Goal: Information Seeking & Learning: Find specific fact

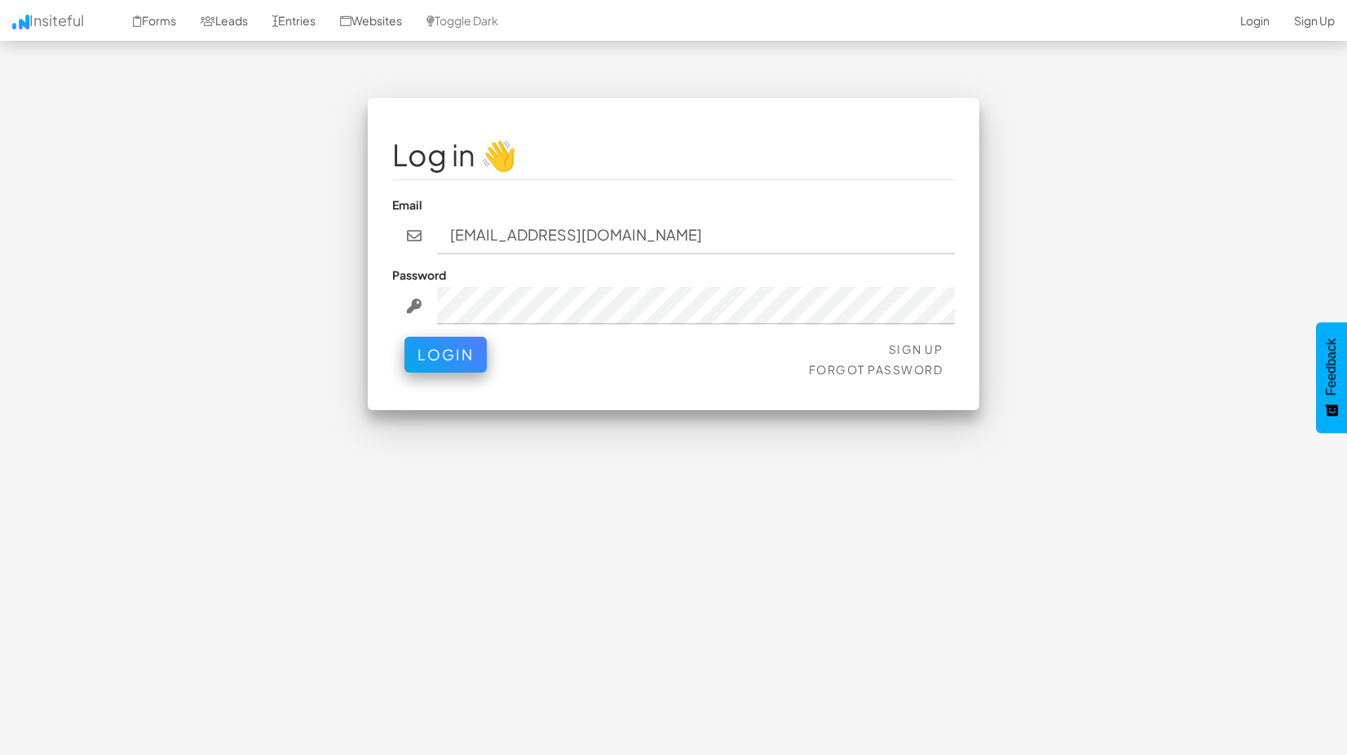
type input "bpontarelli@nordicenergy-us.com"
click at [461, 356] on button "Login" at bounding box center [445, 351] width 82 height 36
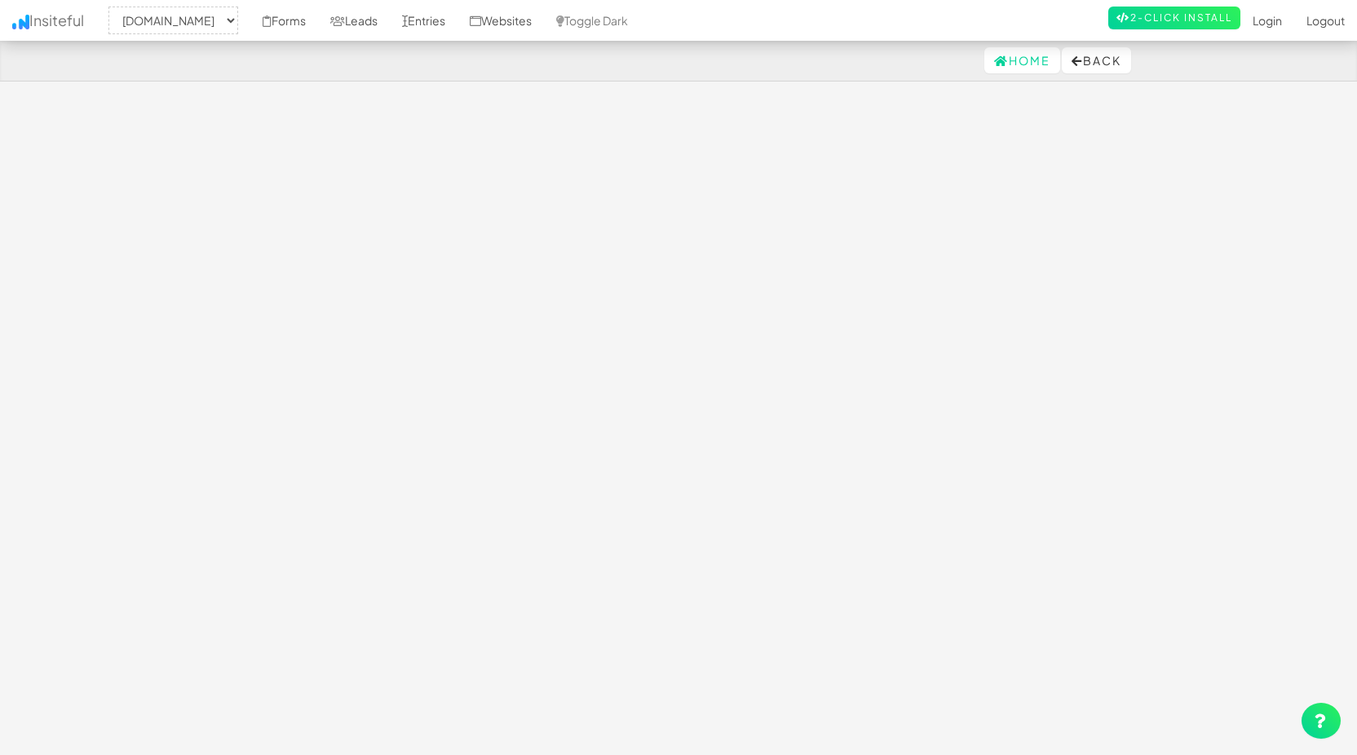
select select "2362"
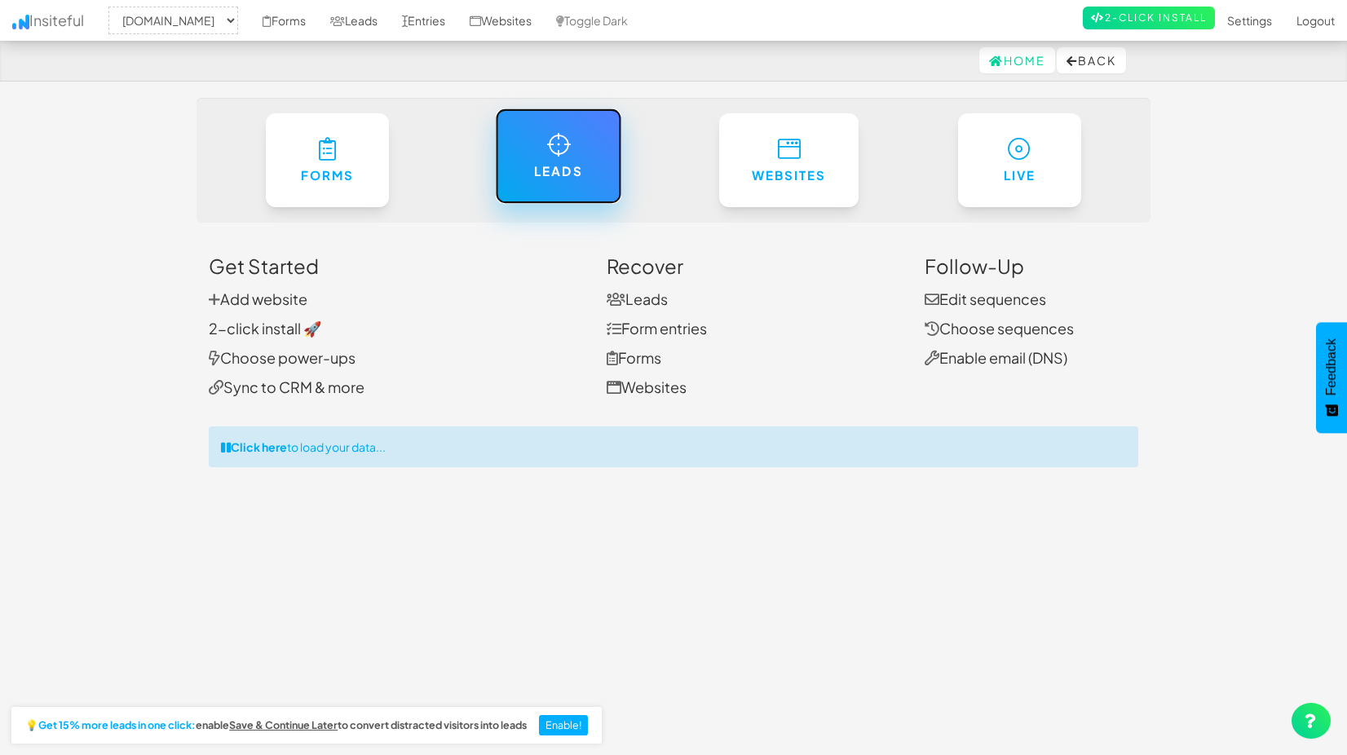
click at [564, 188] on link "Leads" at bounding box center [558, 155] width 126 height 95
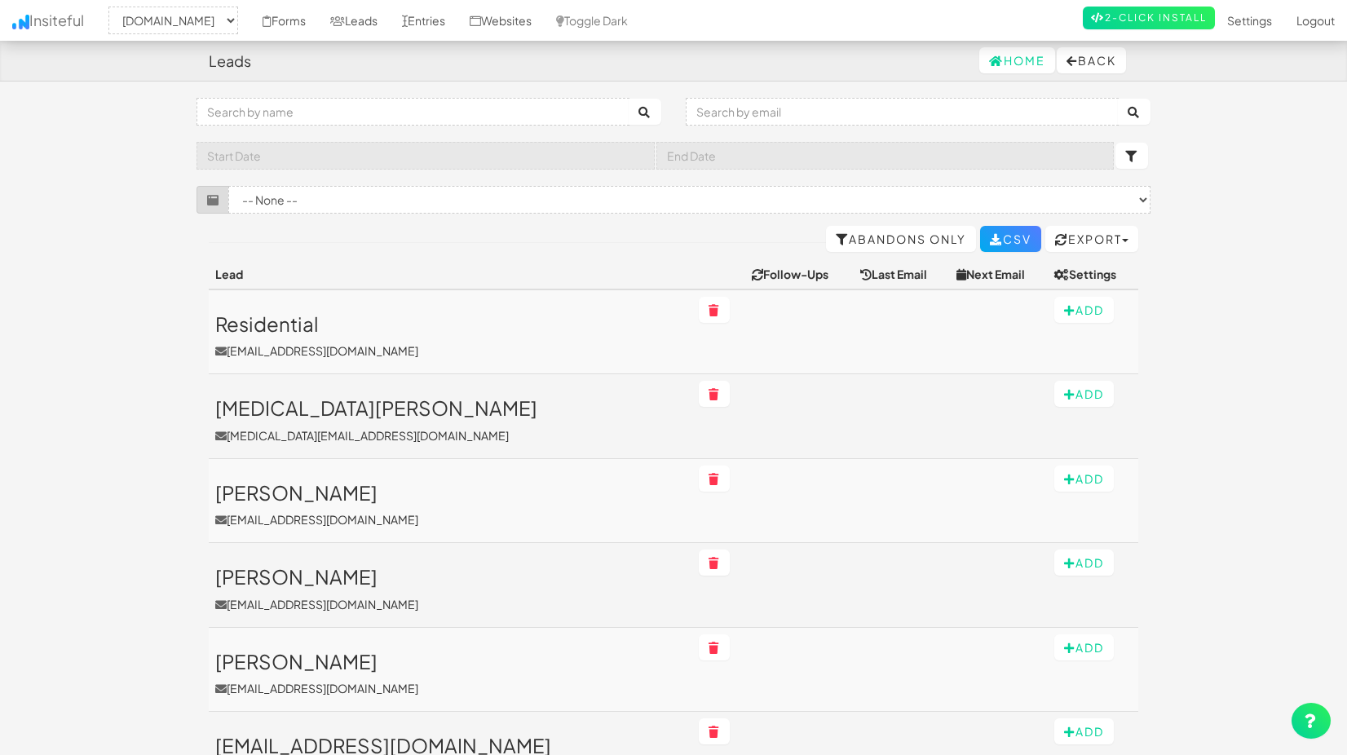
select select "2362"
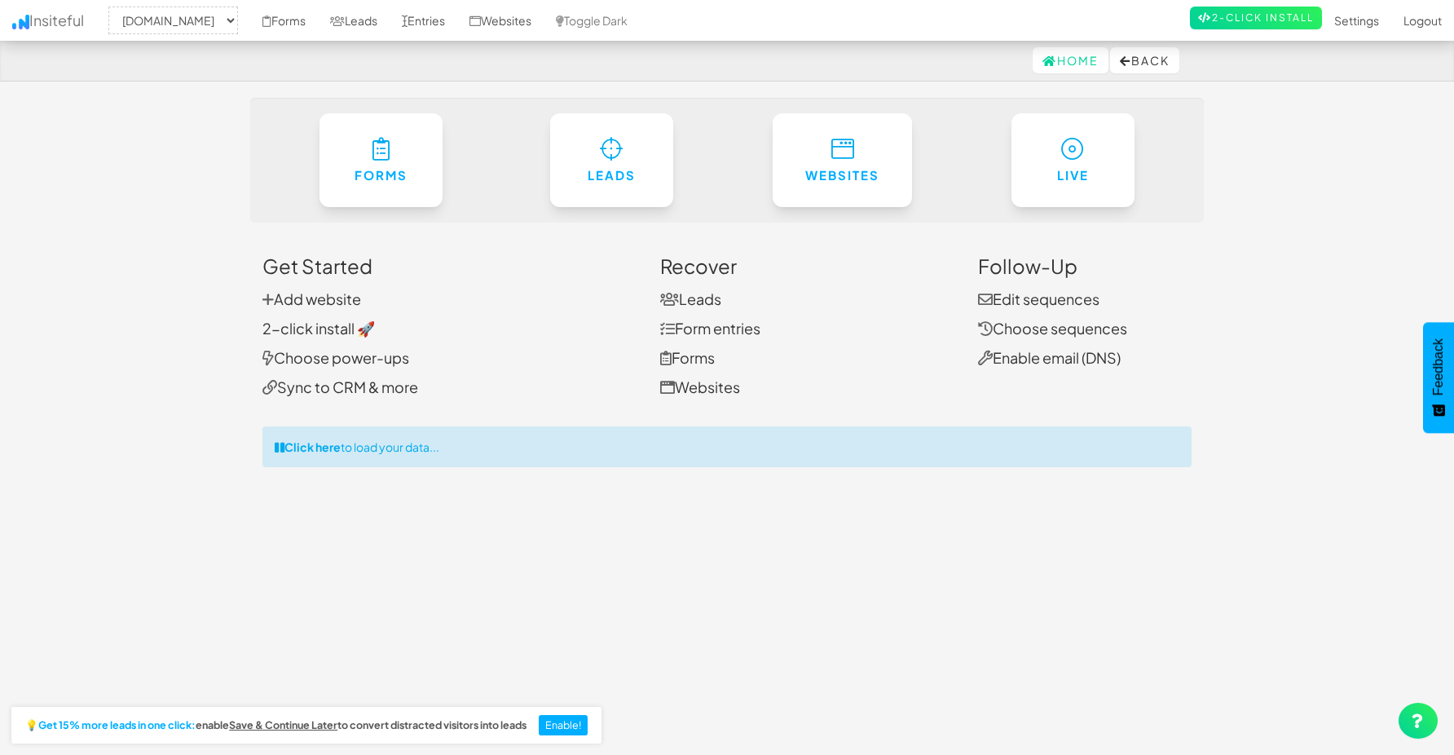
select select "2362"
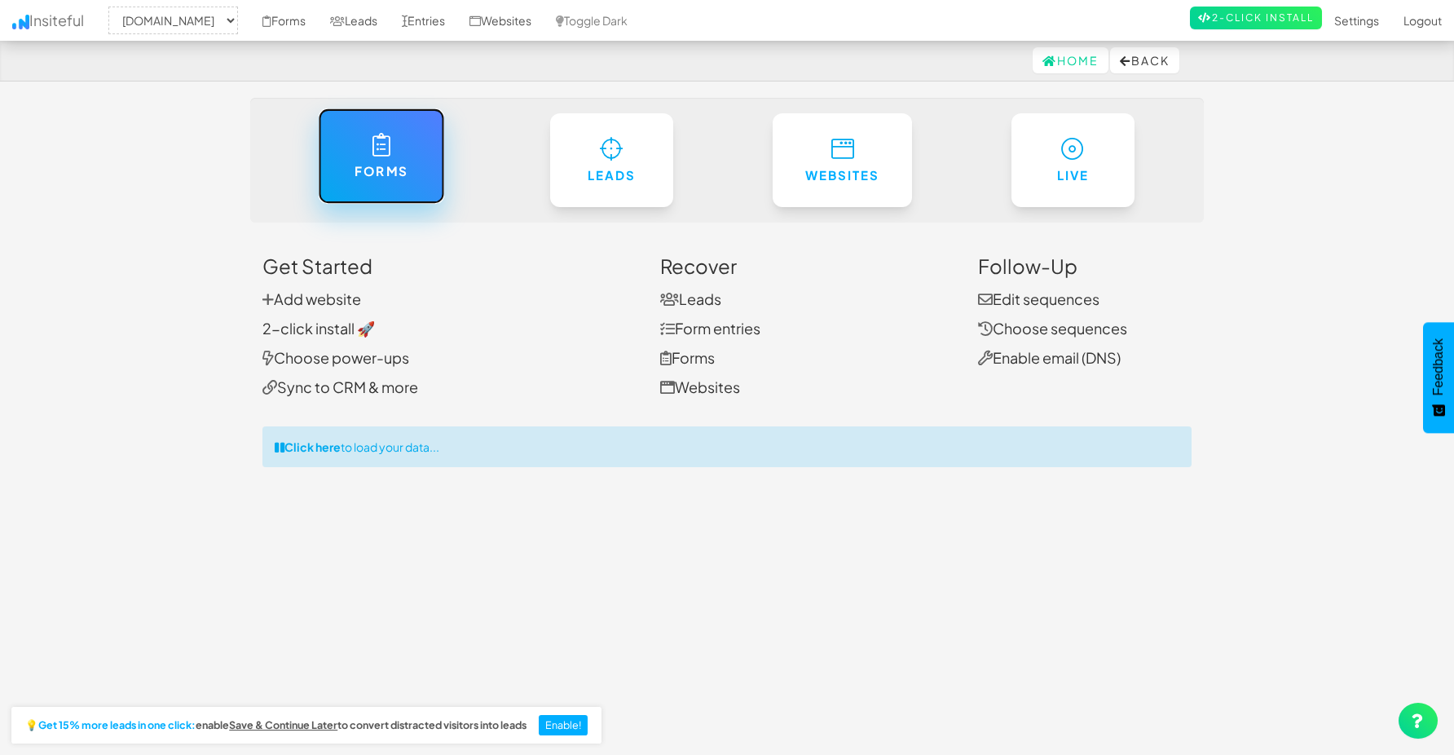
click at [399, 172] on h6 "Forms" at bounding box center [381, 172] width 60 height 14
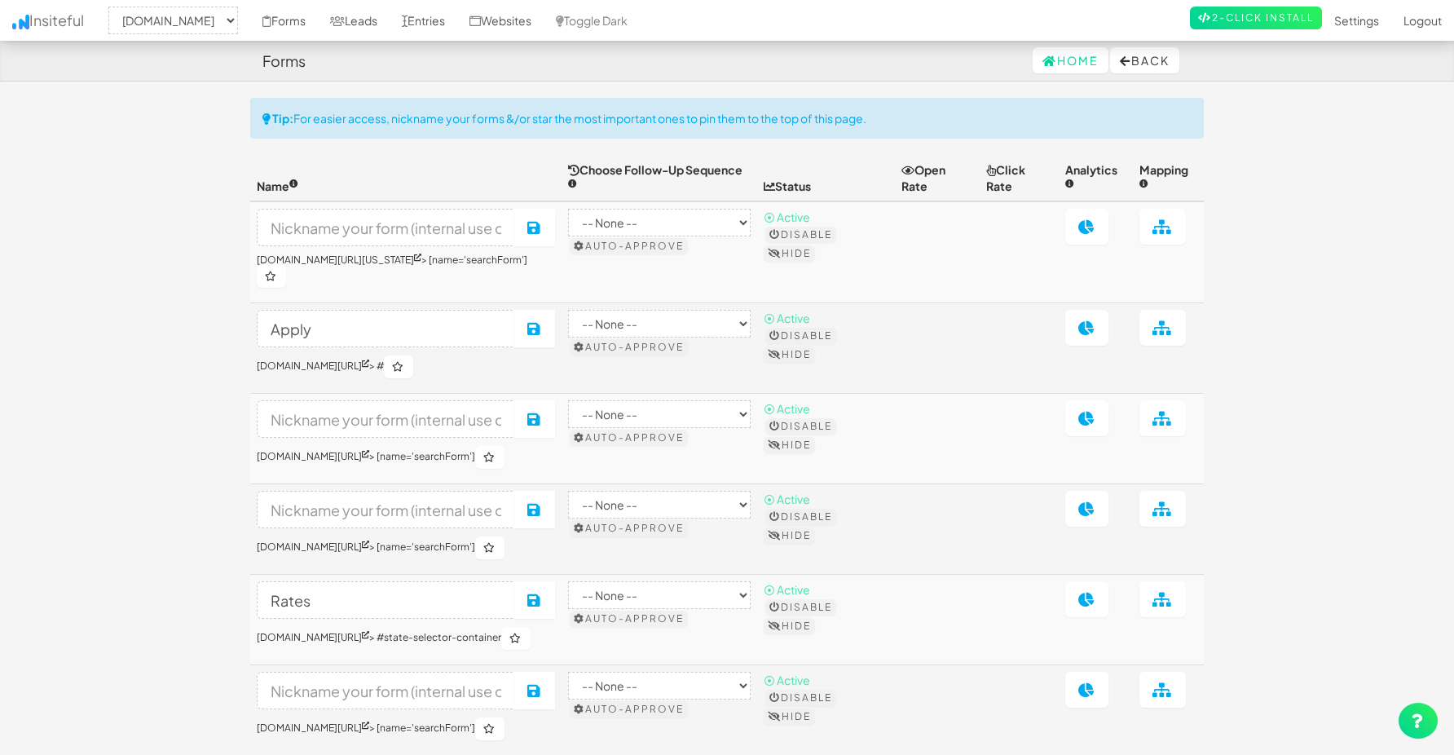
select select "2362"
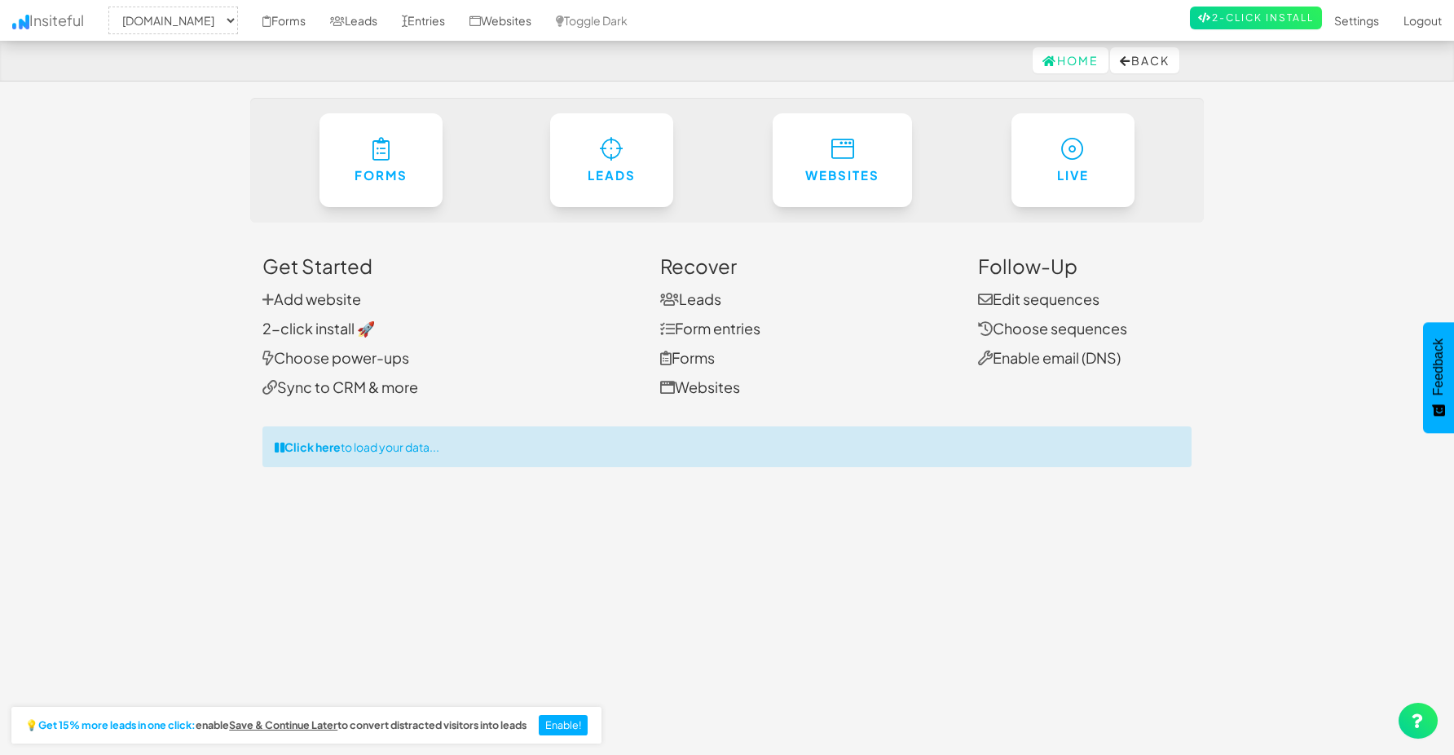
select select "2362"
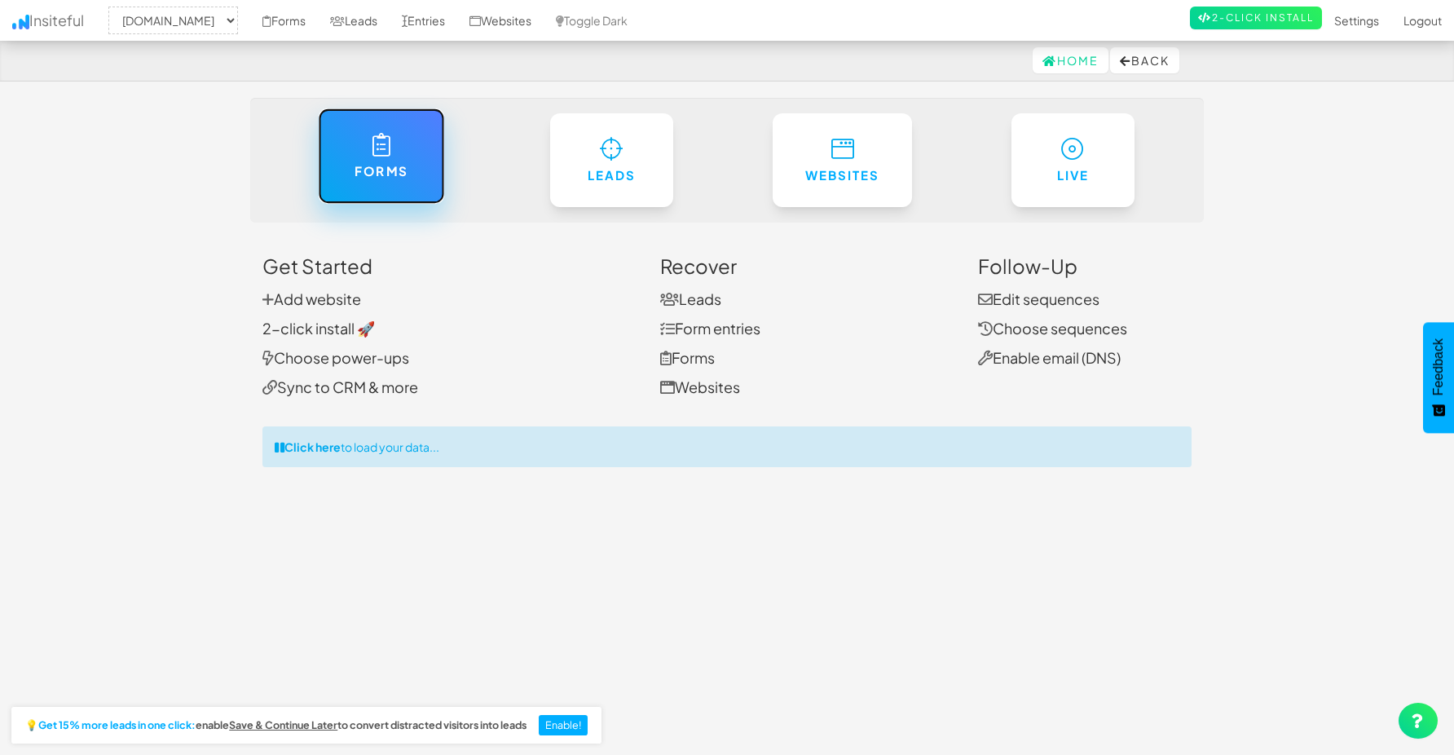
click at [402, 154] on link "Forms" at bounding box center [381, 155] width 126 height 95
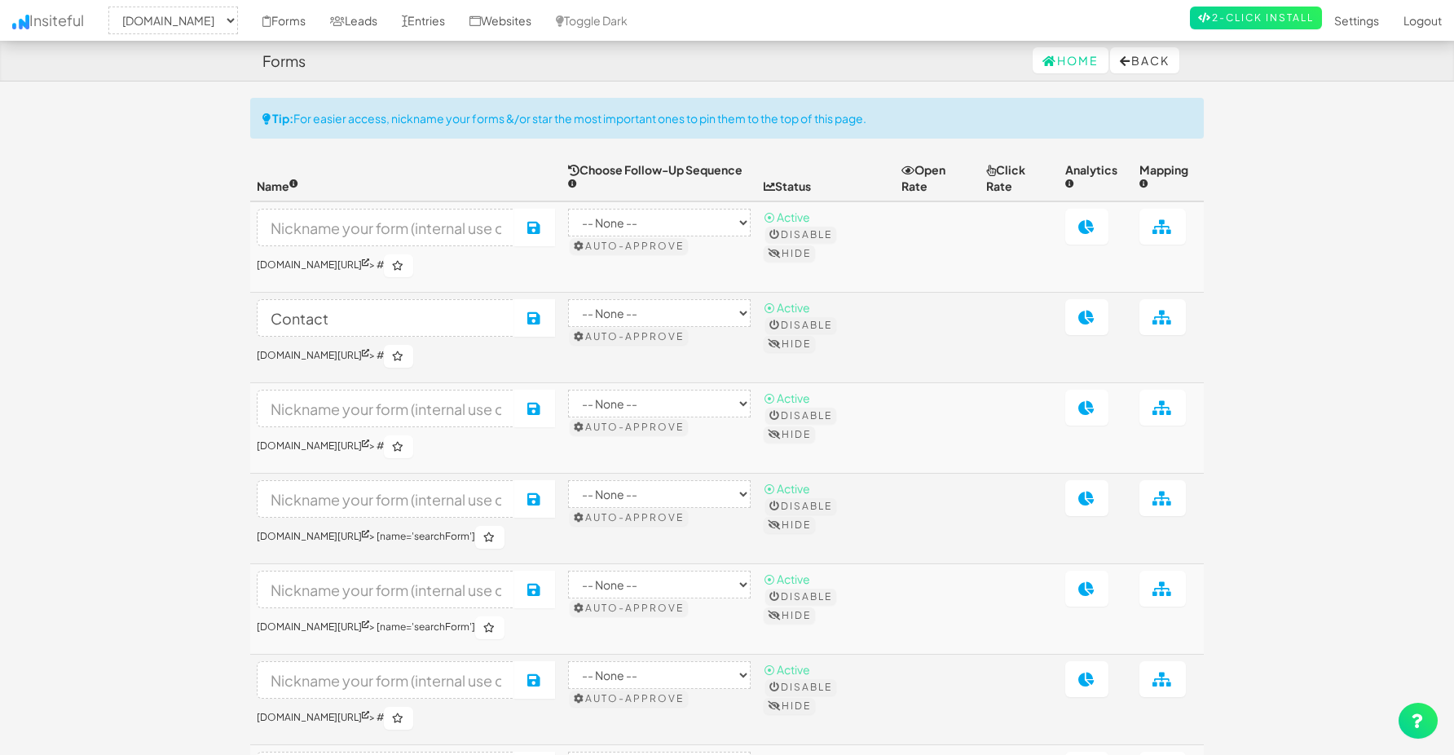
select select "2362"
click at [73, 24] on link "Insiteful" at bounding box center [48, 20] width 96 height 41
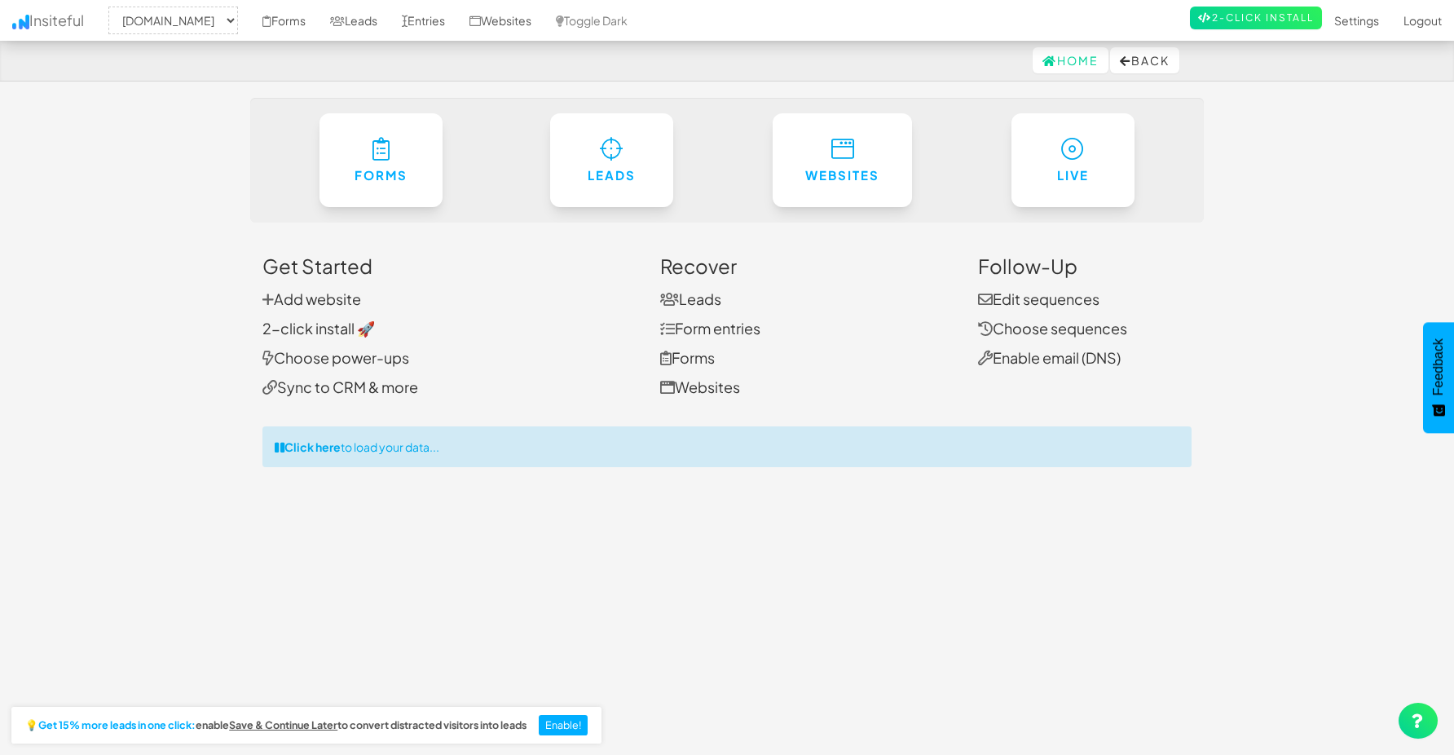
select select "2362"
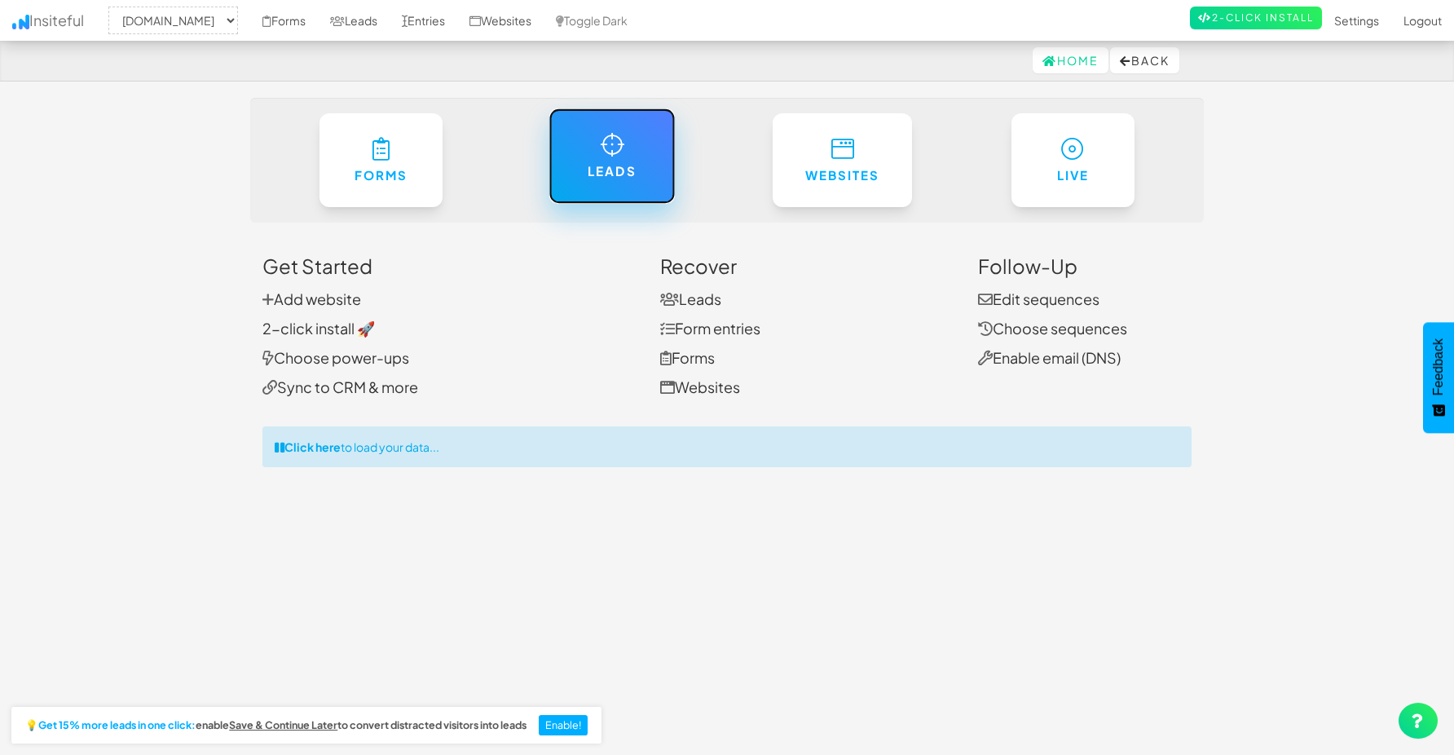
click at [615, 167] on h6 "Leads" at bounding box center [612, 172] width 60 height 14
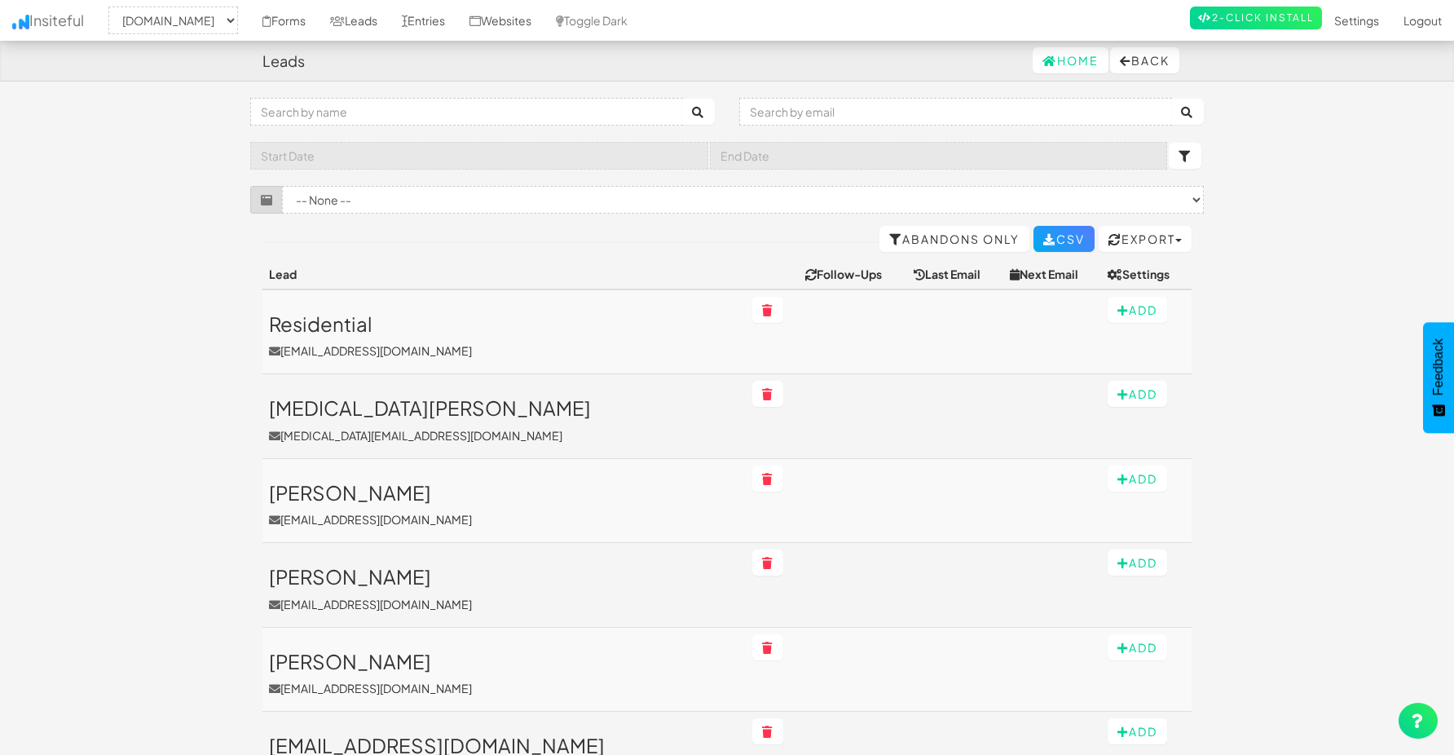
select select "2362"
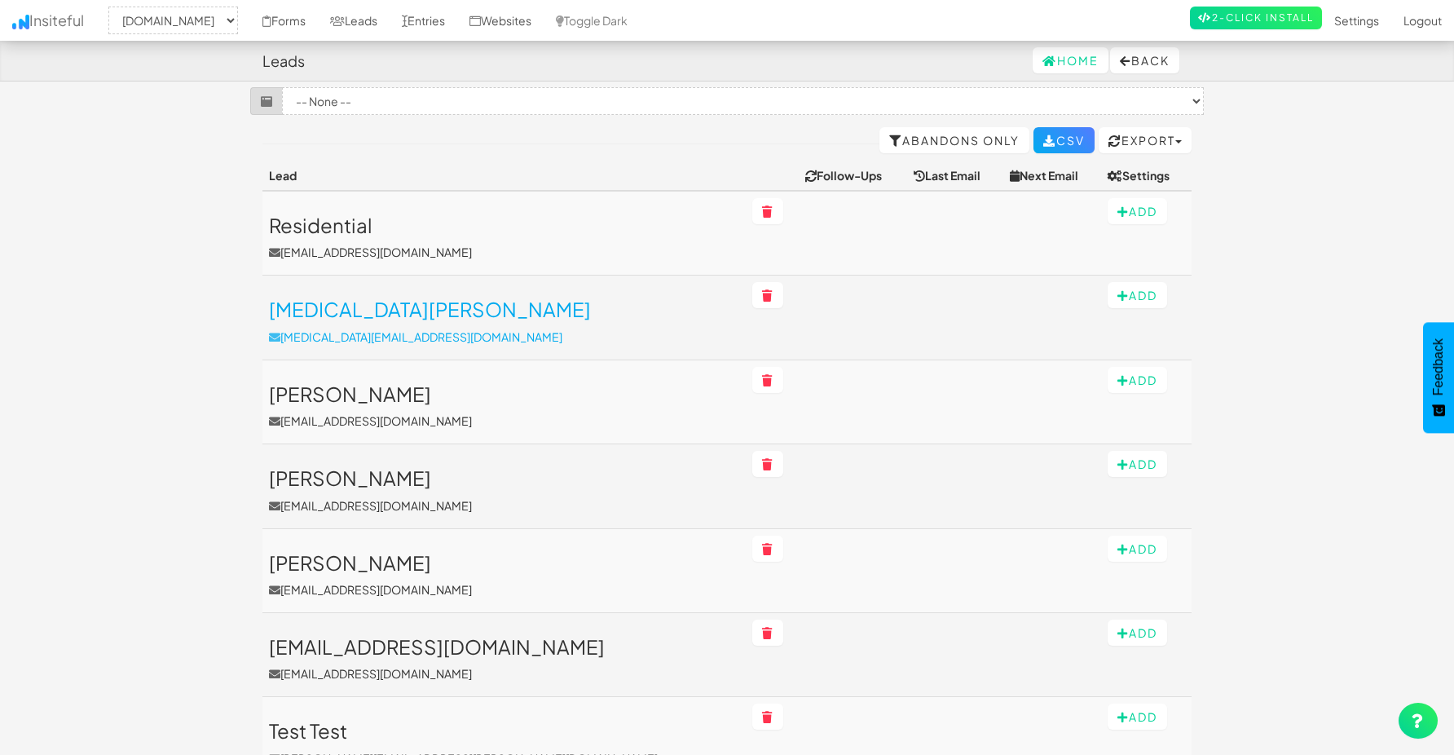
scroll to position [114, 0]
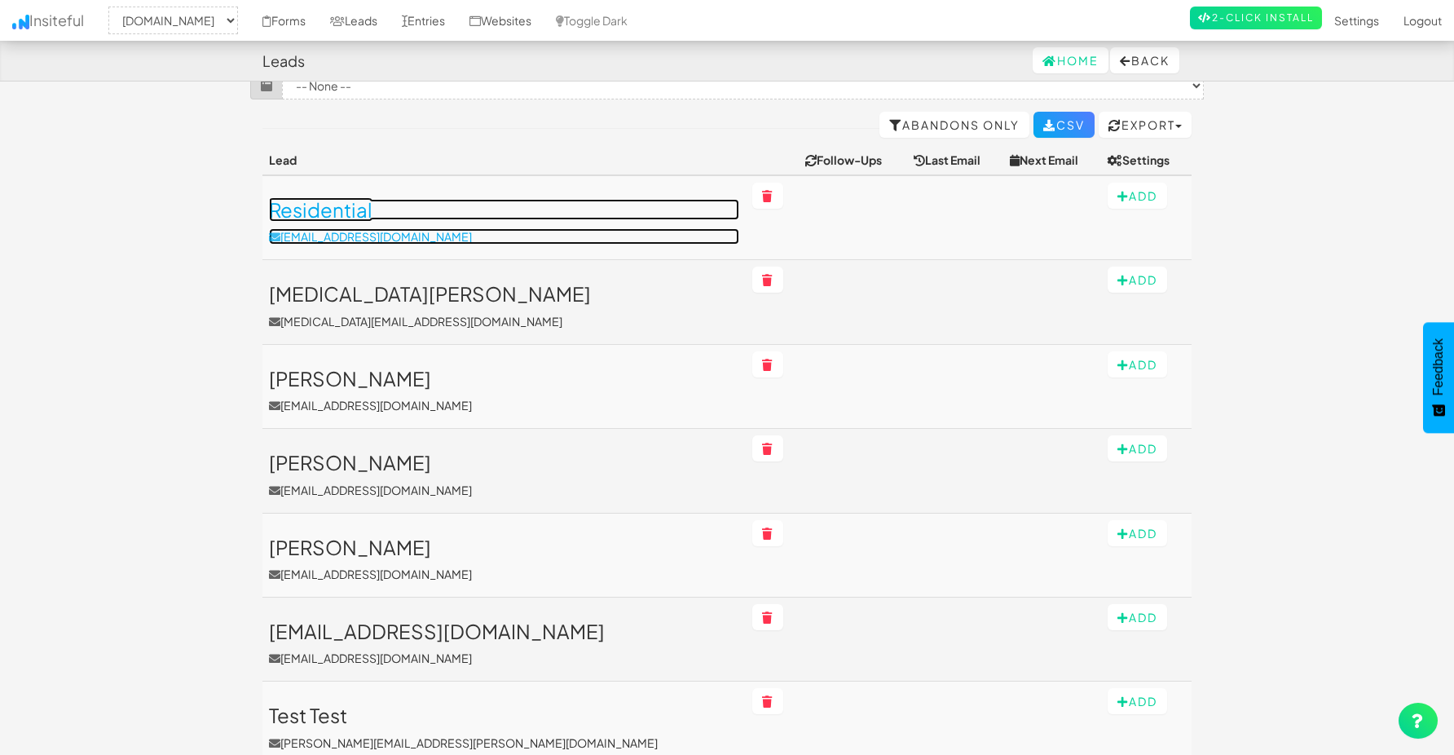
click at [332, 207] on h3 "Residential" at bounding box center [504, 209] width 470 height 21
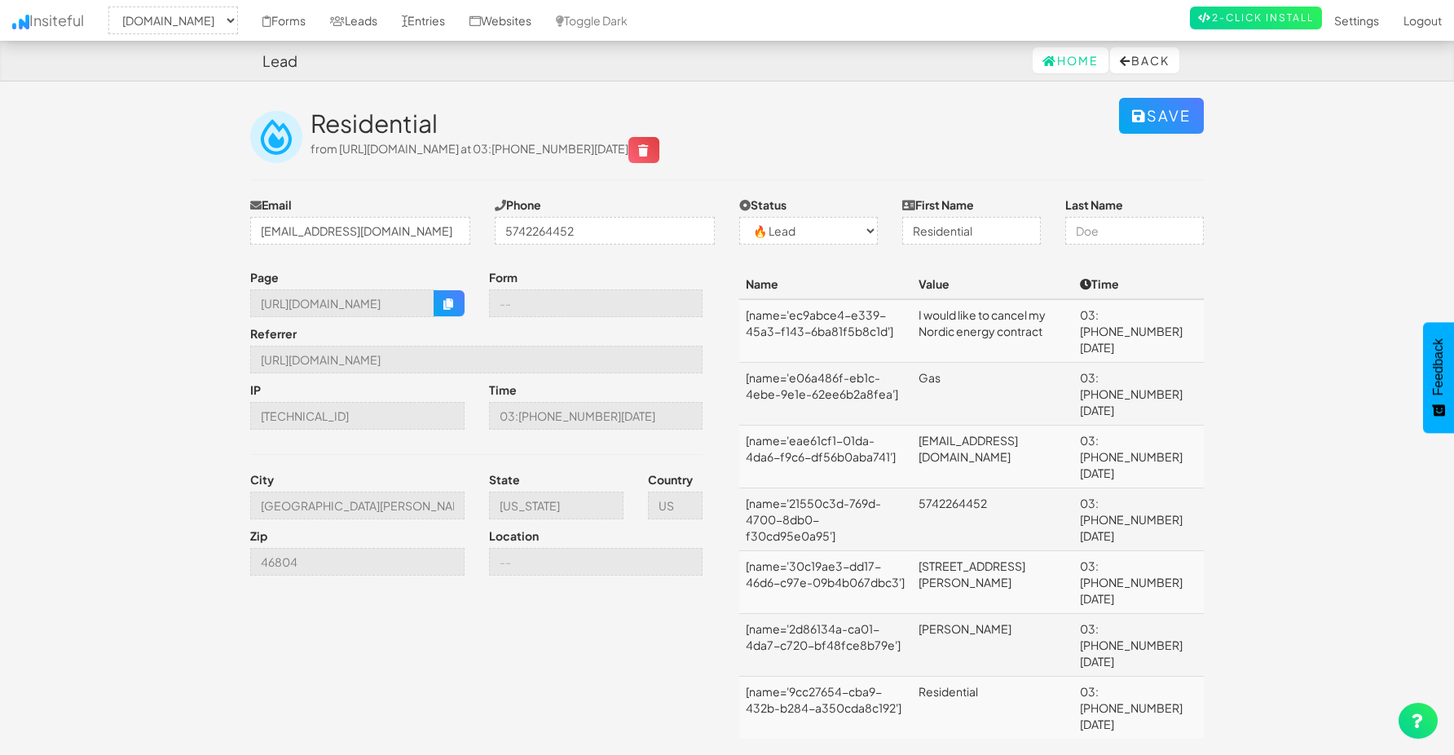
select select "2362"
select select "0"
drag, startPoint x: 928, startPoint y: 313, endPoint x: 1022, endPoint y: 335, distance: 97.1
click at [1022, 335] on td "I would like to cancel my Nordic energy contract" at bounding box center [992, 331] width 161 height 64
click at [936, 363] on td "Gas" at bounding box center [992, 394] width 161 height 63
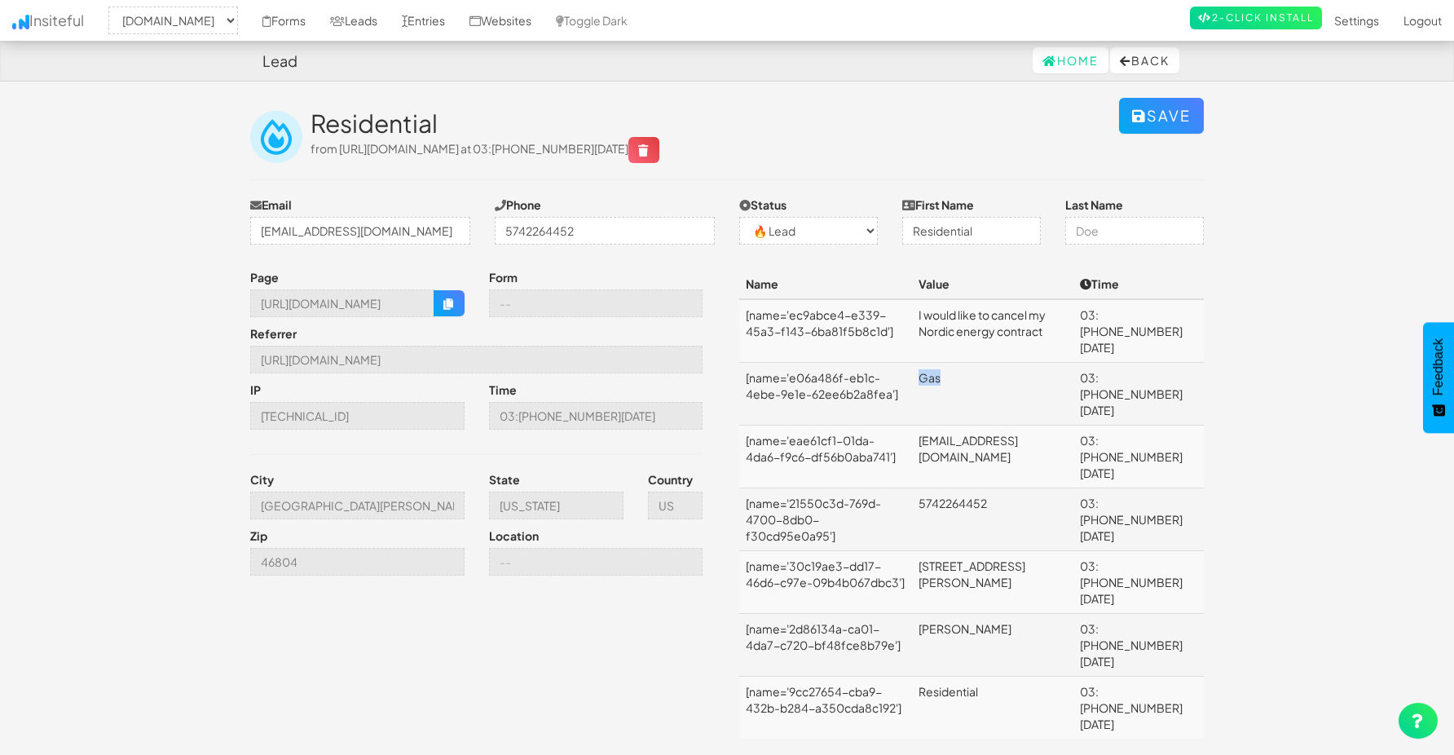
click at [936, 363] on td "Gas" at bounding box center [992, 394] width 161 height 63
click at [964, 426] on td "[EMAIL_ADDRESS][DOMAIN_NAME]" at bounding box center [992, 457] width 161 height 63
click at [964, 426] on td "melissadelacruz63@gmail.com" at bounding box center [992, 457] width 161 height 63
click at [951, 488] on td "5742264452" at bounding box center [992, 519] width 161 height 63
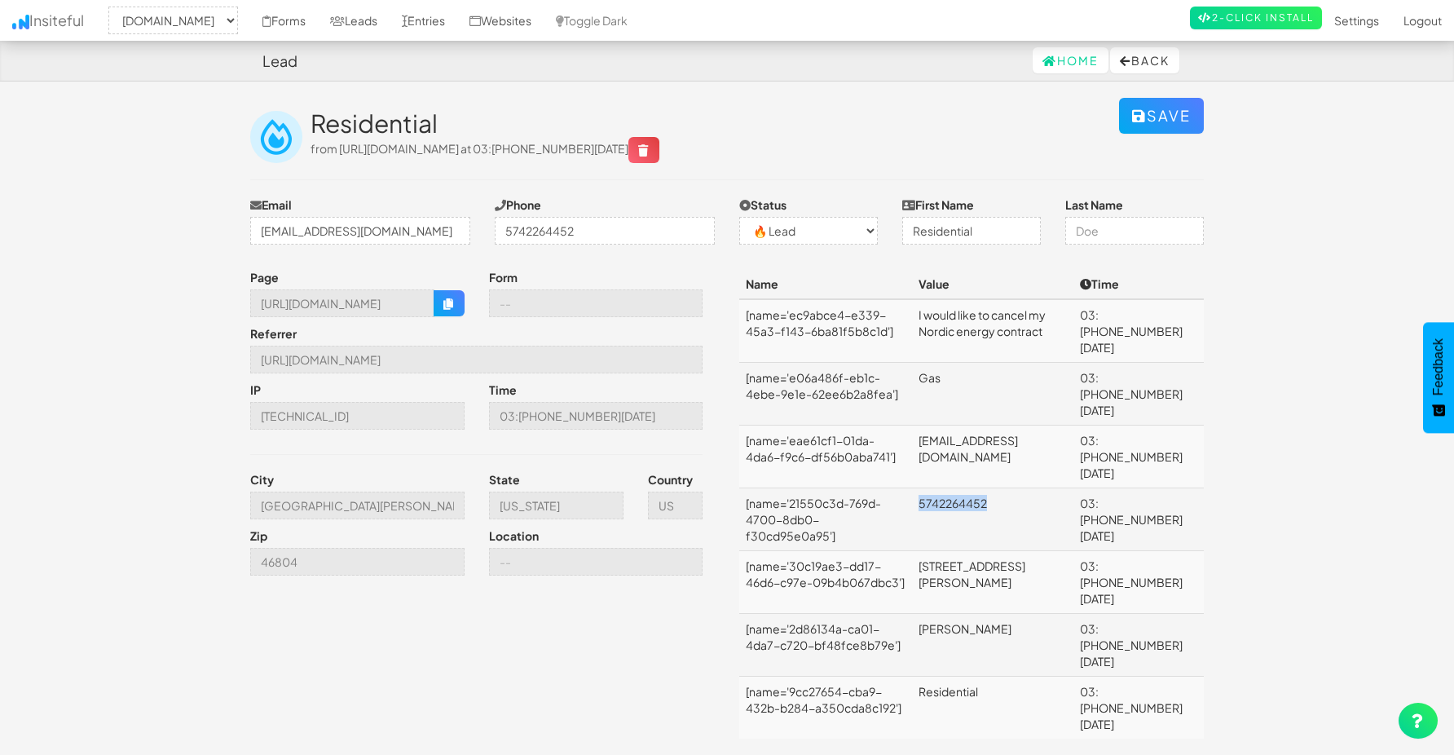
click at [951, 488] on td "5742264452" at bounding box center [992, 519] width 161 height 63
click at [953, 551] on td "3000 Homer Ave" at bounding box center [992, 582] width 161 height 63
click at [953, 551] on td "[STREET_ADDRESS][PERSON_NAME]" at bounding box center [992, 582] width 161 height 63
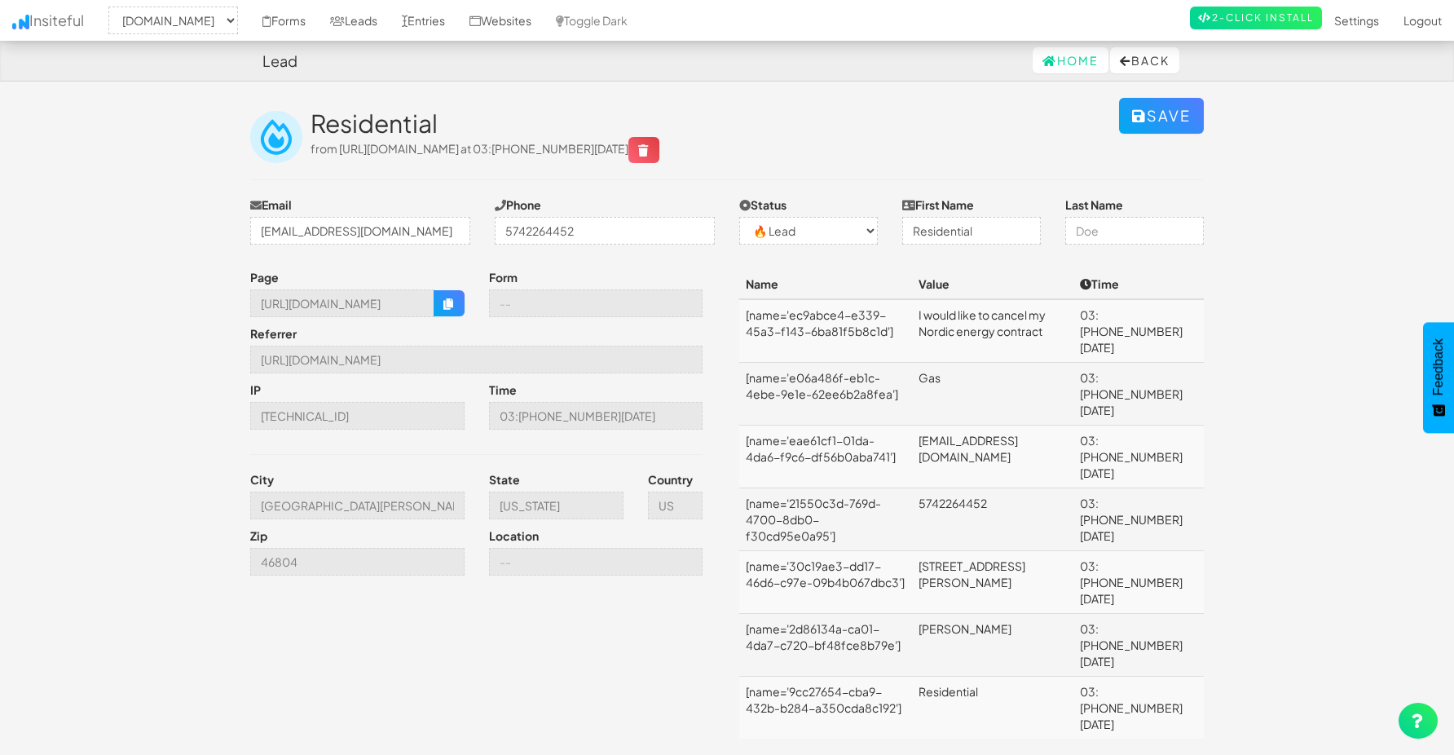
click at [957, 614] on td "[PERSON_NAME]" at bounding box center [992, 645] width 161 height 63
click at [958, 677] on td "Residential" at bounding box center [992, 708] width 161 height 63
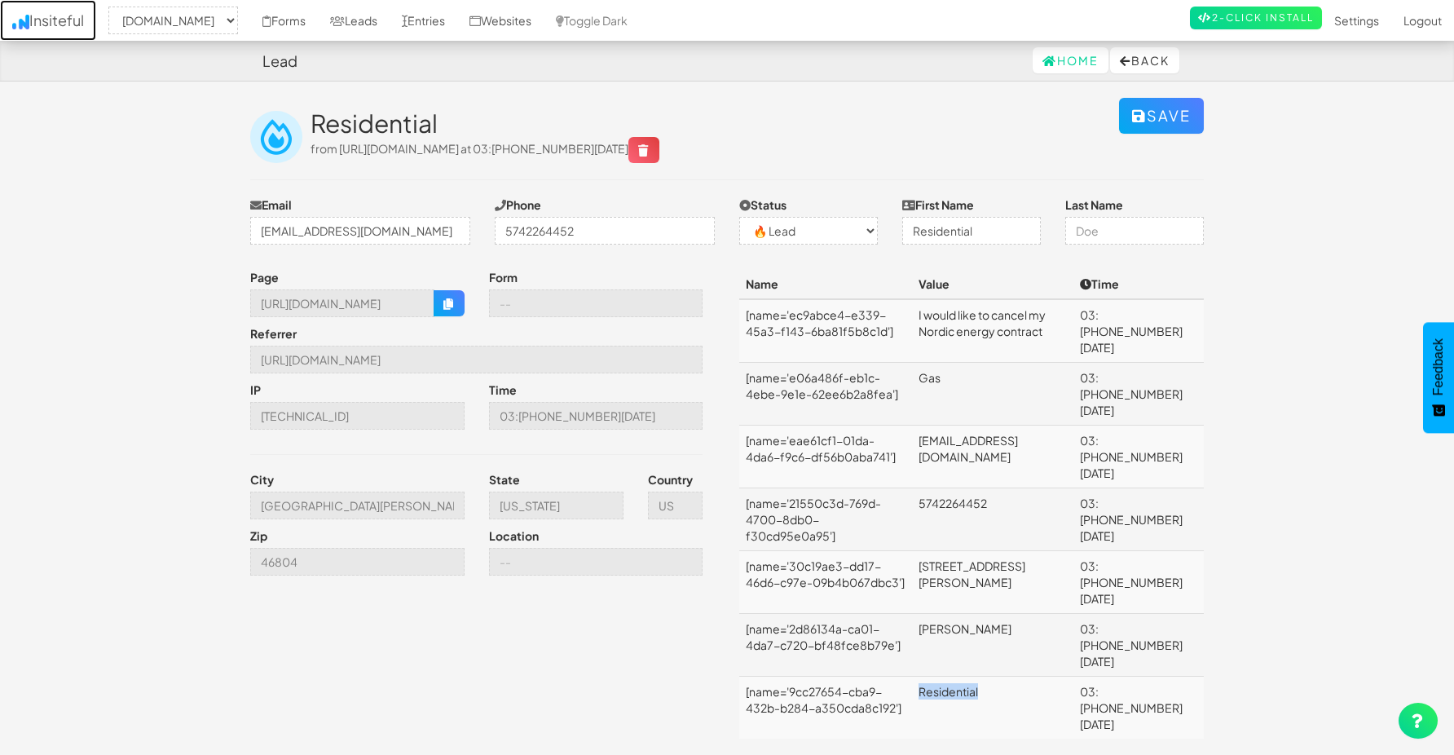
click at [52, 24] on link "Insiteful" at bounding box center [48, 20] width 96 height 41
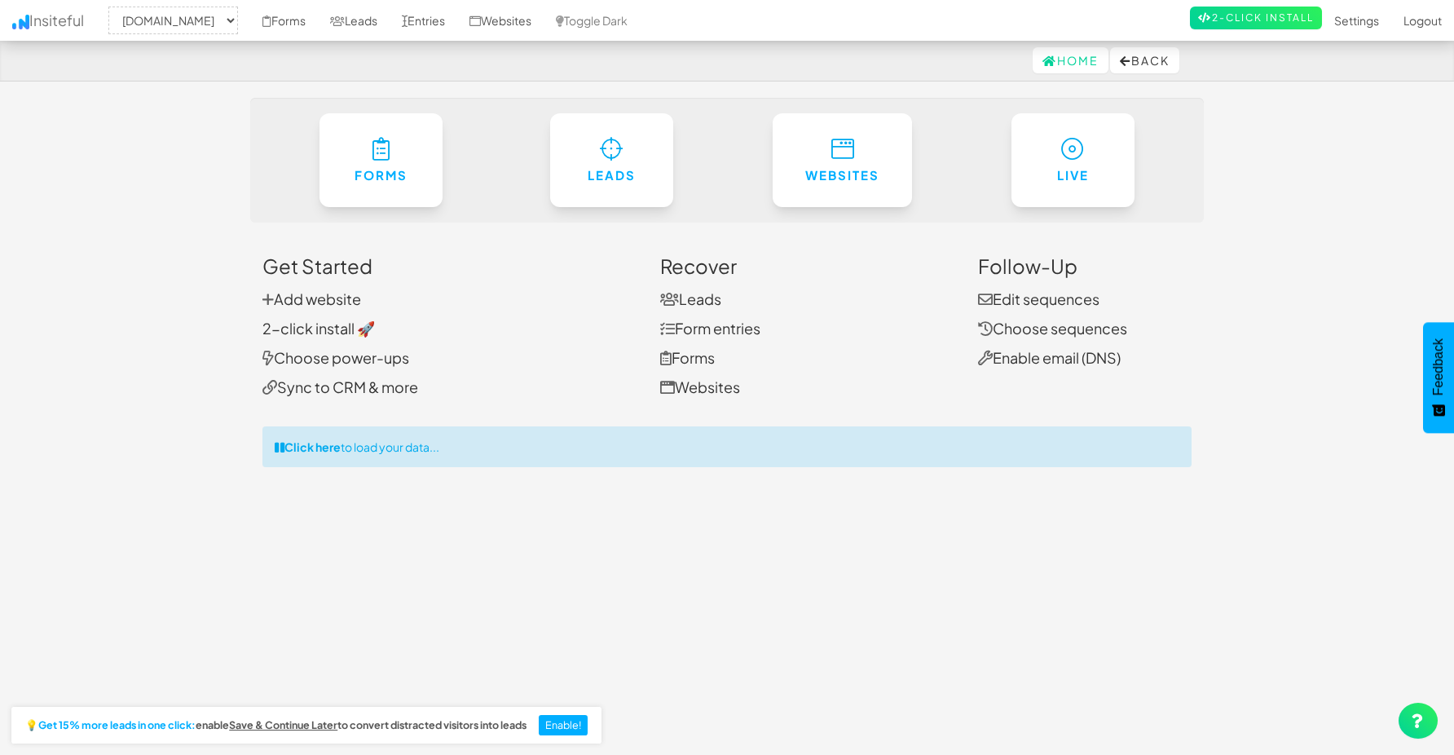
select select "2362"
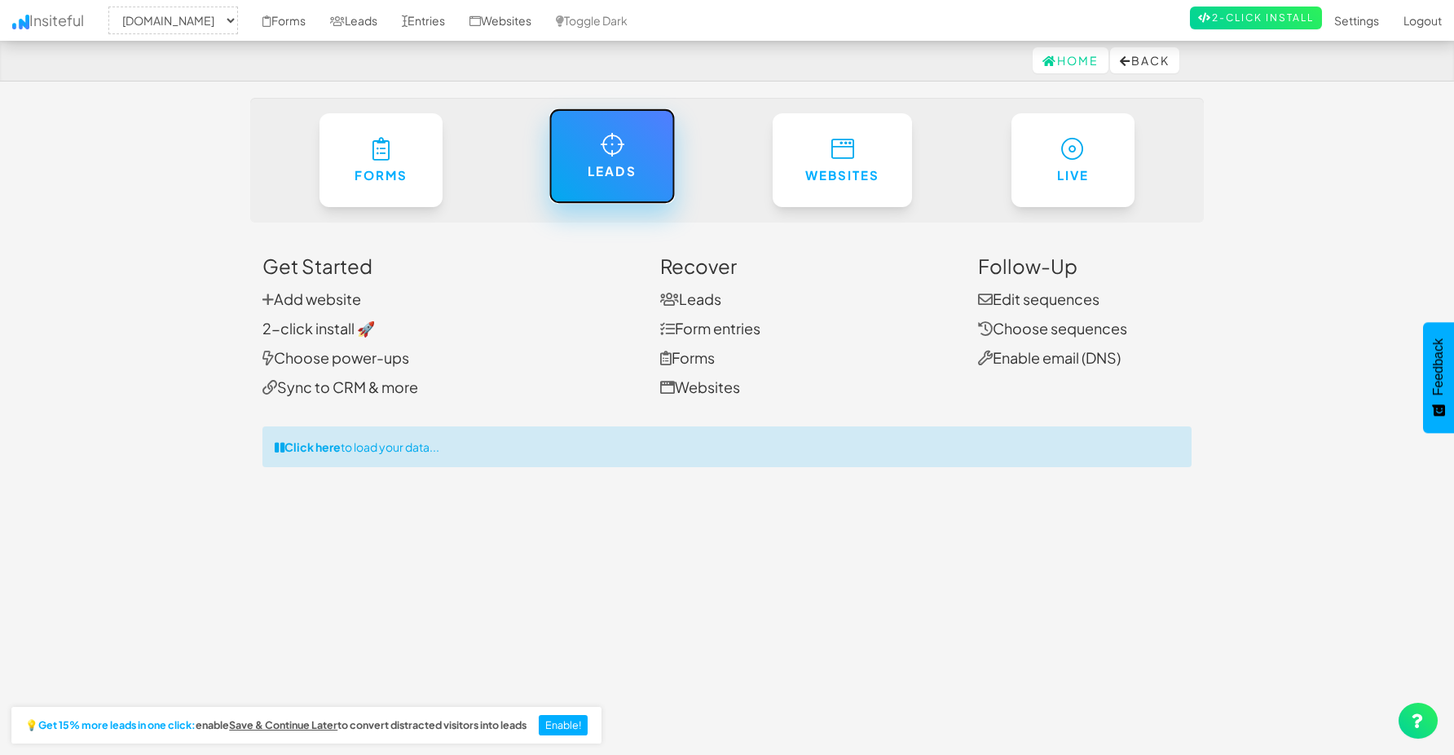
click at [614, 179] on h6 "Leads" at bounding box center [612, 172] width 60 height 14
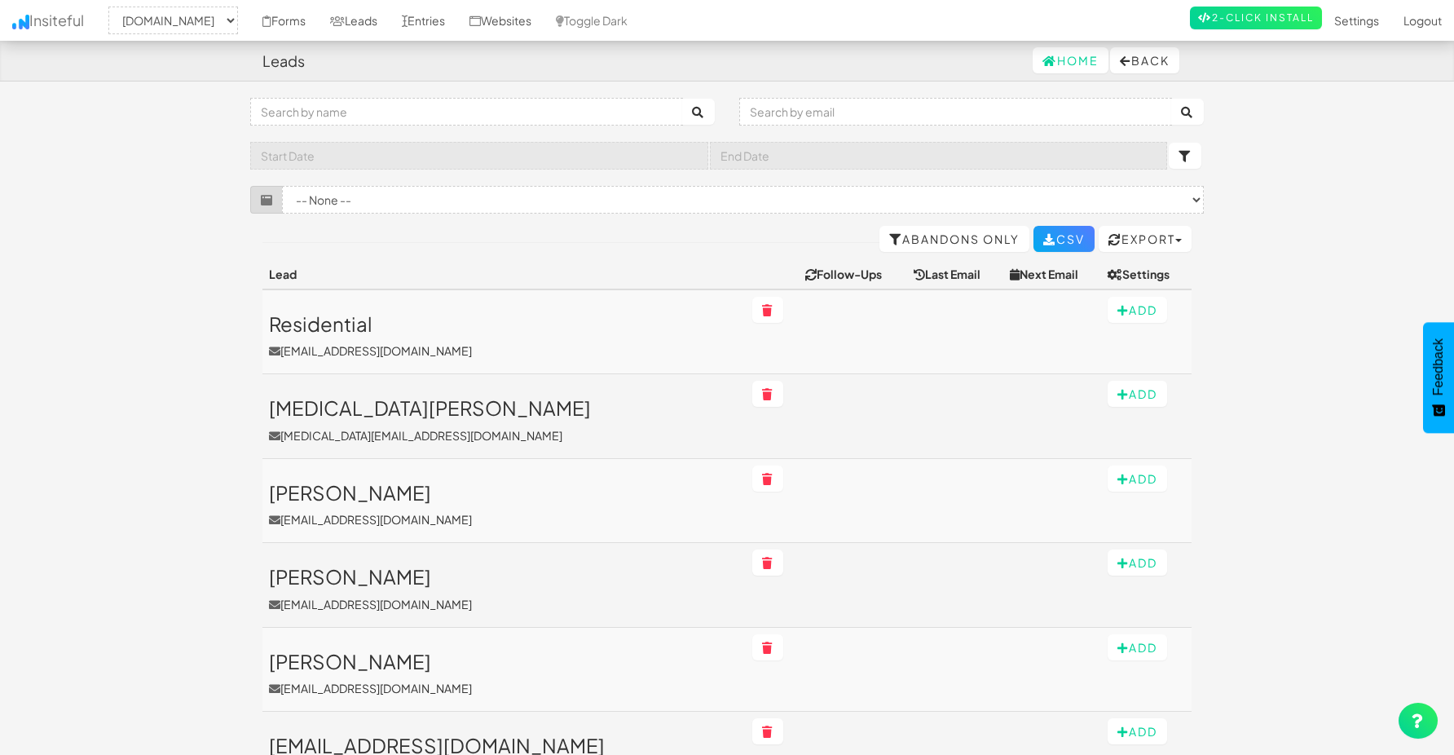
select select "2362"
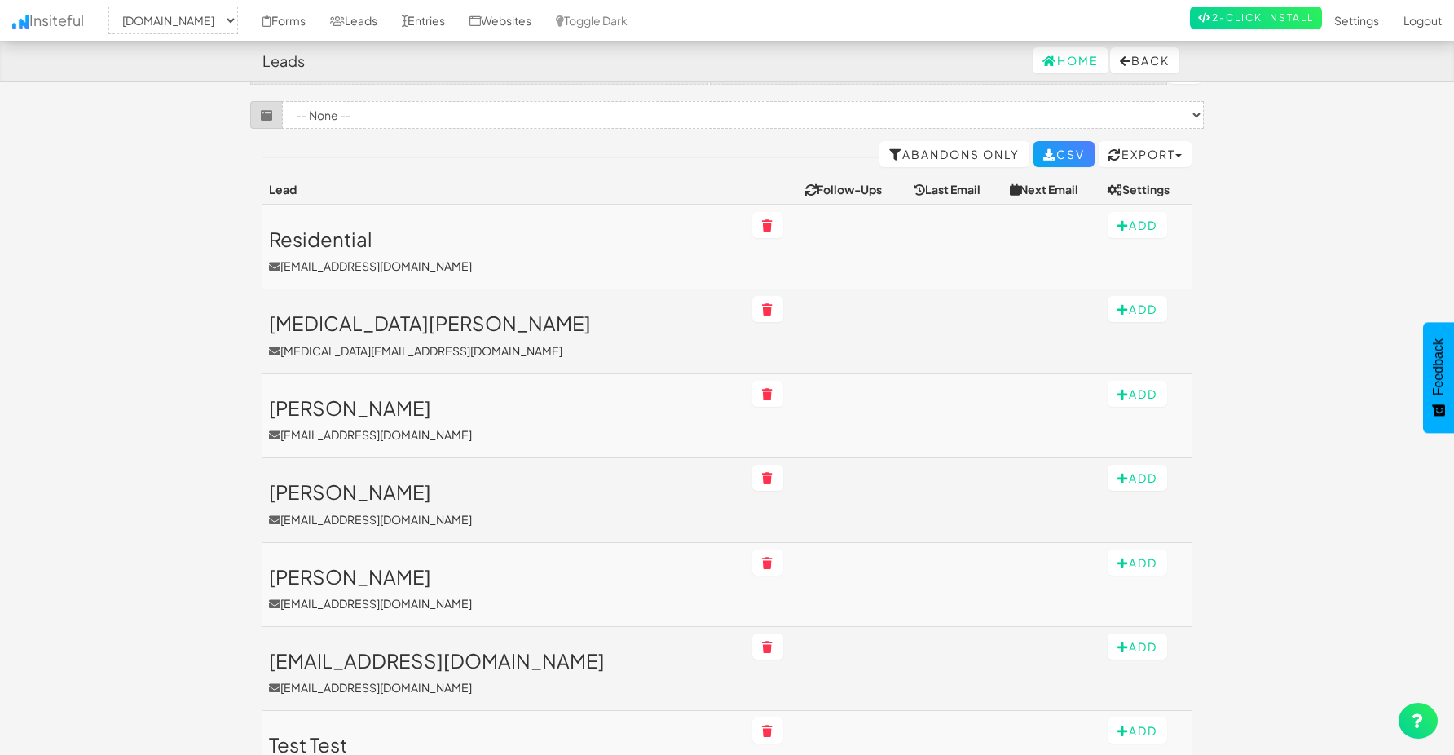
scroll to position [81, 0]
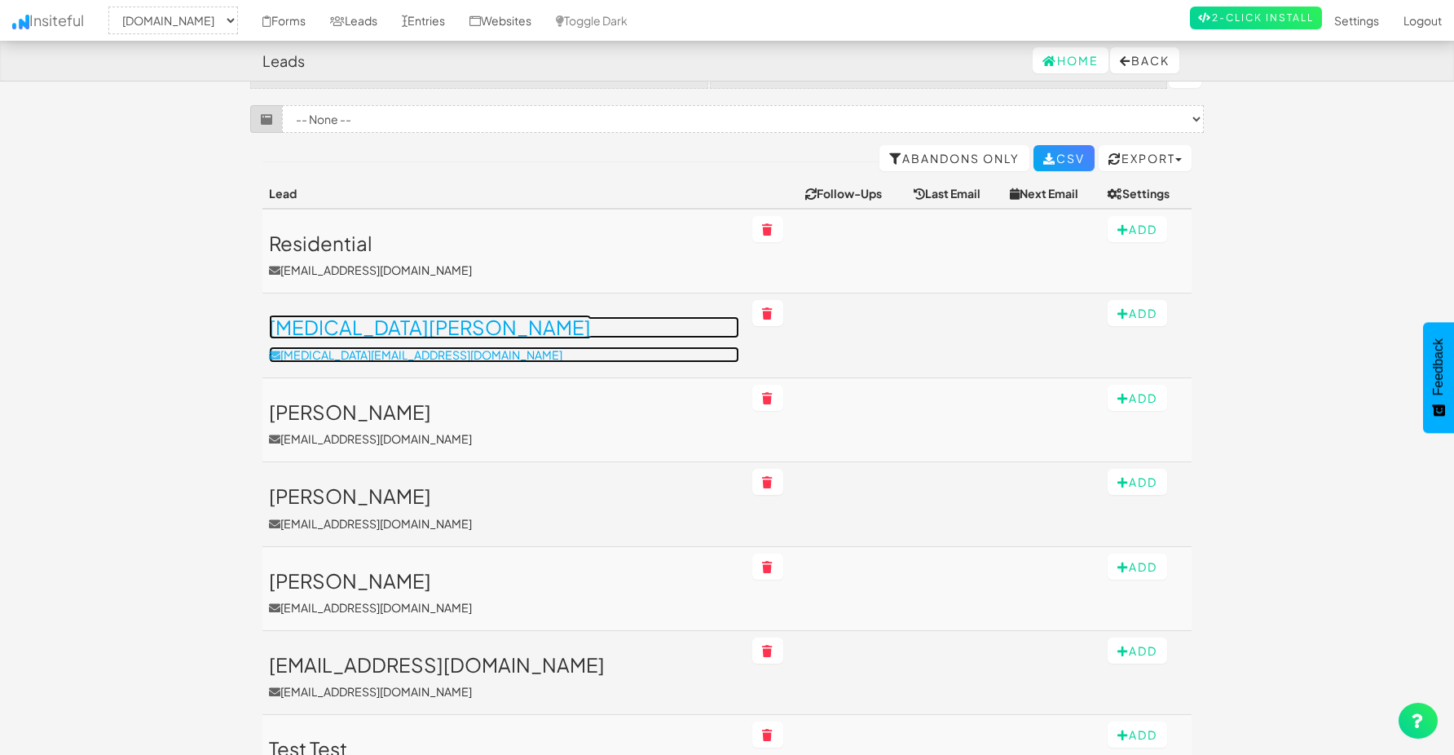
click at [338, 333] on h3 "[MEDICAL_DATA][PERSON_NAME]" at bounding box center [504, 326] width 470 height 21
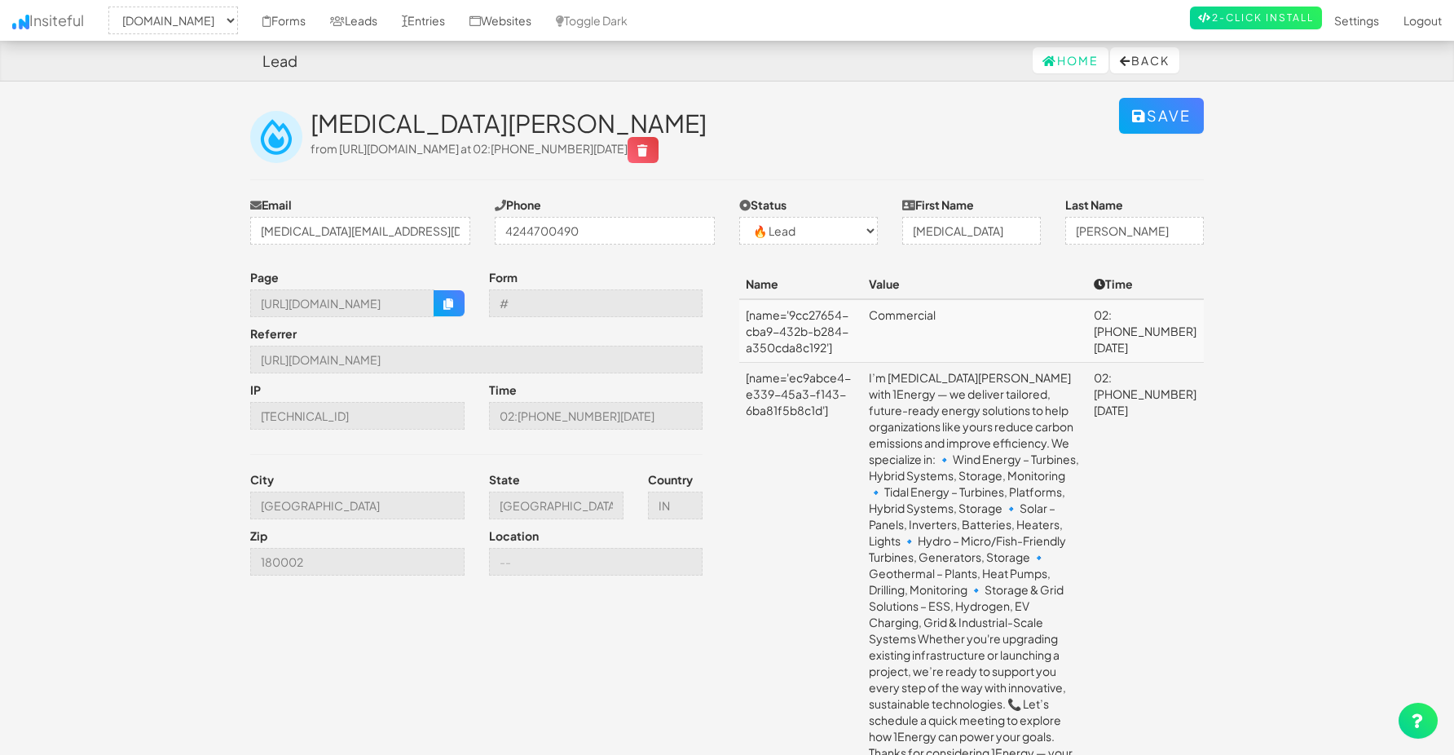
select select "2362"
select select "0"
drag, startPoint x: 750, startPoint y: 318, endPoint x: 831, endPoint y: 349, distance: 86.5
click at [831, 350] on td "[name='9cc27654-cba9-432b-b284-a350cda8c192']" at bounding box center [800, 331] width 123 height 64
drag, startPoint x: 753, startPoint y: 381, endPoint x: 828, endPoint y: 422, distance: 86.5
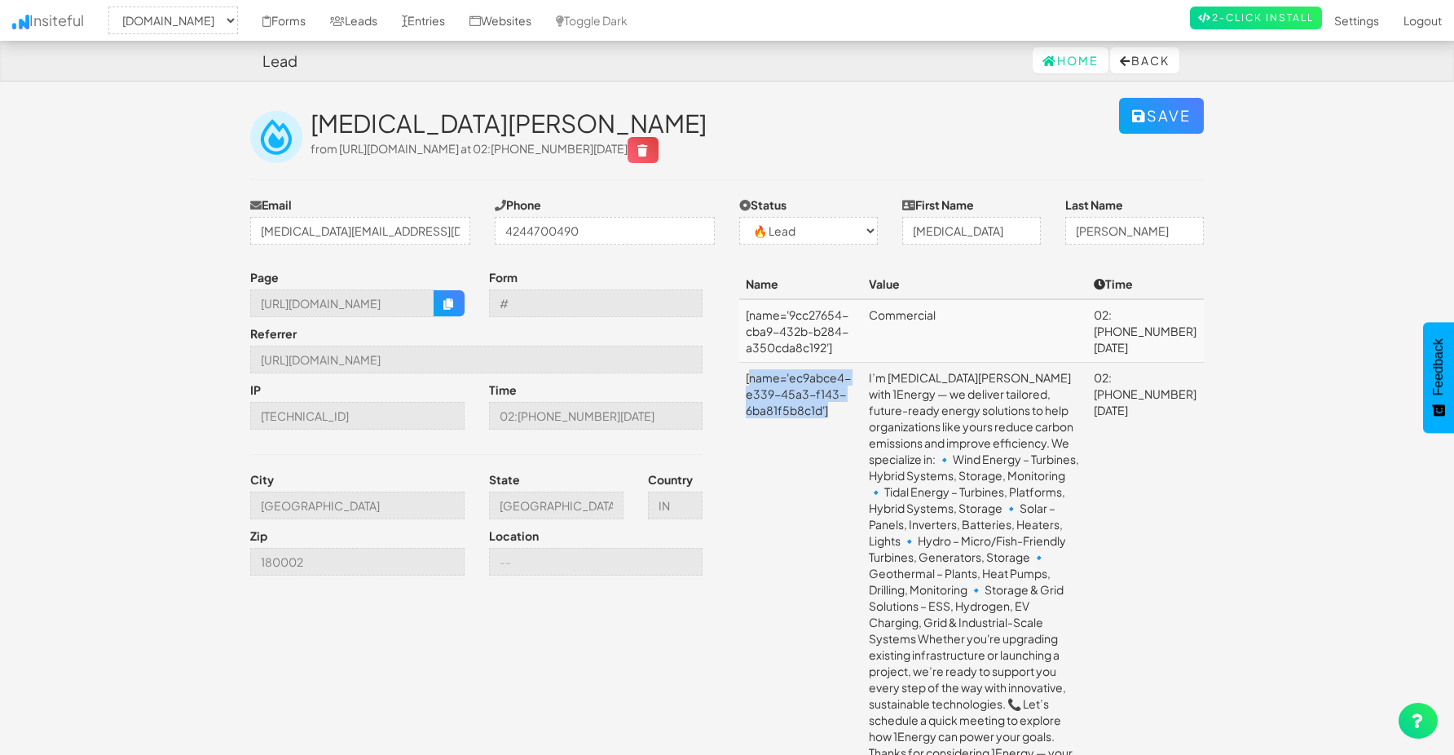
click at [828, 422] on td "[name='ec9abce4-e339-45a3-f143-6ba81f5b8c1d']" at bounding box center [800, 582] width 123 height 438
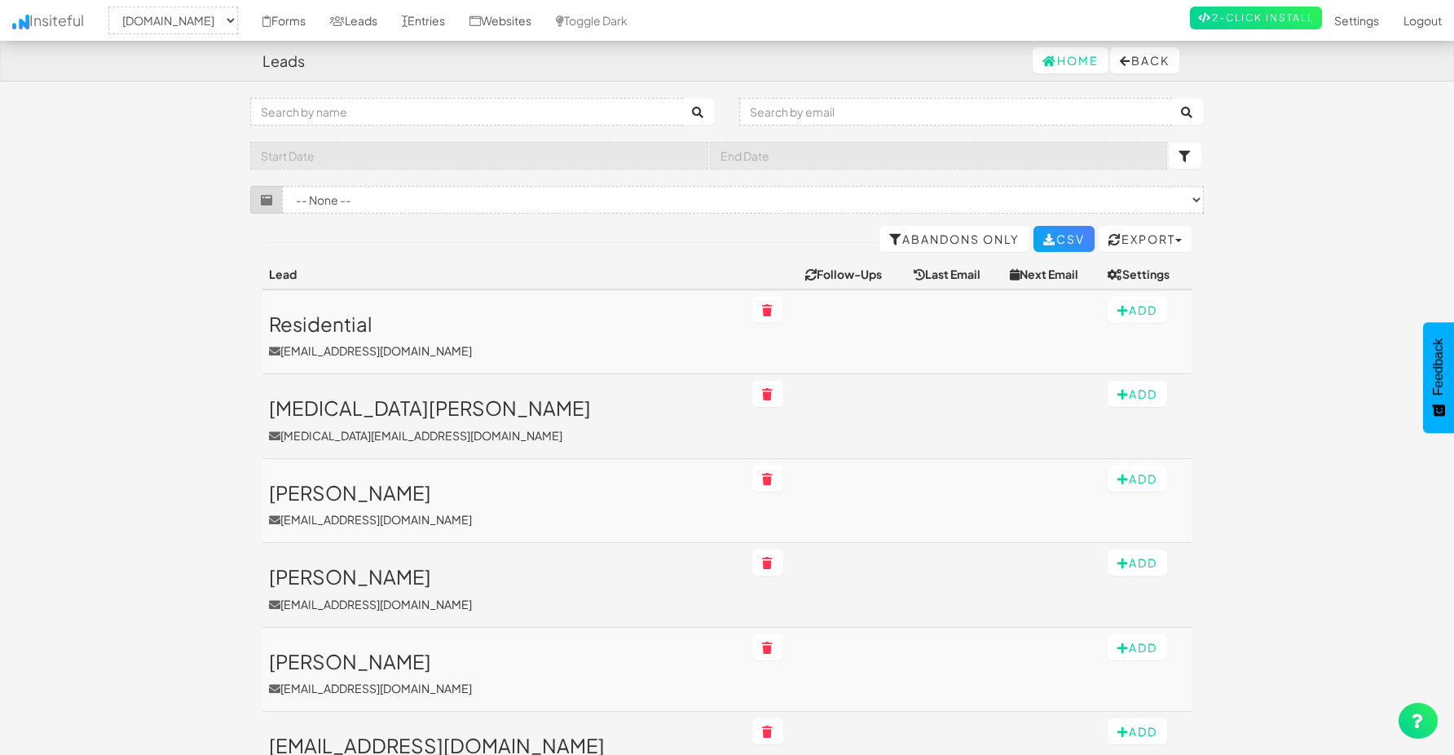
select select "2362"
click at [318, 20] on link "Forms" at bounding box center [284, 20] width 68 height 41
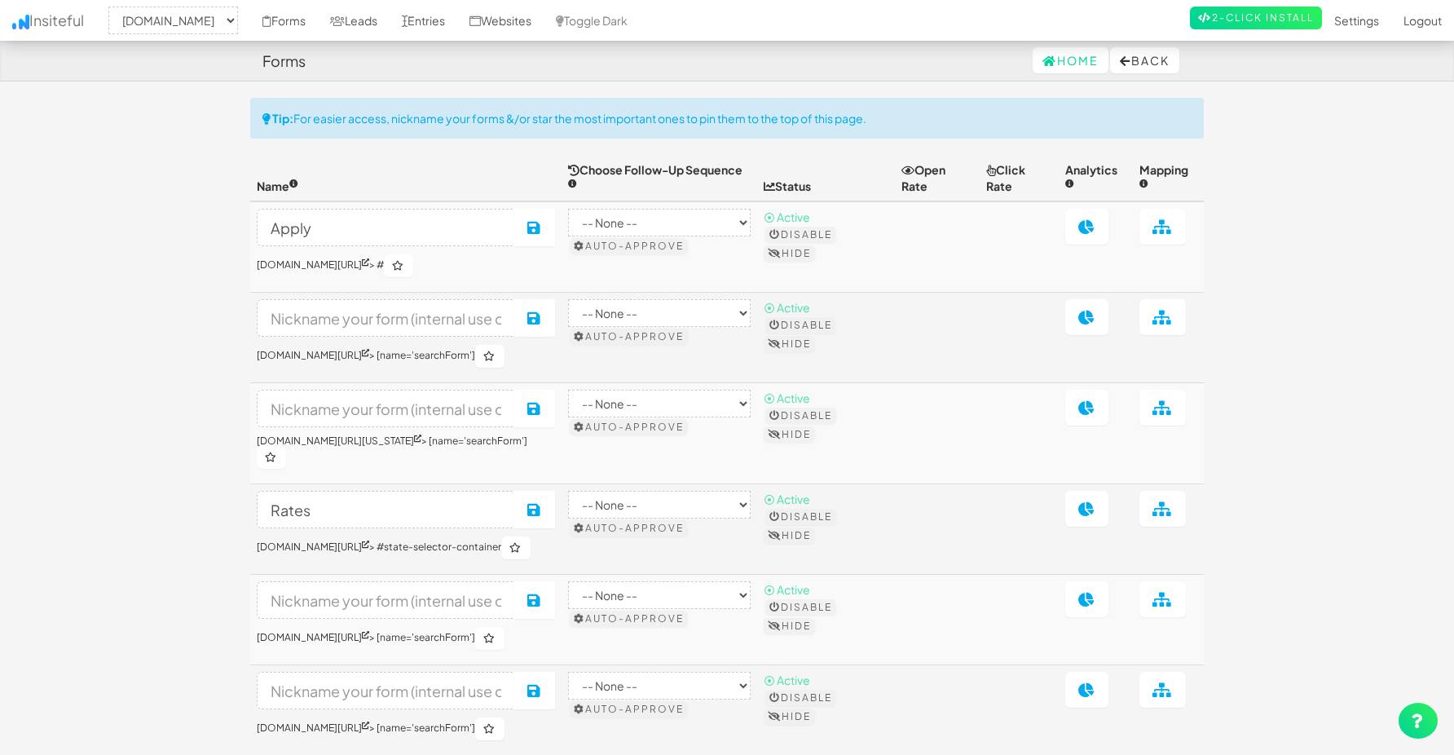
select select "2362"
click at [390, 24] on link "Leads" at bounding box center [354, 20] width 72 height 41
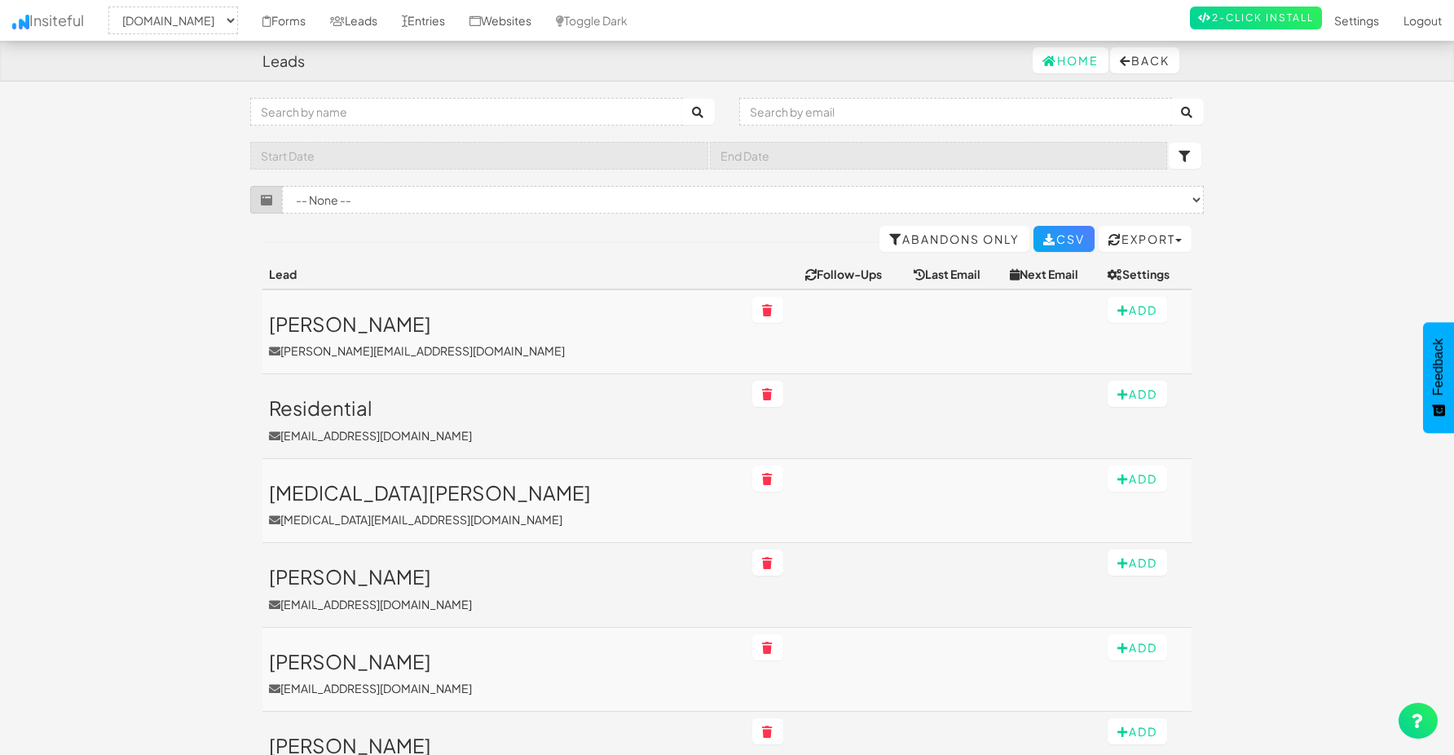
select select "2362"
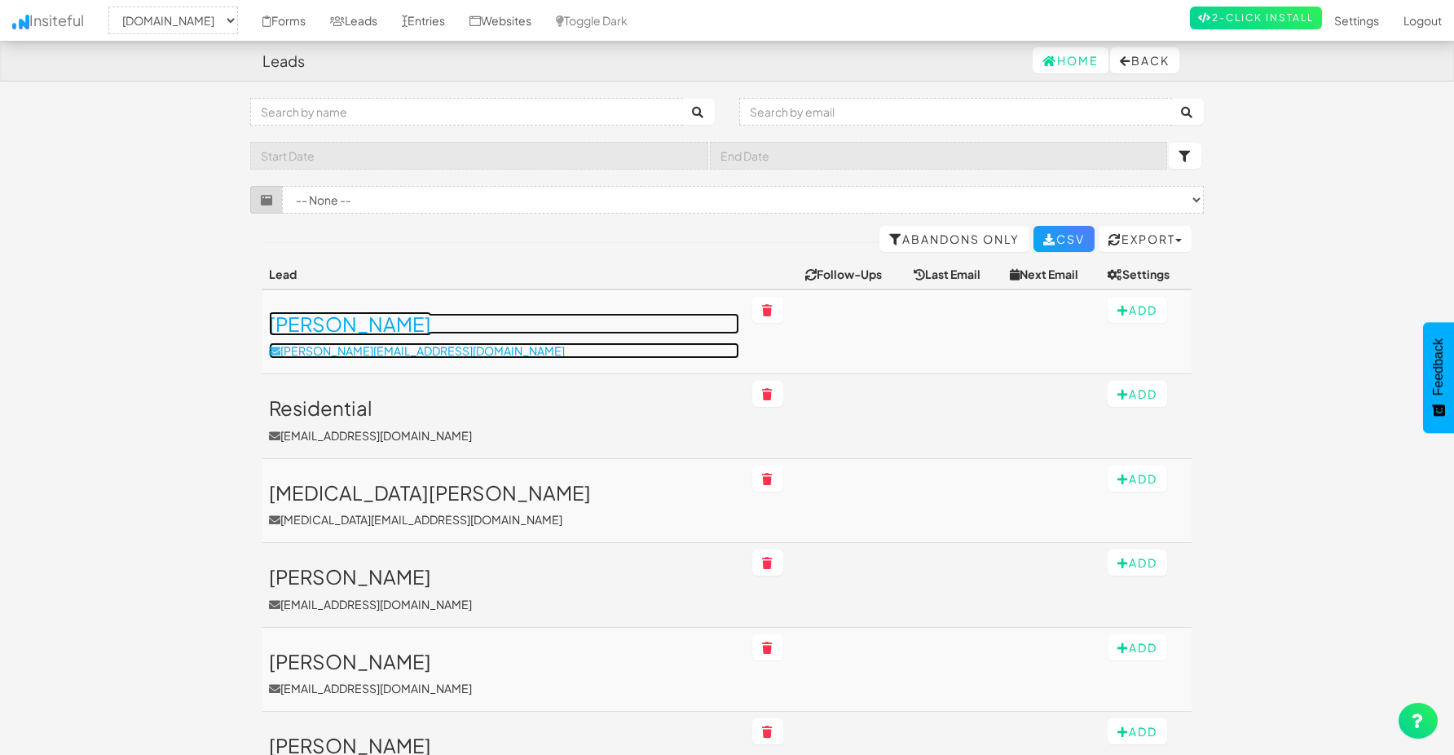
click at [340, 326] on h3 "[PERSON_NAME]" at bounding box center [504, 323] width 470 height 21
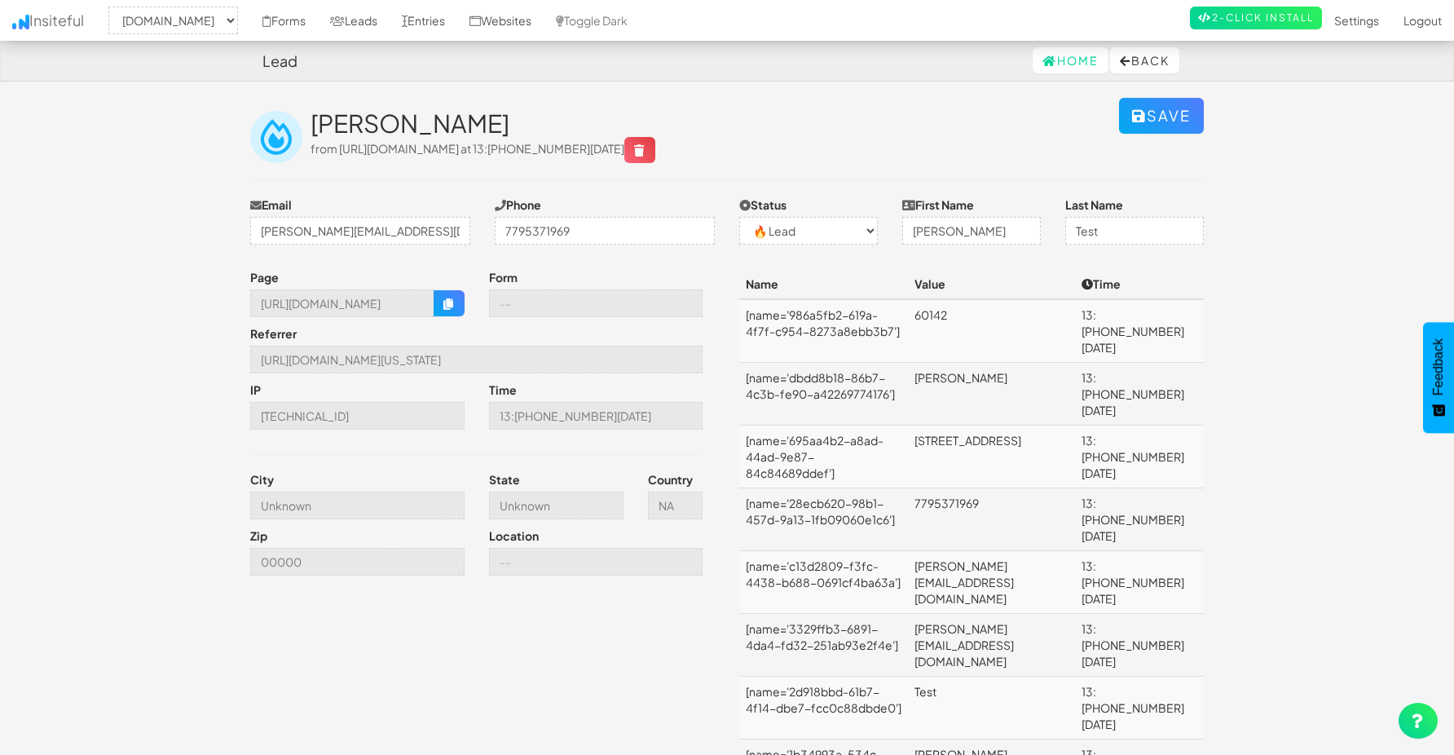
select select "2362"
select select "0"
click at [390, 19] on link "Leads" at bounding box center [354, 20] width 72 height 41
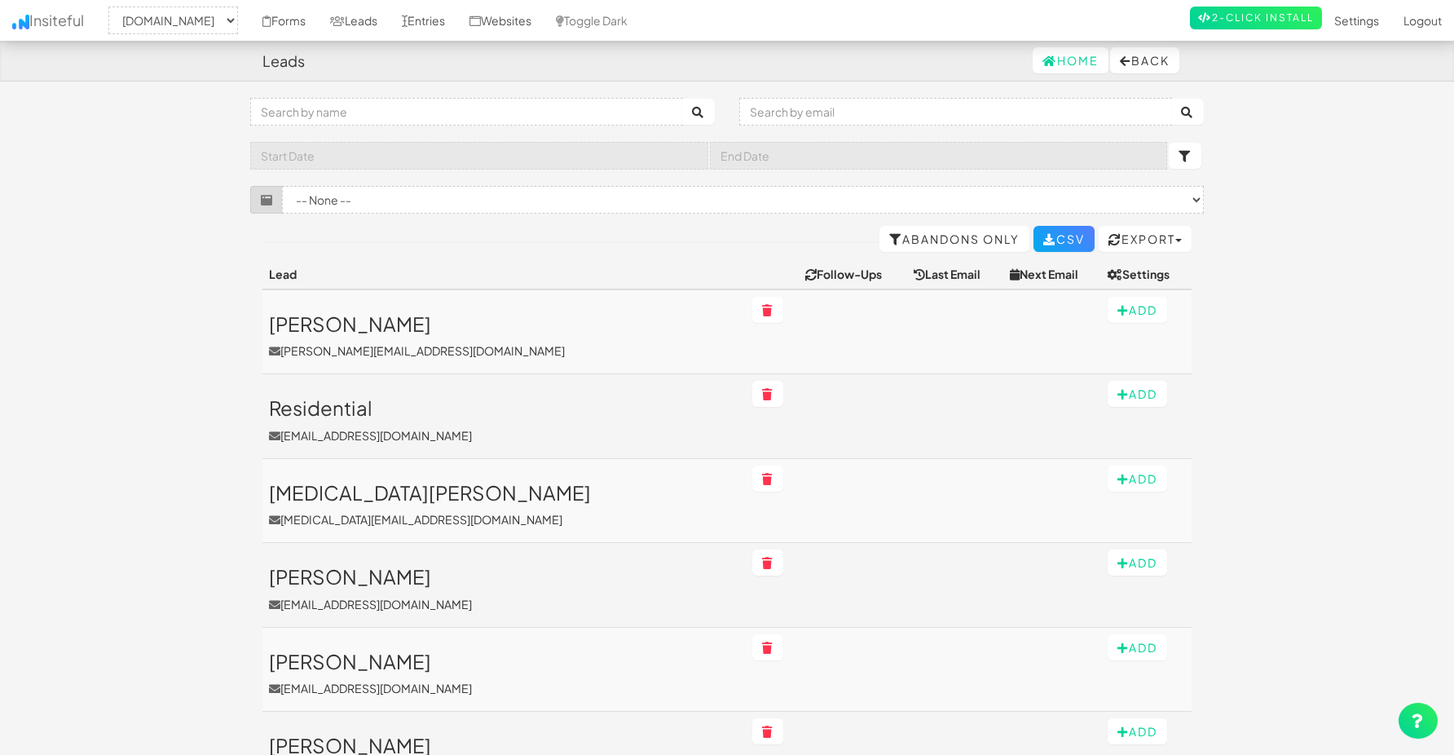
select select "2362"
click at [1169, 232] on button "Export" at bounding box center [1145, 239] width 93 height 26
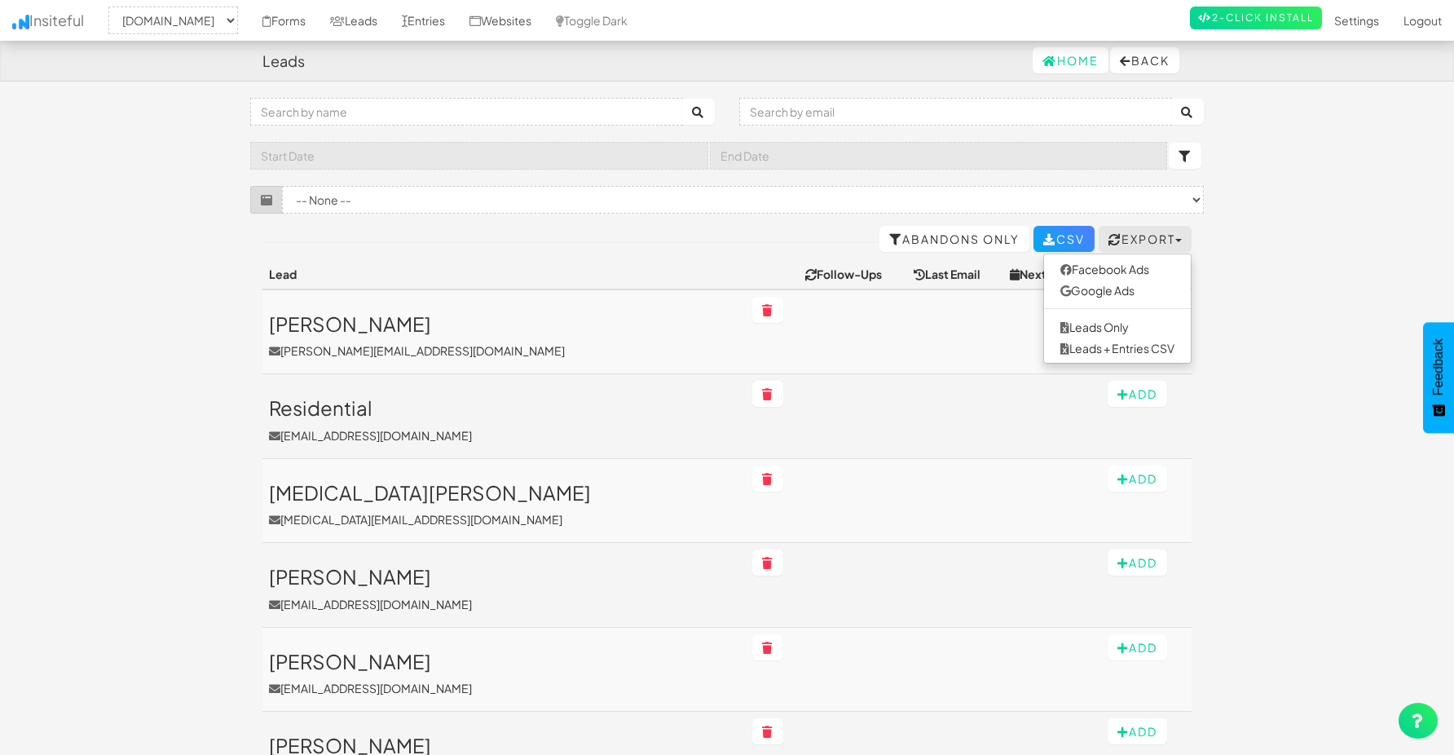
click at [917, 372] on td at bounding box center [955, 331] width 96 height 85
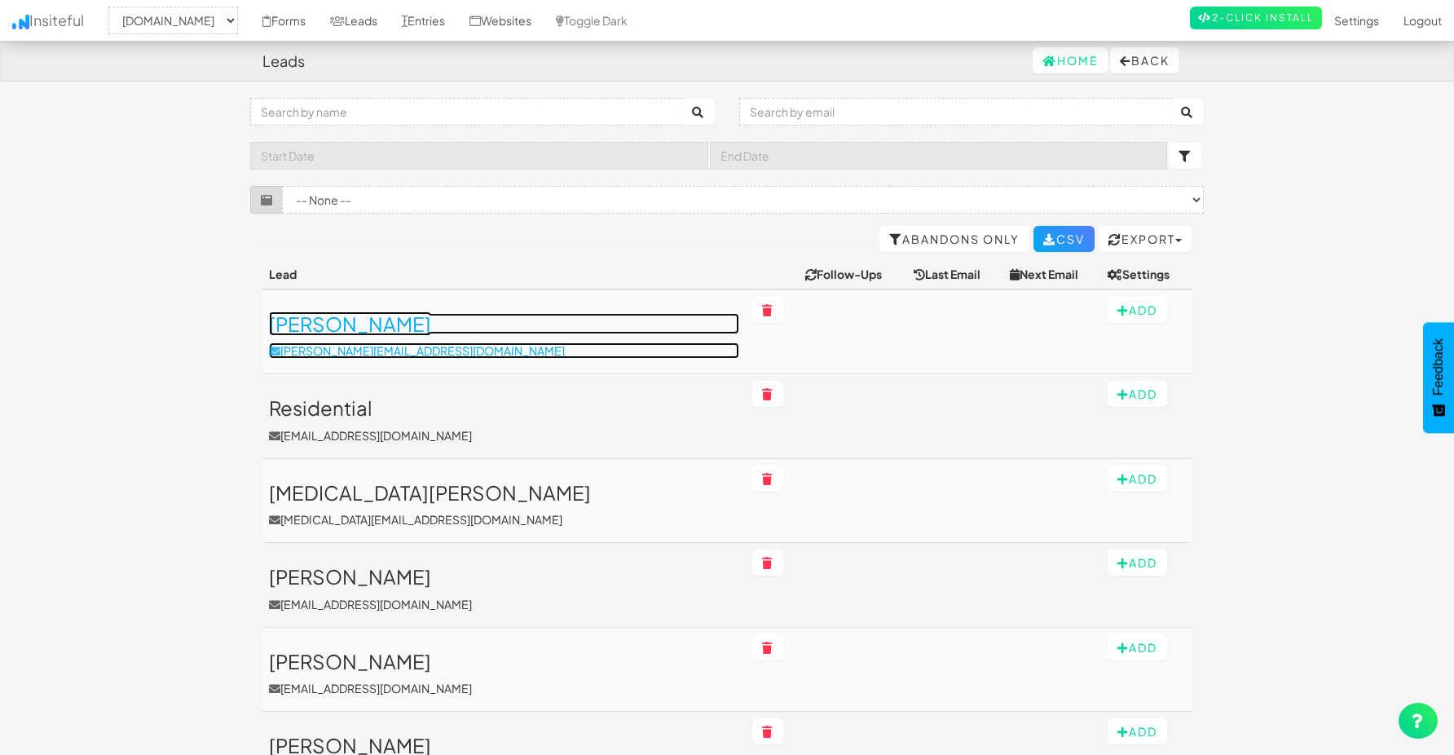
click at [352, 326] on h3 "[PERSON_NAME]" at bounding box center [504, 323] width 470 height 21
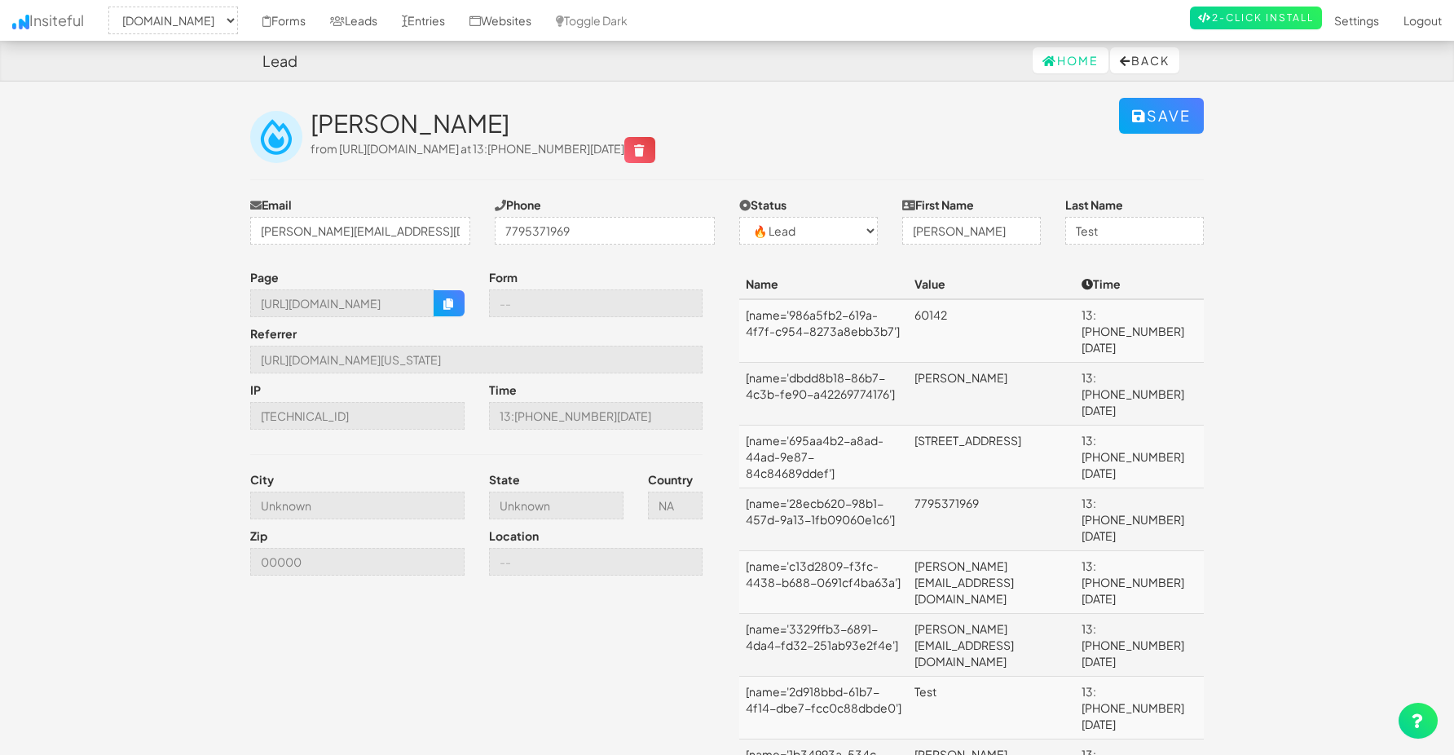
select select "2362"
select select "0"
click at [753, 317] on td "[name='986a5fb2-619a-4f7f-c954-8273a8ebb3b7']" at bounding box center [823, 331] width 169 height 64
click at [762, 363] on td "[name='dbdd8b18-86b7-4c3b-fe90-a42269774176']" at bounding box center [823, 394] width 169 height 63
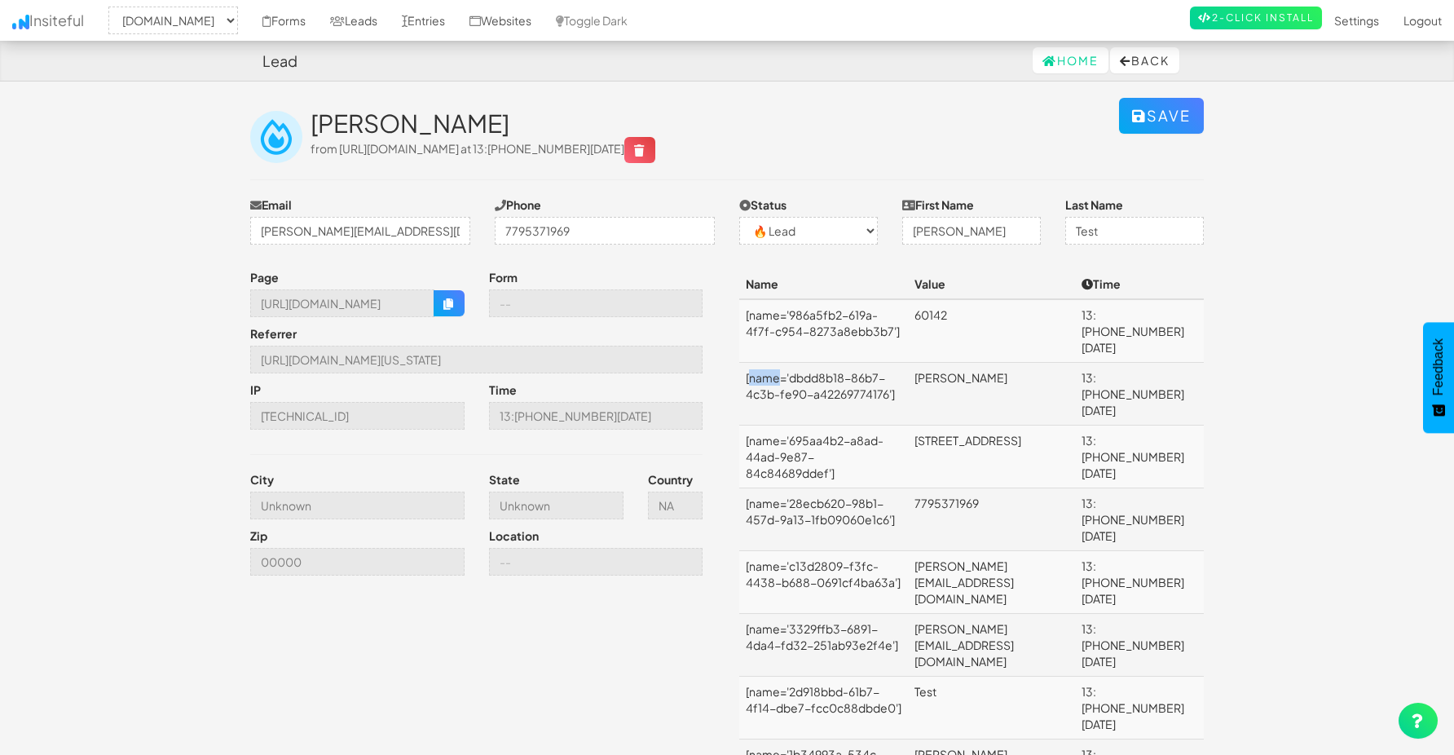
click at [762, 363] on td "[name='dbdd8b18-86b7-4c3b-fe90-a42269774176']" at bounding box center [823, 394] width 169 height 63
click at [762, 426] on td "[name='695aa4b2-a8ad-44ad-9e87-84c84689ddef']" at bounding box center [823, 457] width 169 height 63
click at [1014, 316] on td "60142" at bounding box center [991, 331] width 167 height 64
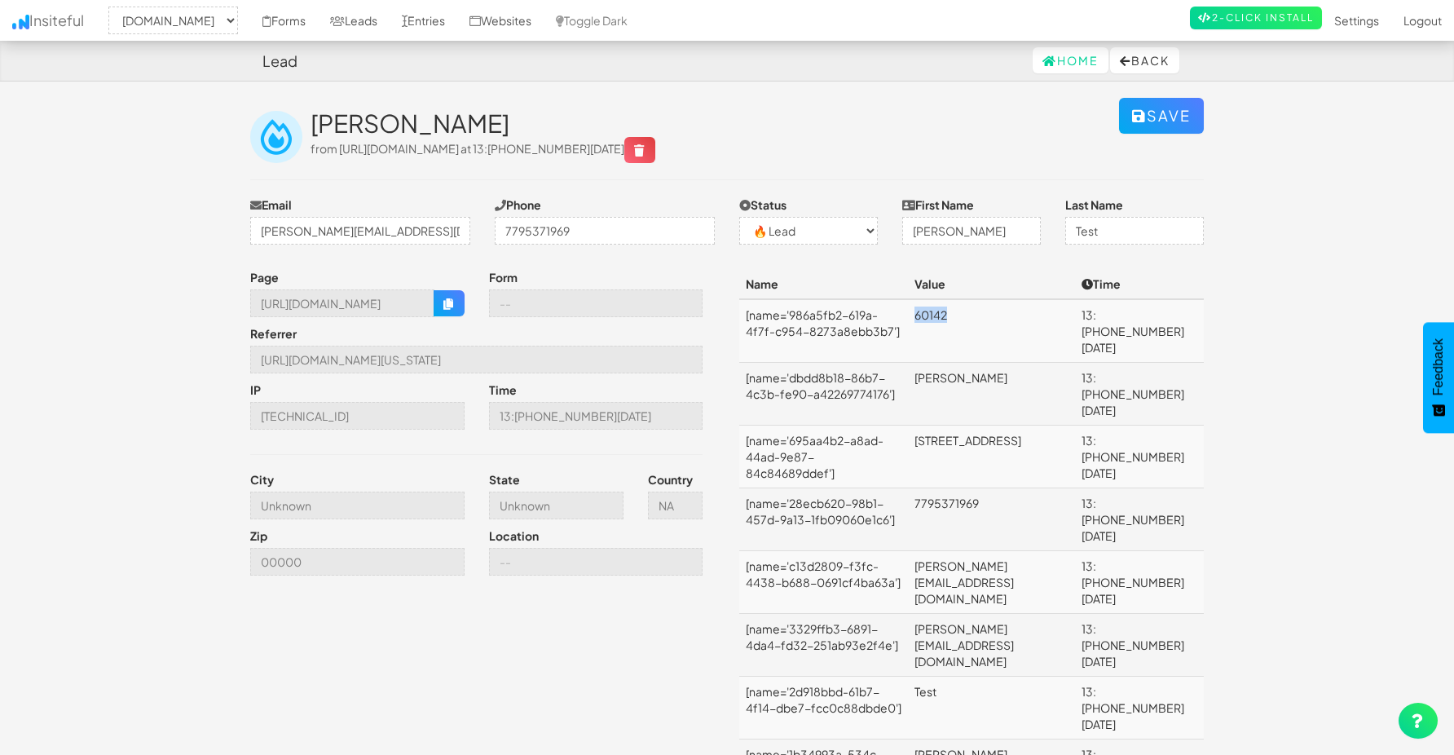
click at [1014, 316] on td "60142" at bounding box center [991, 331] width 167 height 64
click at [1013, 367] on td "Huntley" at bounding box center [991, 394] width 167 height 63
click at [1032, 426] on td "11964 Oak Creek Pkwy" at bounding box center [991, 457] width 167 height 63
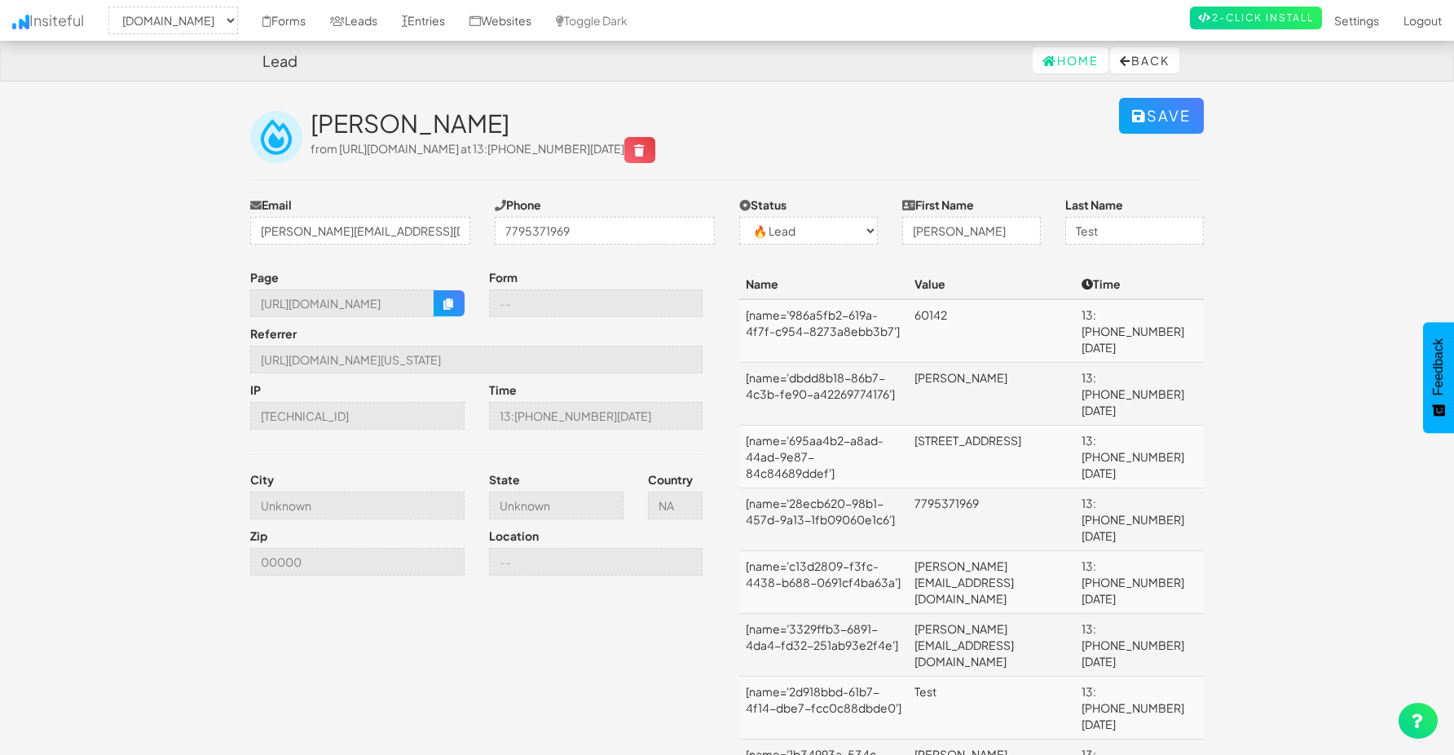
click at [1024, 488] on td "7795371969" at bounding box center [991, 519] width 167 height 63
drag, startPoint x: 748, startPoint y: 315, endPoint x: 838, endPoint y: 339, distance: 93.0
click at [839, 339] on td "[name='986a5fb2-619a-4f7f-c954-8273a8ebb3b7']" at bounding box center [823, 331] width 169 height 64
drag, startPoint x: 748, startPoint y: 364, endPoint x: 838, endPoint y: 384, distance: 92.8
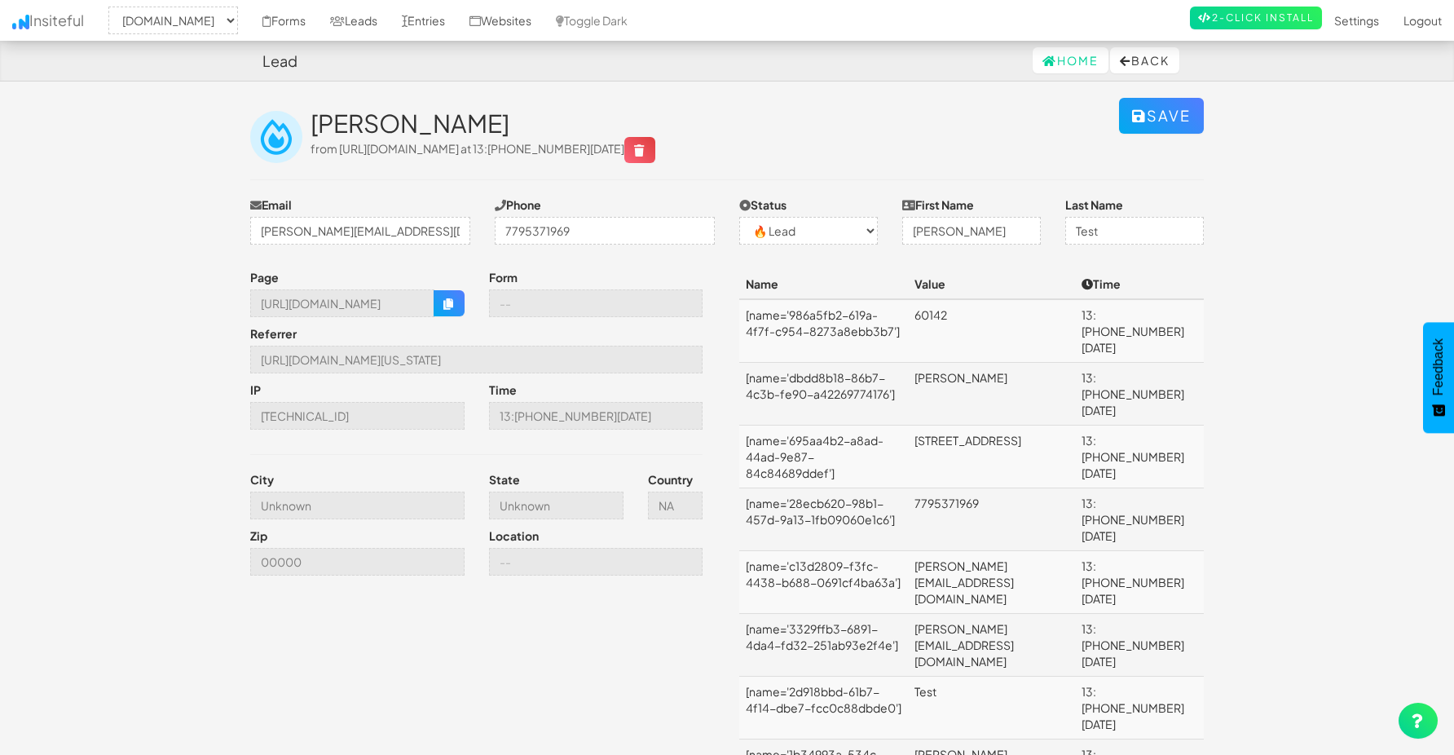
click at [838, 385] on td "[name='dbdd8b18-86b7-4c3b-fe90-a42269774176']" at bounding box center [823, 394] width 169 height 63
drag, startPoint x: 747, startPoint y: 320, endPoint x: 855, endPoint y: 338, distance: 109.9
click at [855, 338] on td "[name='986a5fb2-619a-4f7f-c954-8273a8ebb3b7']" at bounding box center [823, 331] width 169 height 64
drag, startPoint x: 742, startPoint y: 364, endPoint x: 869, endPoint y: 394, distance: 130.5
click at [869, 394] on tbody "[name='986a5fb2-619a-4f7f-c954-8273a8ebb3b7'] 60142 13:13 08.13.25 [name='dbdd8…" at bounding box center [971, 550] width 465 height 502
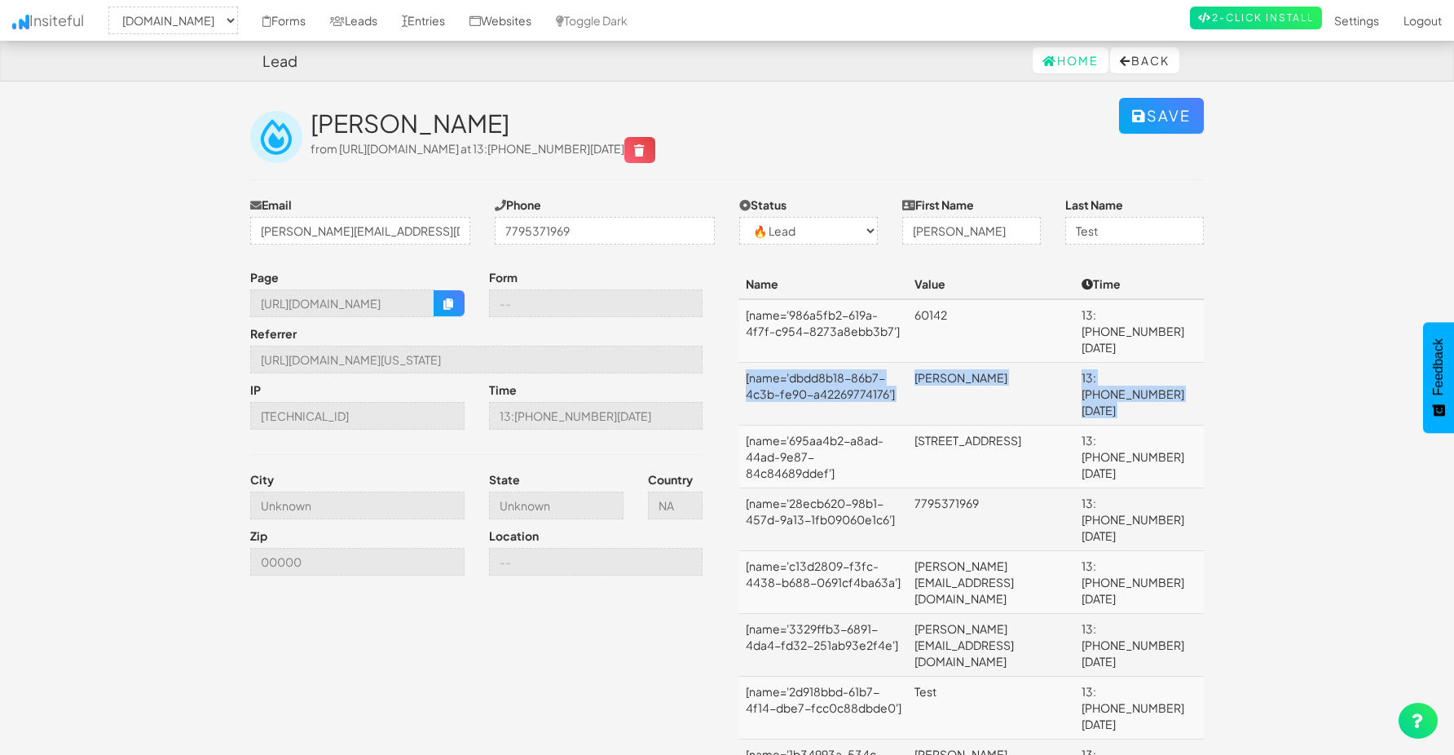
click at [796, 378] on td "[name='dbdd8b18-86b7-4c3b-fe90-a42269774176']" at bounding box center [823, 394] width 169 height 63
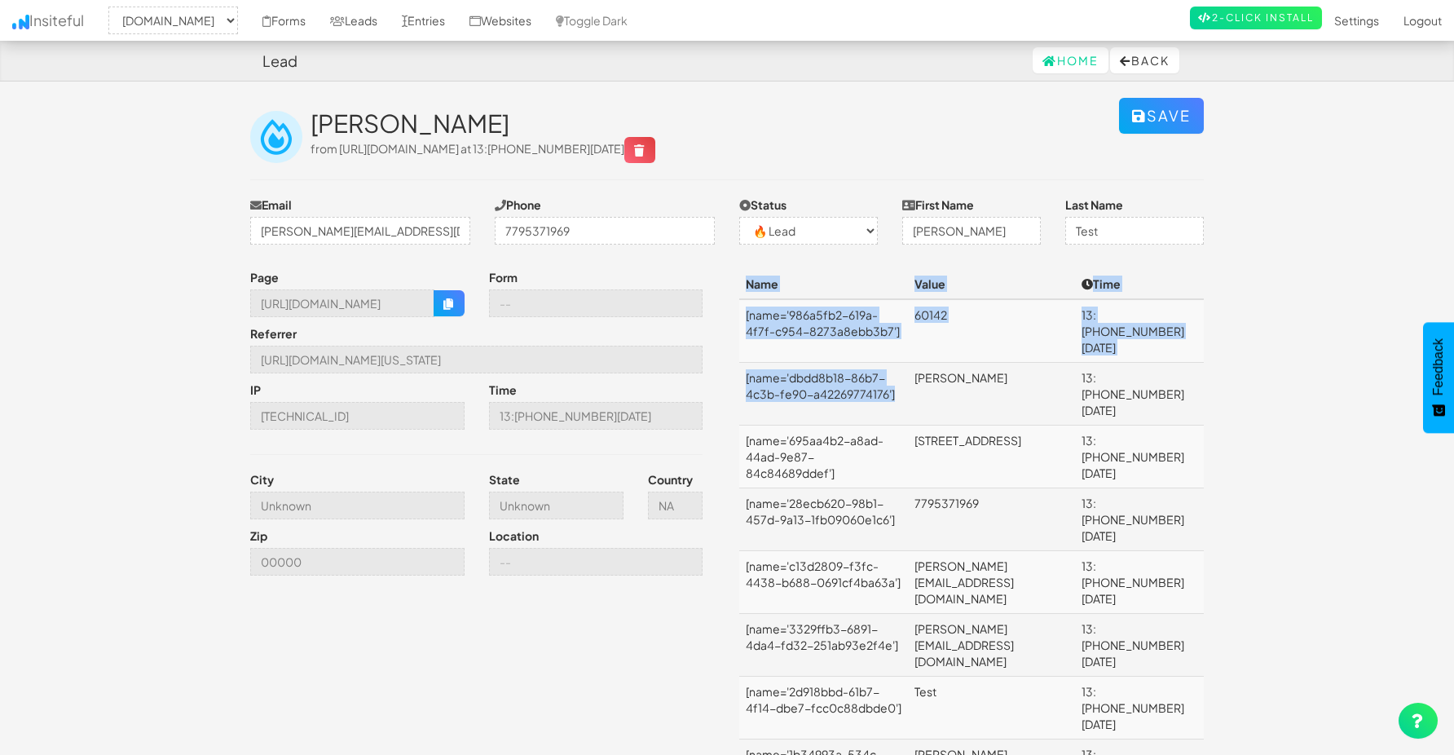
drag, startPoint x: 834, startPoint y: 377, endPoint x: 739, endPoint y: 363, distance: 96.4
click at [739, 363] on td "[name='dbdd8b18-86b7-4c3b-fe90-a42269774176']" at bounding box center [823, 394] width 169 height 63
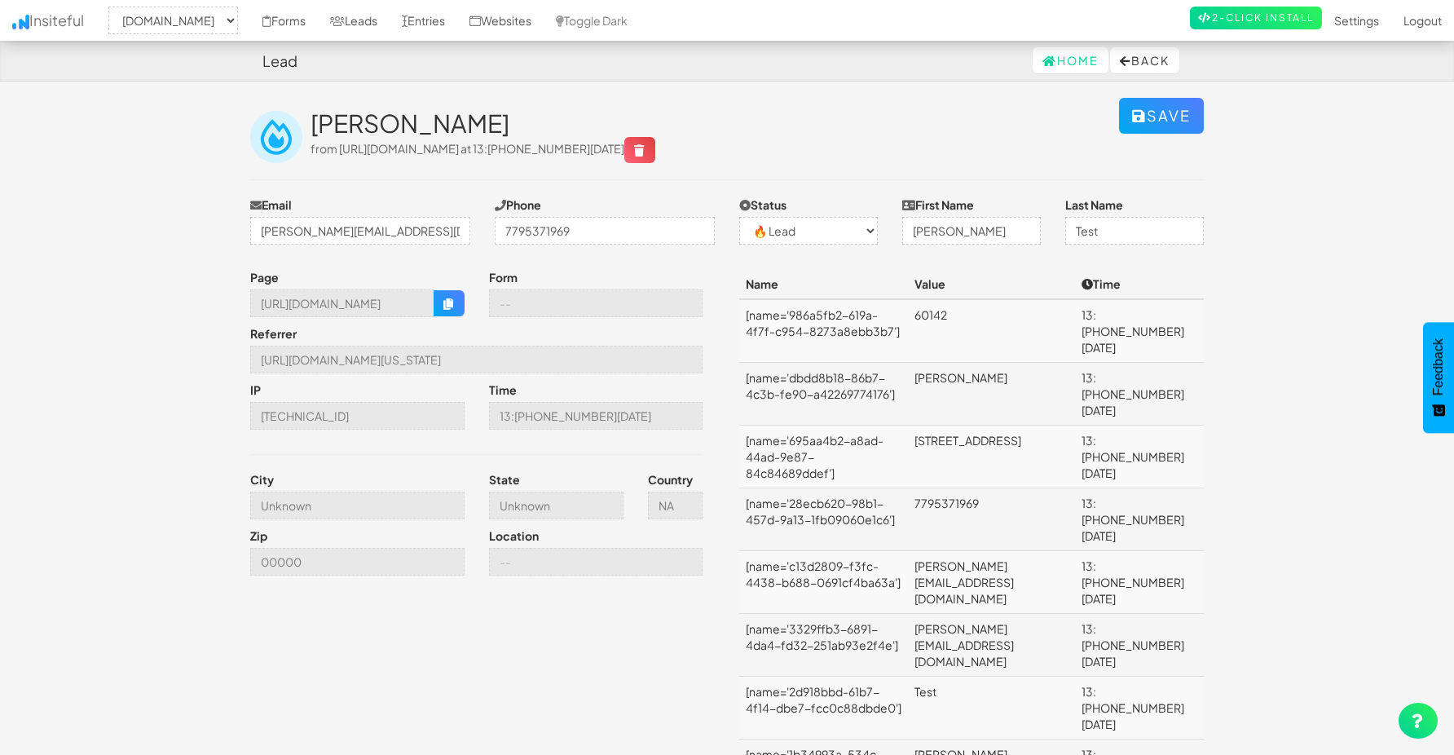
click at [761, 363] on td "[name='dbdd8b18-86b7-4c3b-fe90-a42269774176']" at bounding box center [823, 394] width 169 height 63
click at [318, 29] on link "Forms" at bounding box center [284, 20] width 68 height 41
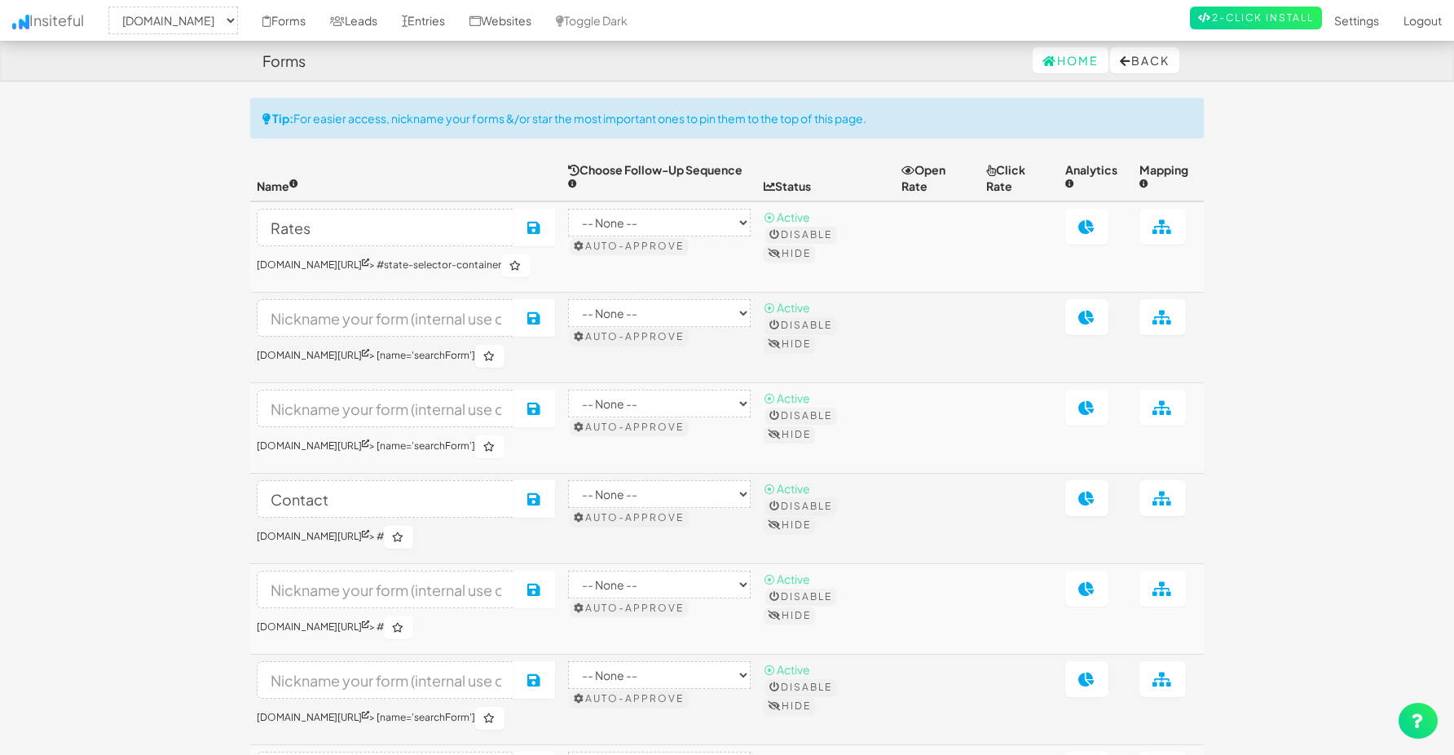
select select "2362"
click at [369, 263] on icon at bounding box center [365, 261] width 7 height 7
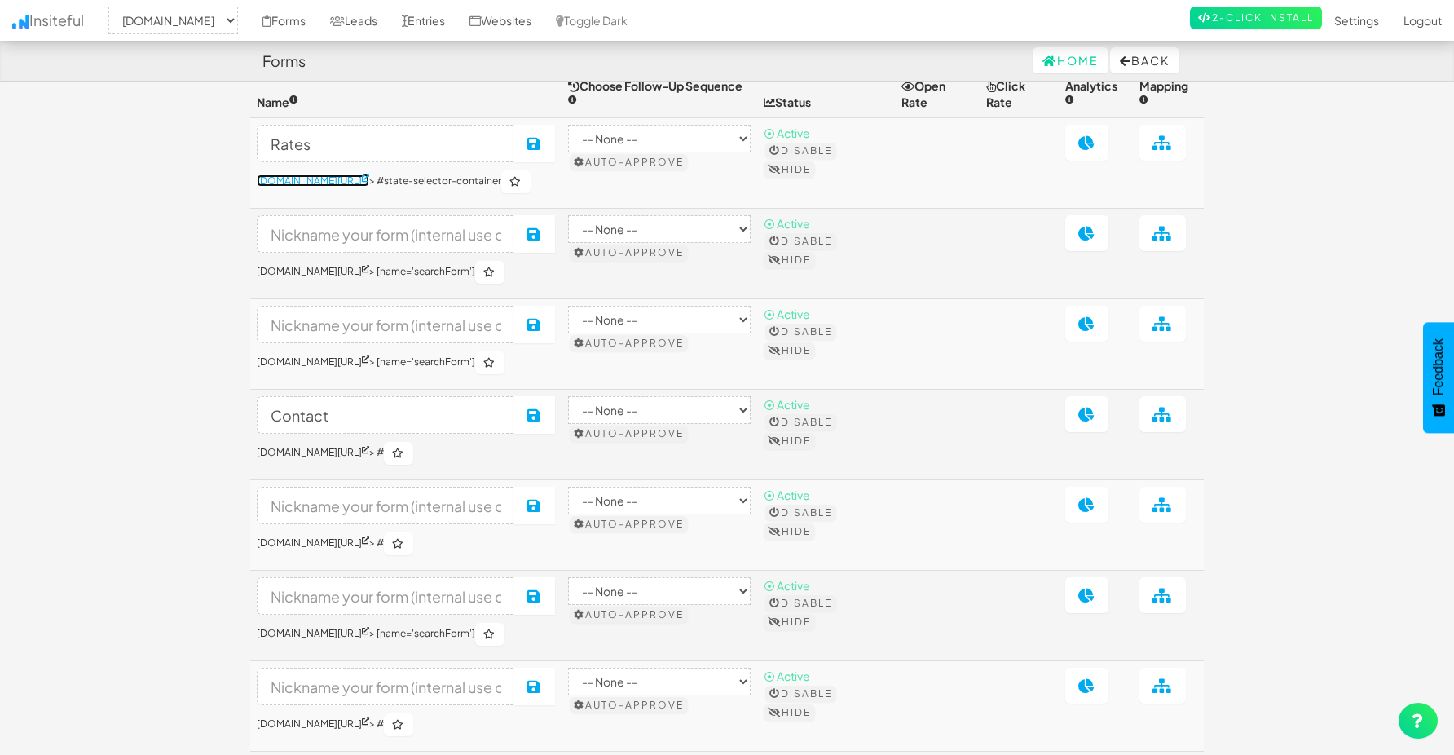
scroll to position [92, 0]
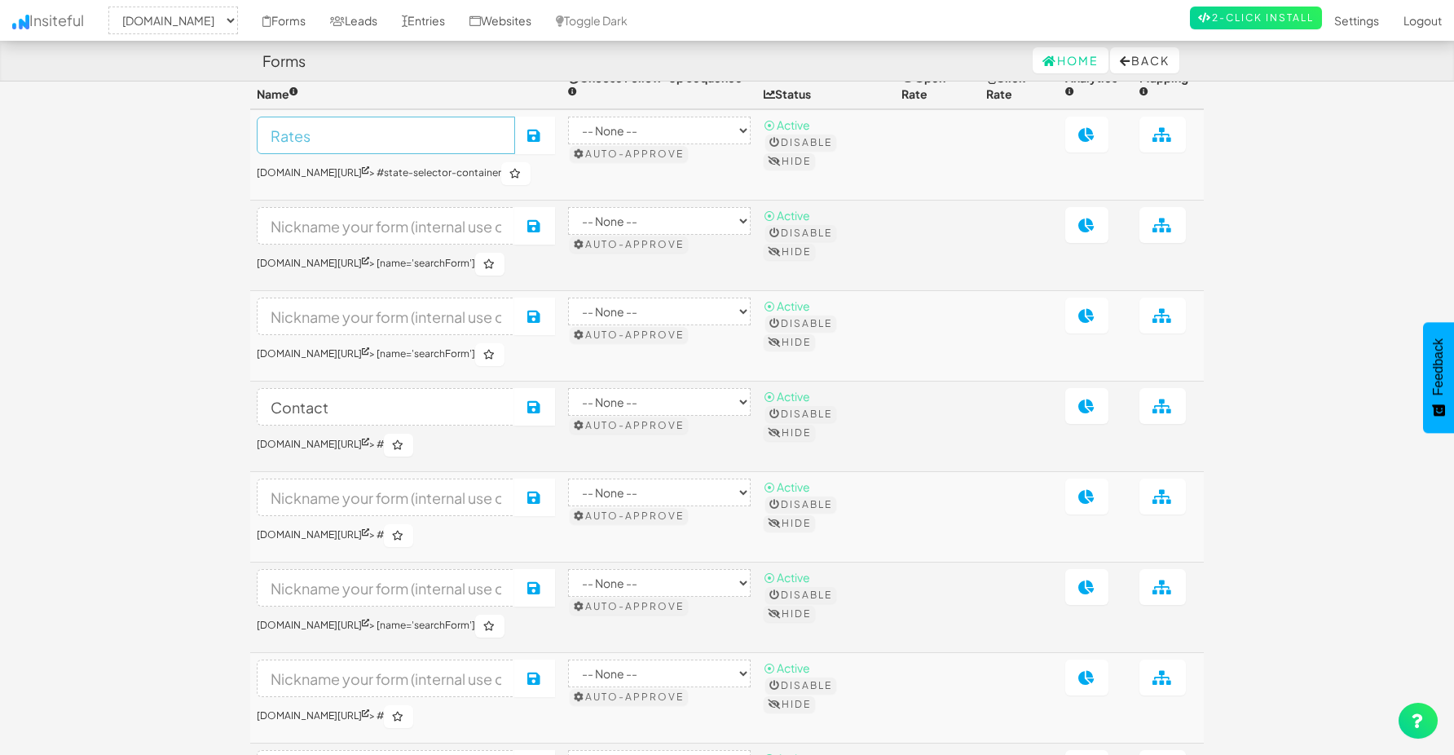
click at [329, 130] on input "Rates" at bounding box center [386, 136] width 258 height 38
drag, startPoint x: 552, startPoint y: 351, endPoint x: 604, endPoint y: 351, distance: 52.2
click at [555, 352] on h6 "[DOMAIN_NAME][URL] > [name='searchForm']" at bounding box center [406, 354] width 298 height 23
click at [554, 352] on h6 "[DOMAIN_NAME][URL] > [name='searchForm']" at bounding box center [406, 354] width 298 height 23
drag, startPoint x: 545, startPoint y: 351, endPoint x: 611, endPoint y: 351, distance: 66.0
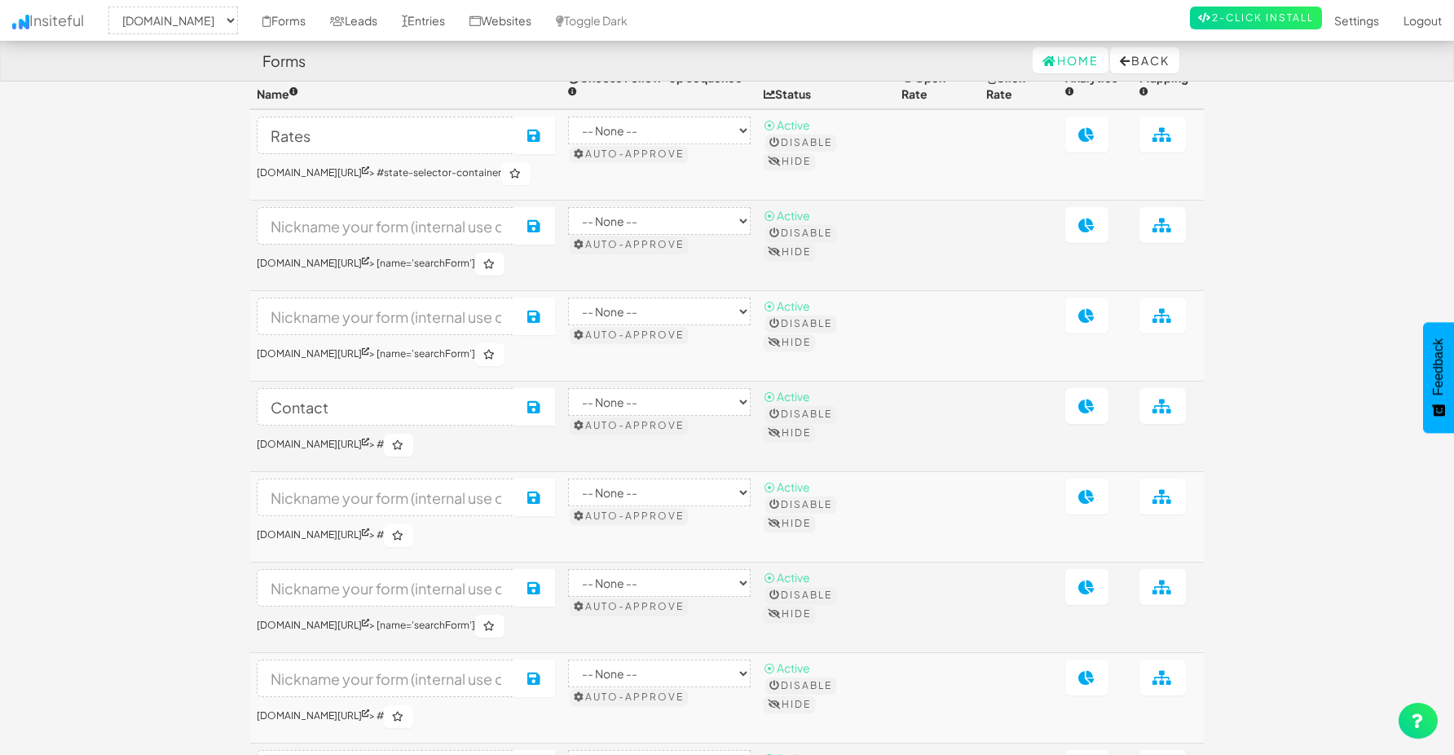
click at [555, 351] on h6 "[DOMAIN_NAME][URL] > [name='searchForm']" at bounding box center [406, 354] width 298 height 23
click at [369, 349] on link "www.nordicenergy-us.com/account-registration/" at bounding box center [313, 353] width 113 height 12
click at [339, 450] on link "www.nordicenergy-us.com/contact/" at bounding box center [313, 444] width 113 height 12
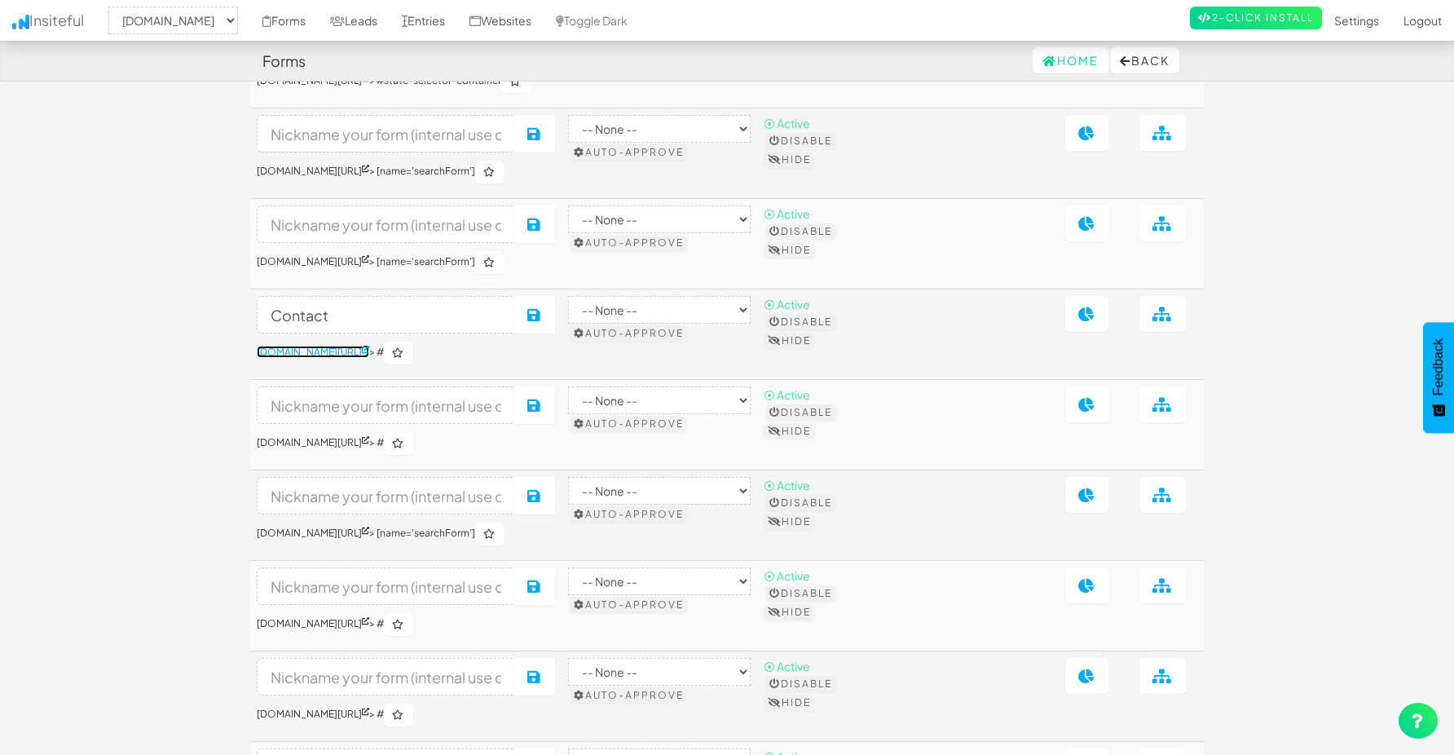
scroll to position [188, 0]
click at [336, 445] on link "www.nordicenergy-us.com/login/" at bounding box center [313, 439] width 113 height 12
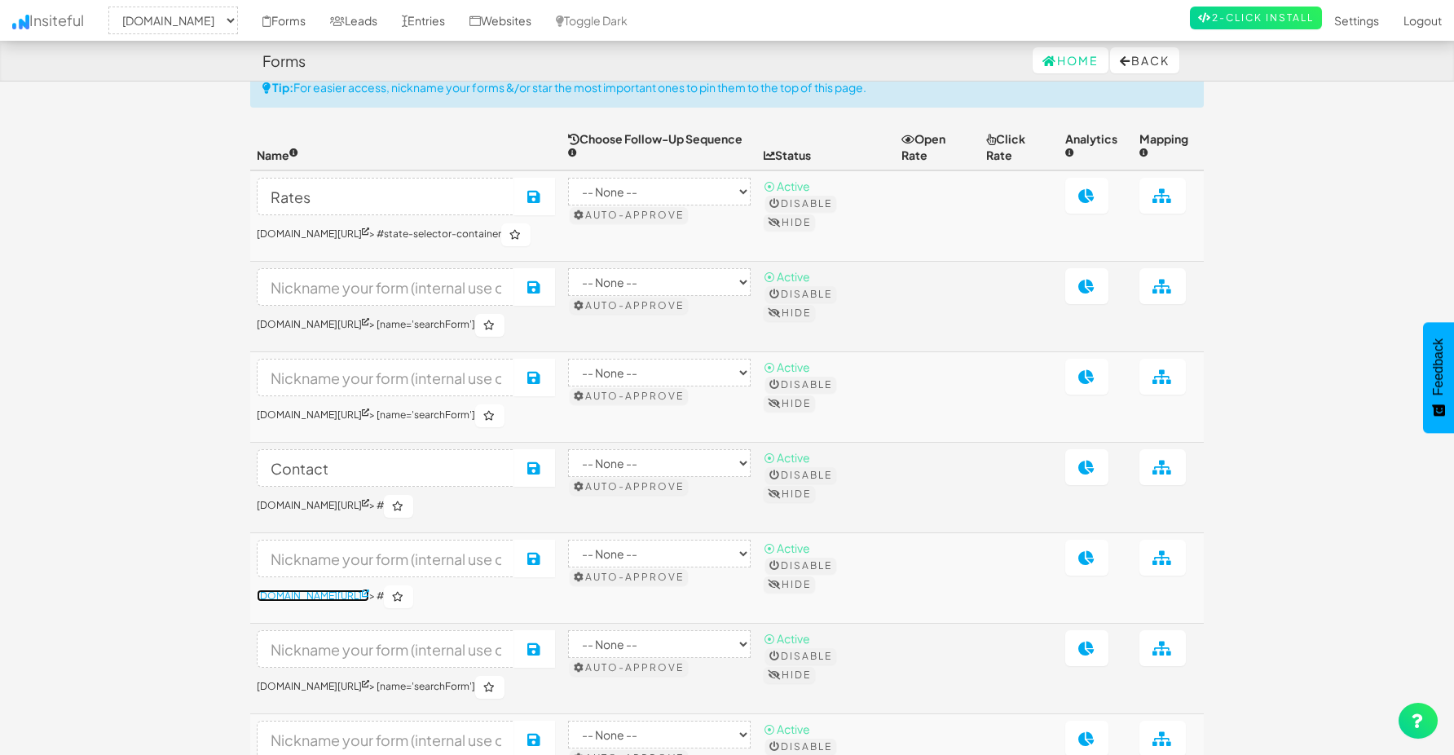
scroll to position [0, 0]
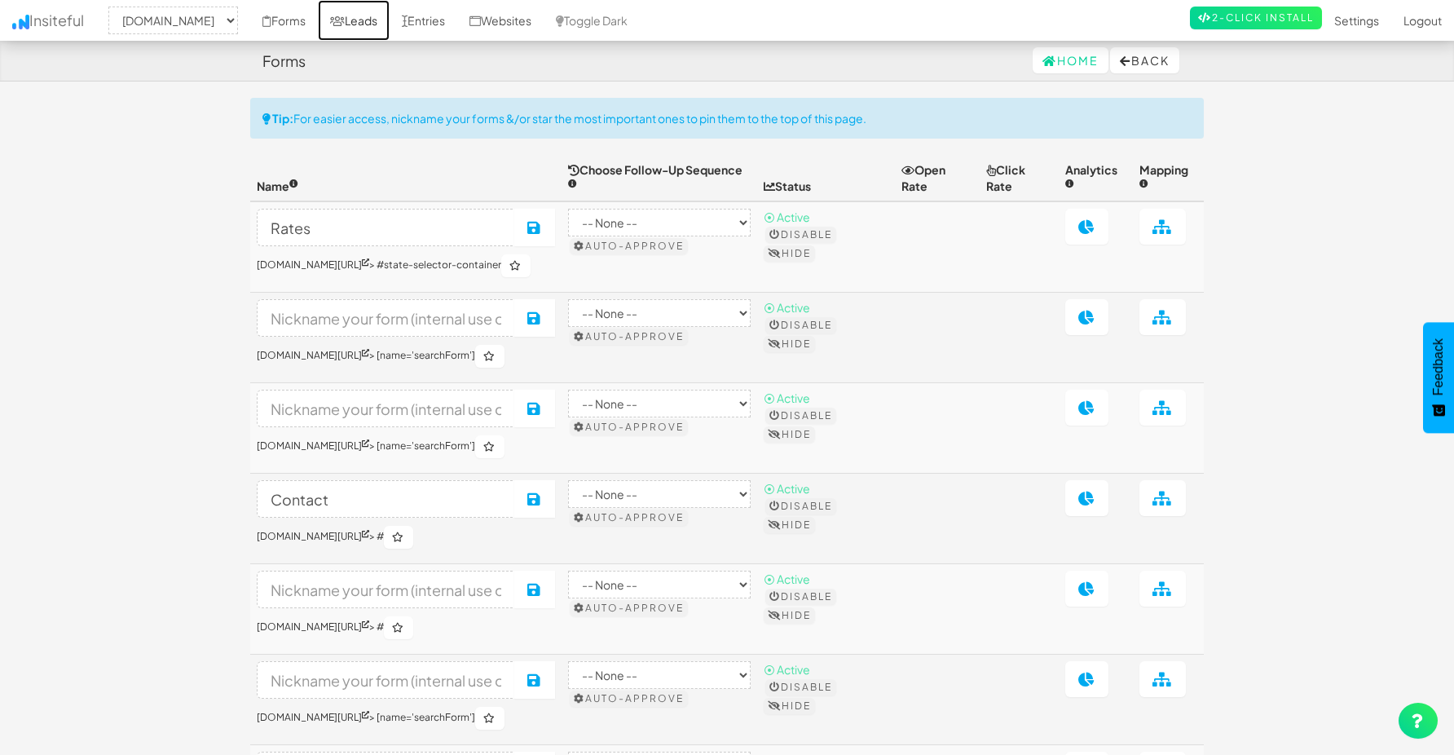
click at [390, 23] on link "Leads" at bounding box center [354, 20] width 72 height 41
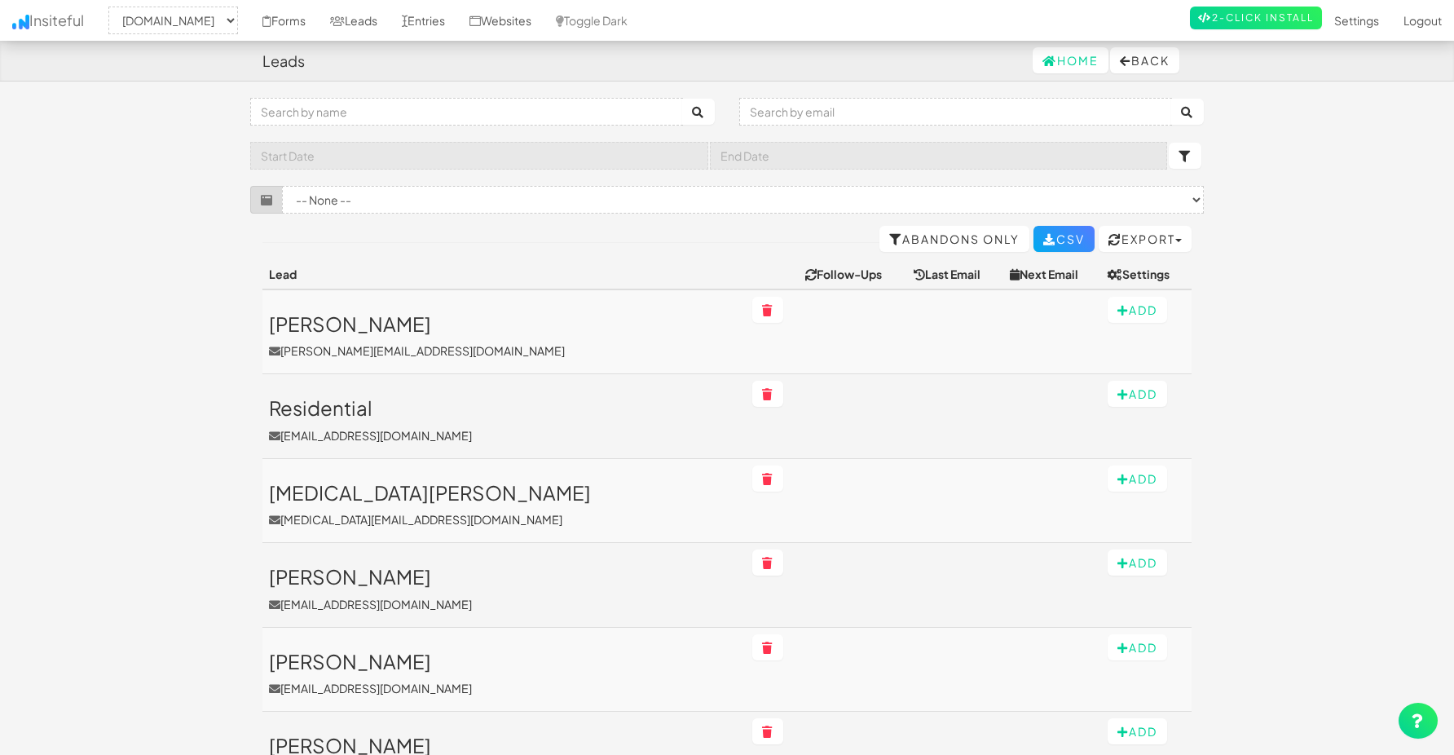
select select "2362"
click at [457, 20] on link "Entries" at bounding box center [424, 20] width 68 height 41
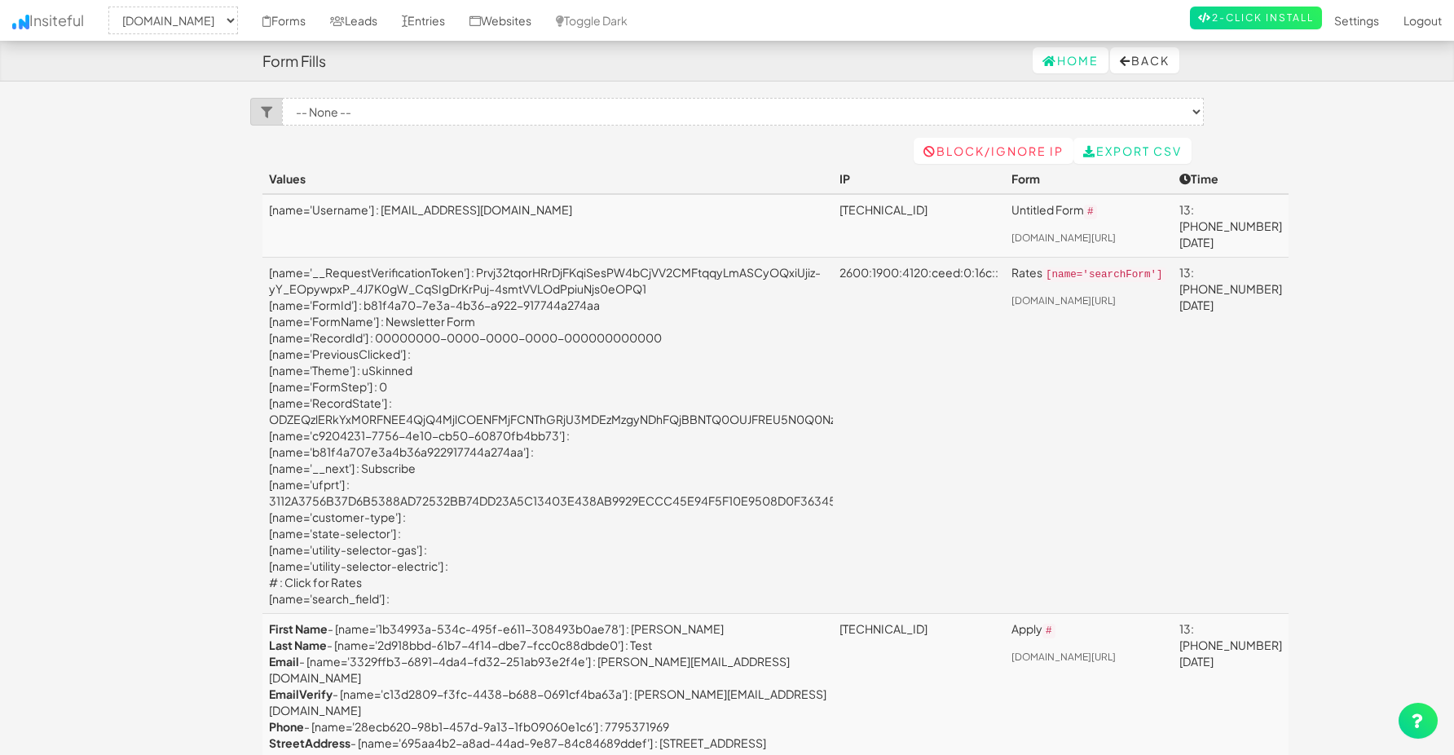
select select "2362"
click at [390, 8] on link "Leads" at bounding box center [354, 20] width 72 height 41
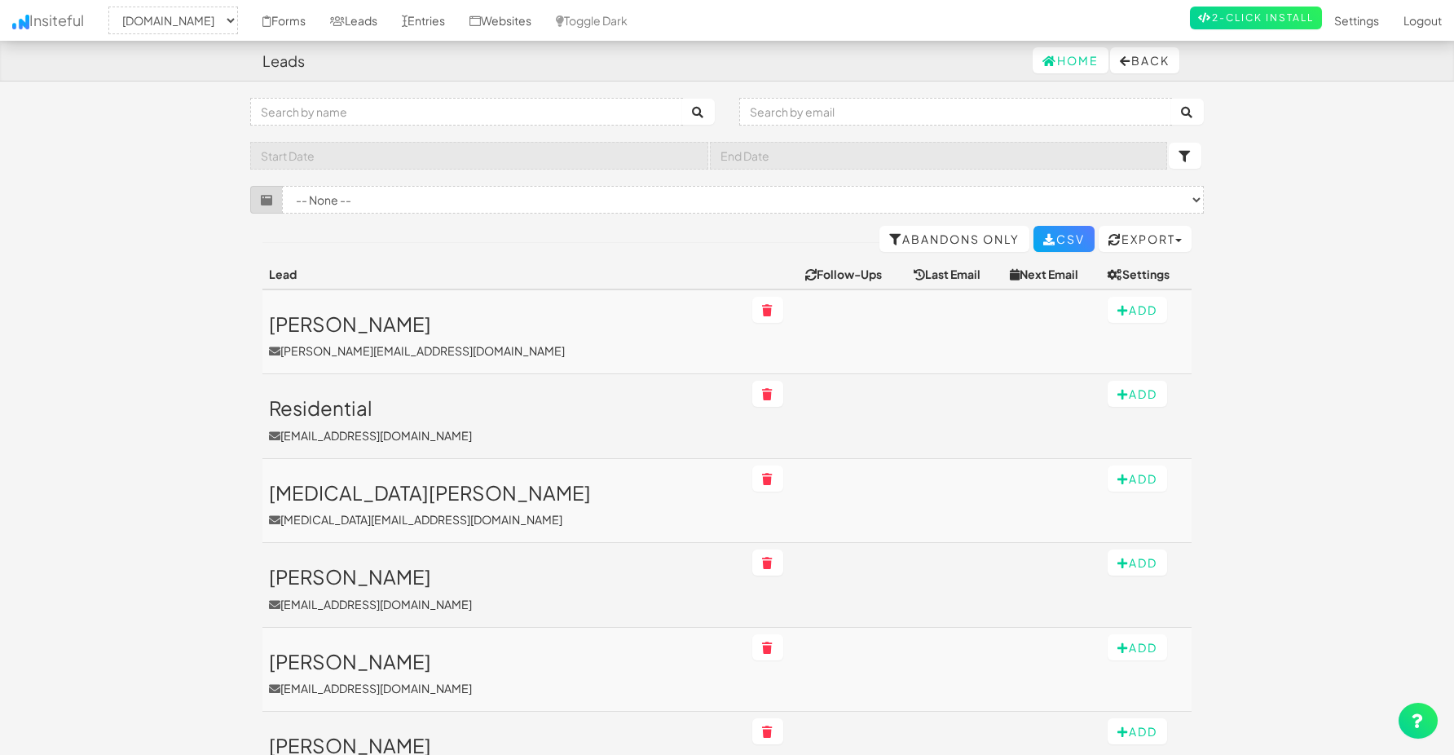
select select "2362"
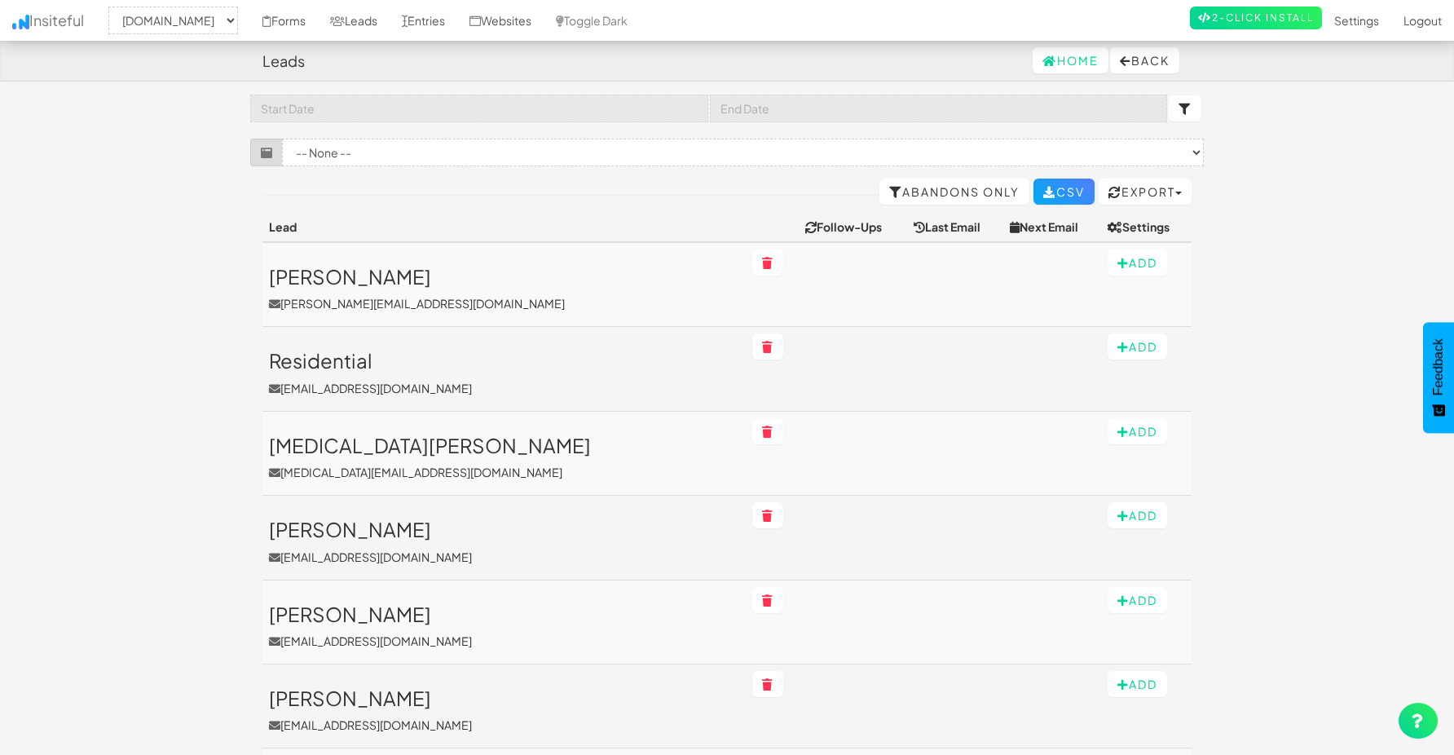
scroll to position [59, 0]
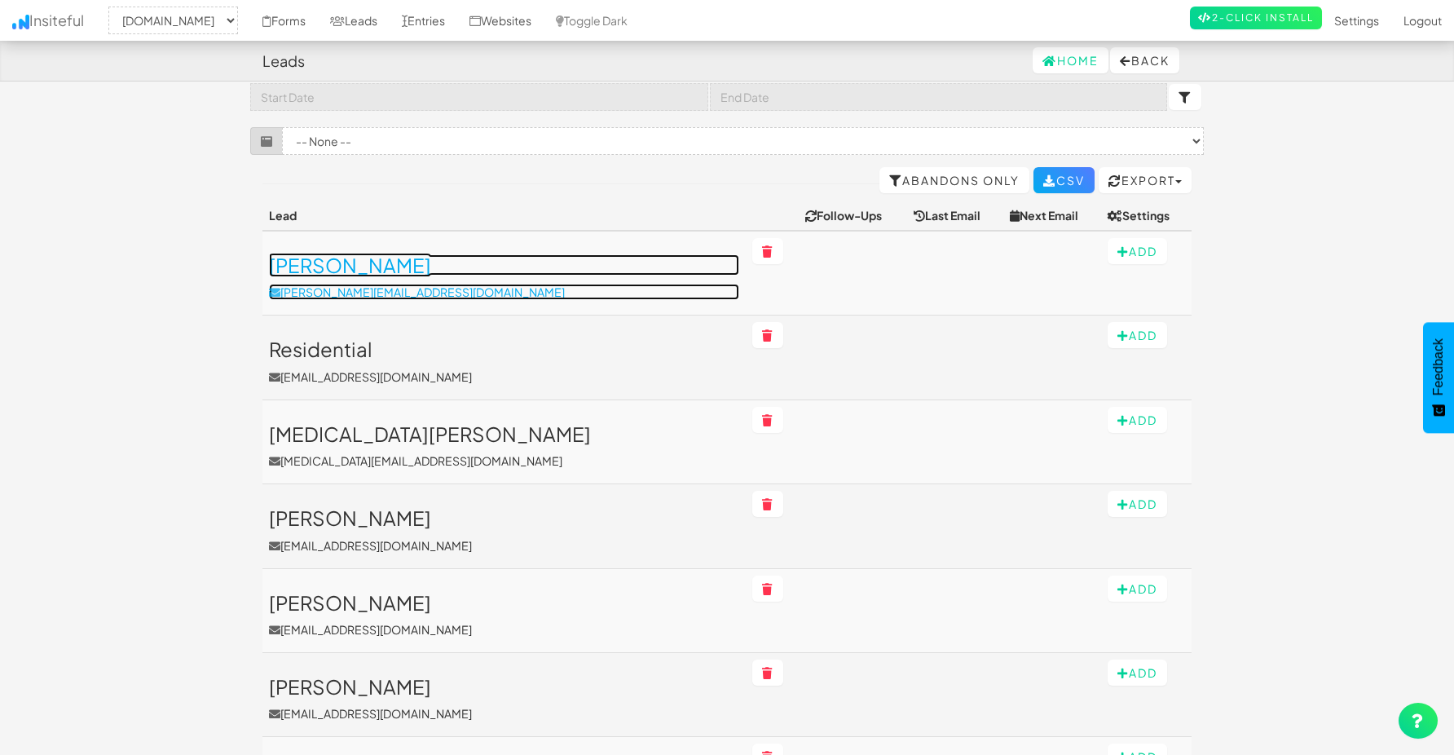
click at [341, 271] on h3 "[PERSON_NAME]" at bounding box center [504, 264] width 470 height 21
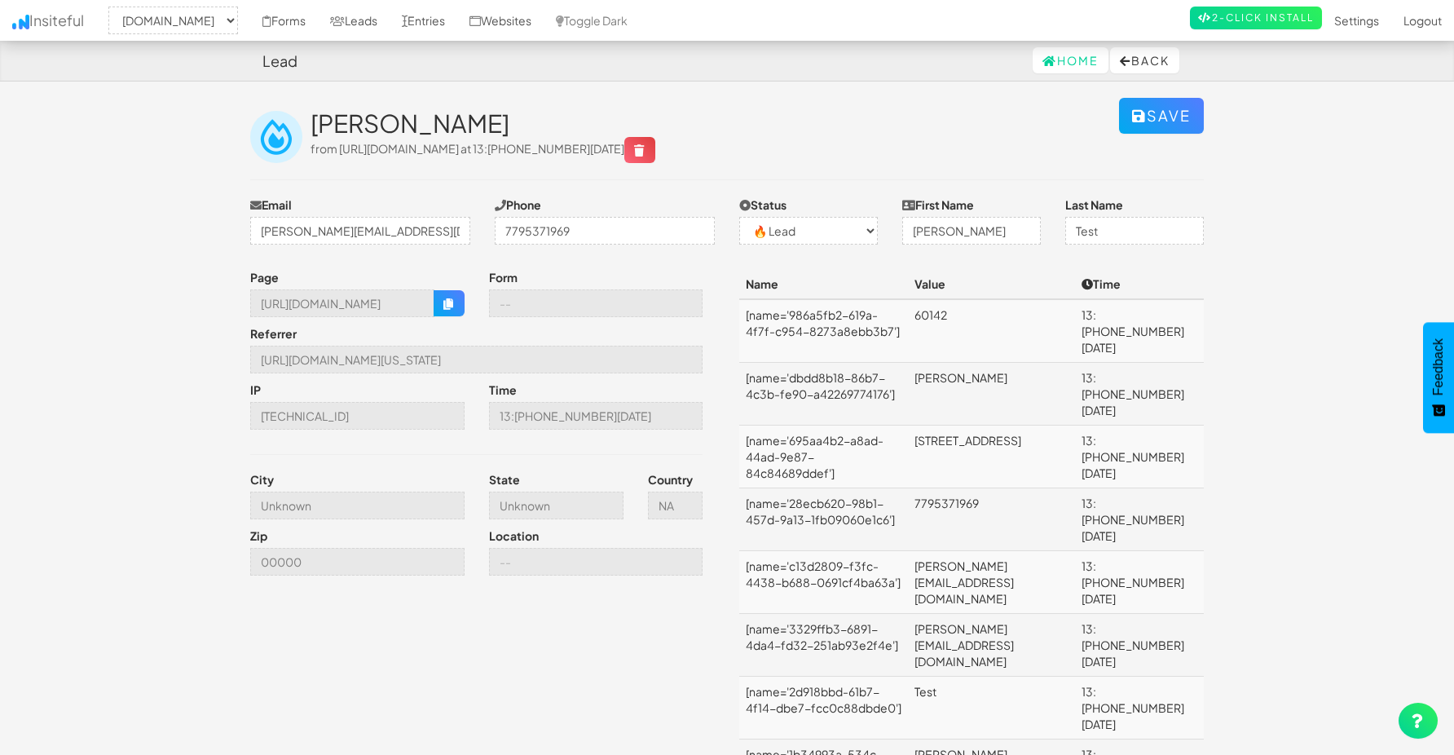
select select "2362"
select select "0"
click at [629, 357] on input "https://www.nordicenergy-us.com/get-rates/?customer-type=Residential&state-sele…" at bounding box center [476, 360] width 452 height 28
click at [651, 384] on div "Time 13:13 08.13.25" at bounding box center [596, 410] width 239 height 56
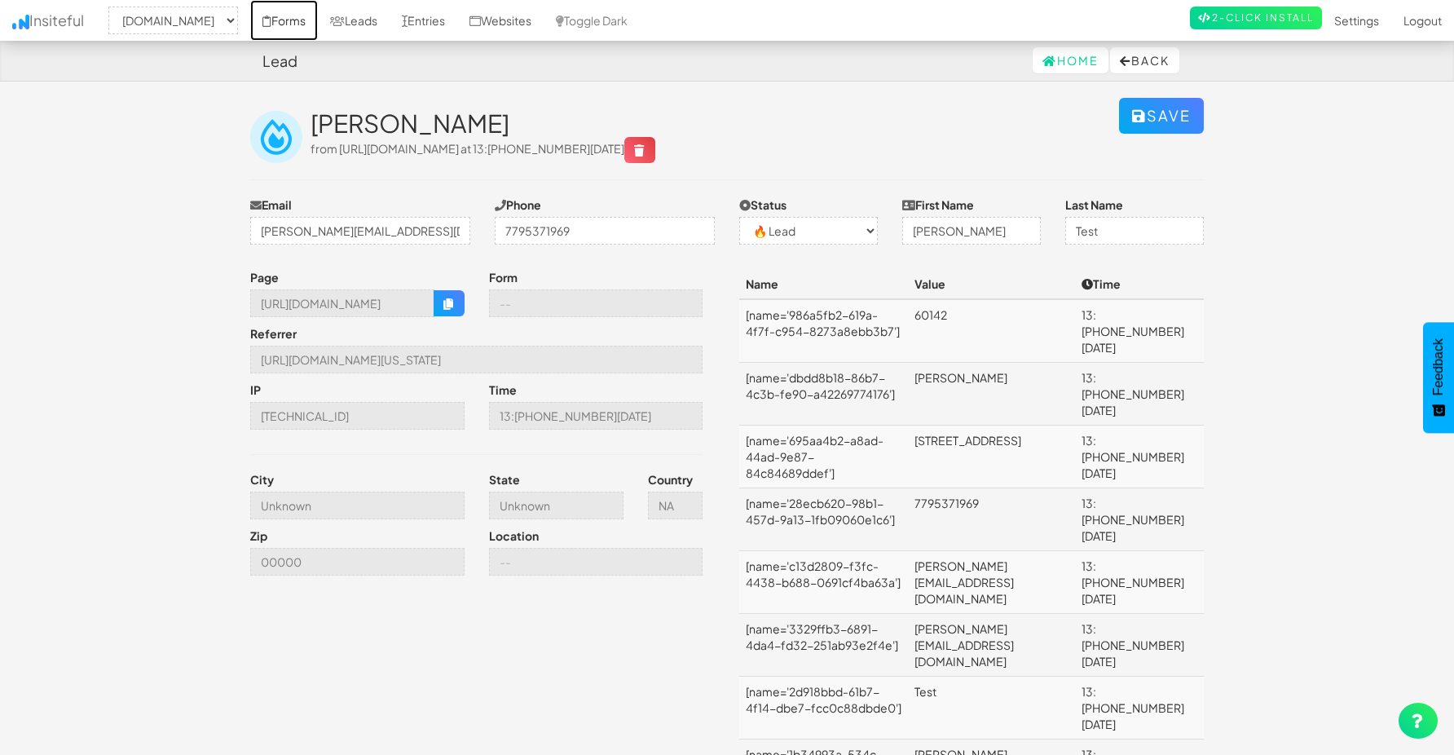
click at [318, 26] on link "Forms" at bounding box center [284, 20] width 68 height 41
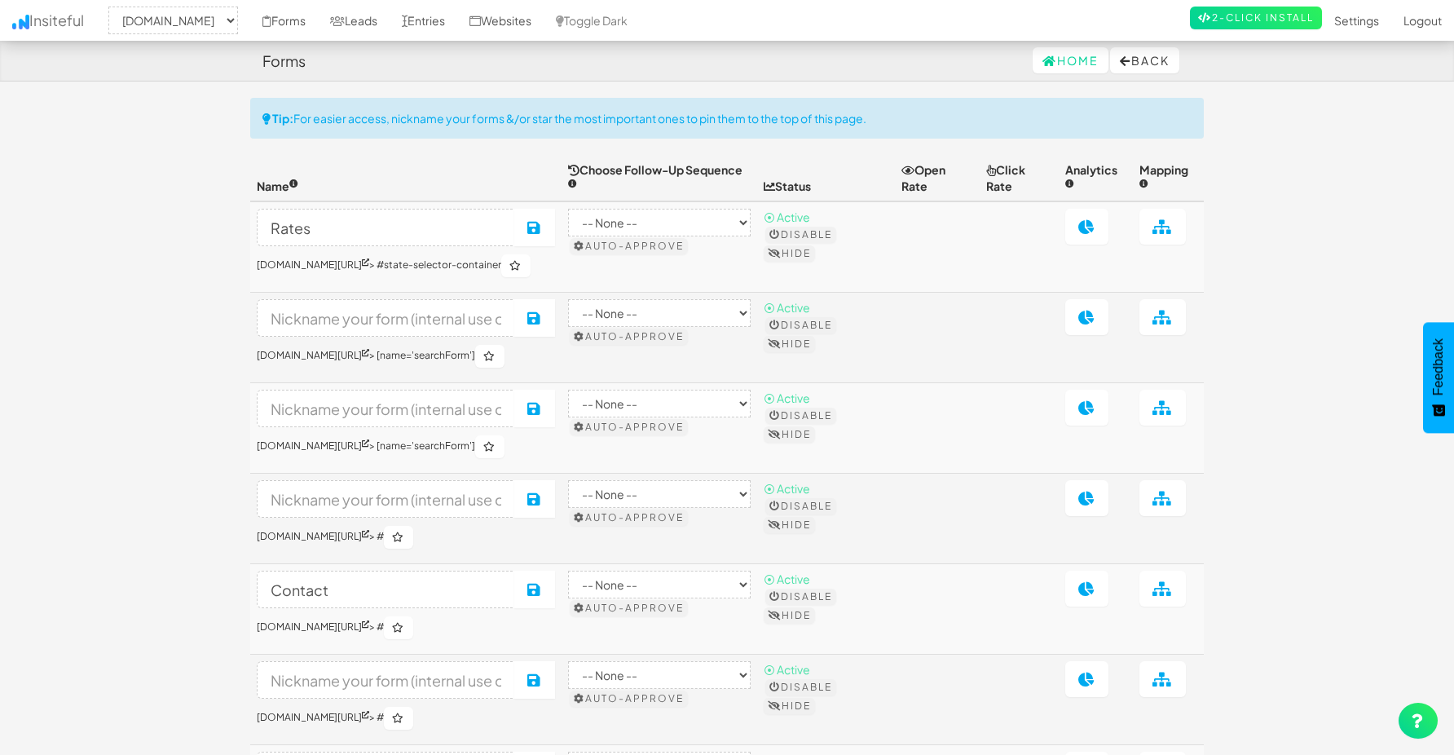
select select "2362"
click at [390, 14] on link "Leads" at bounding box center [354, 20] width 72 height 41
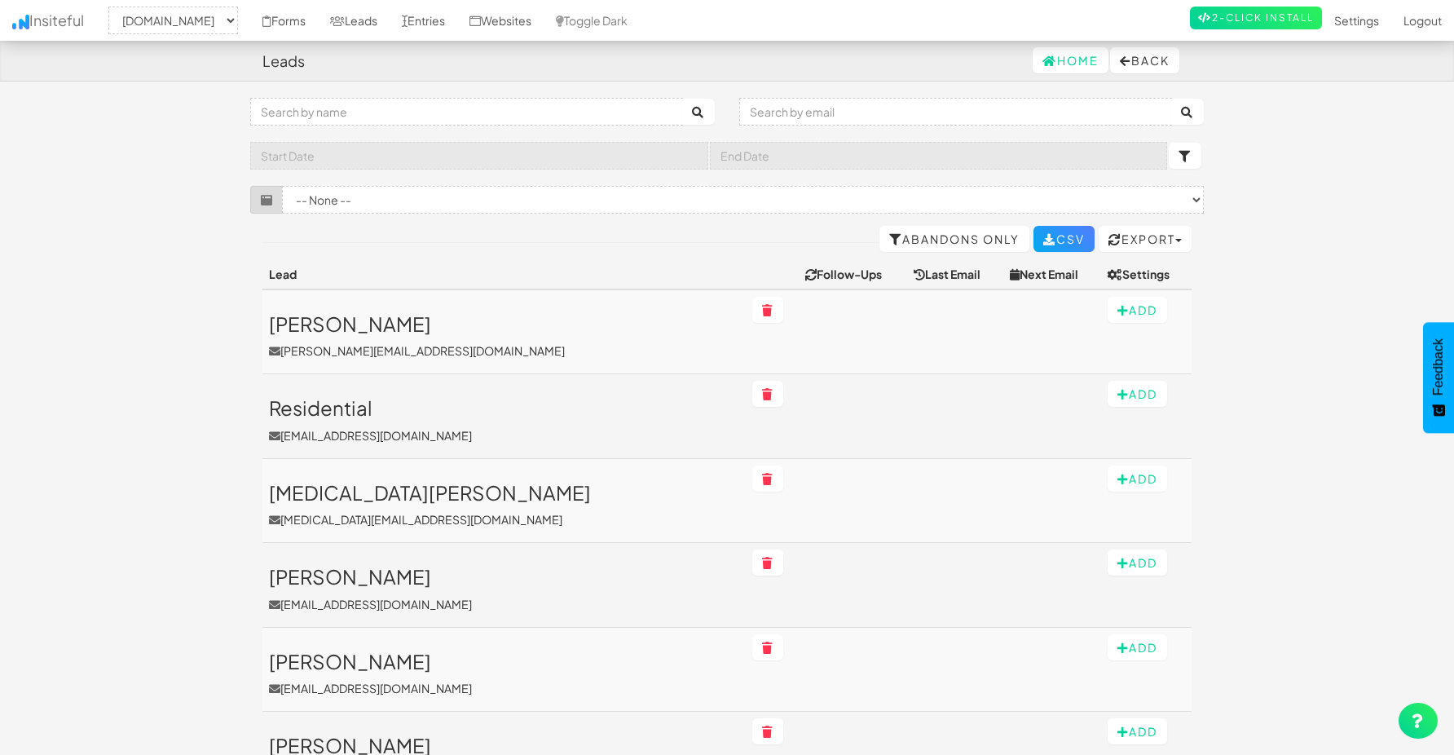
select select "2362"
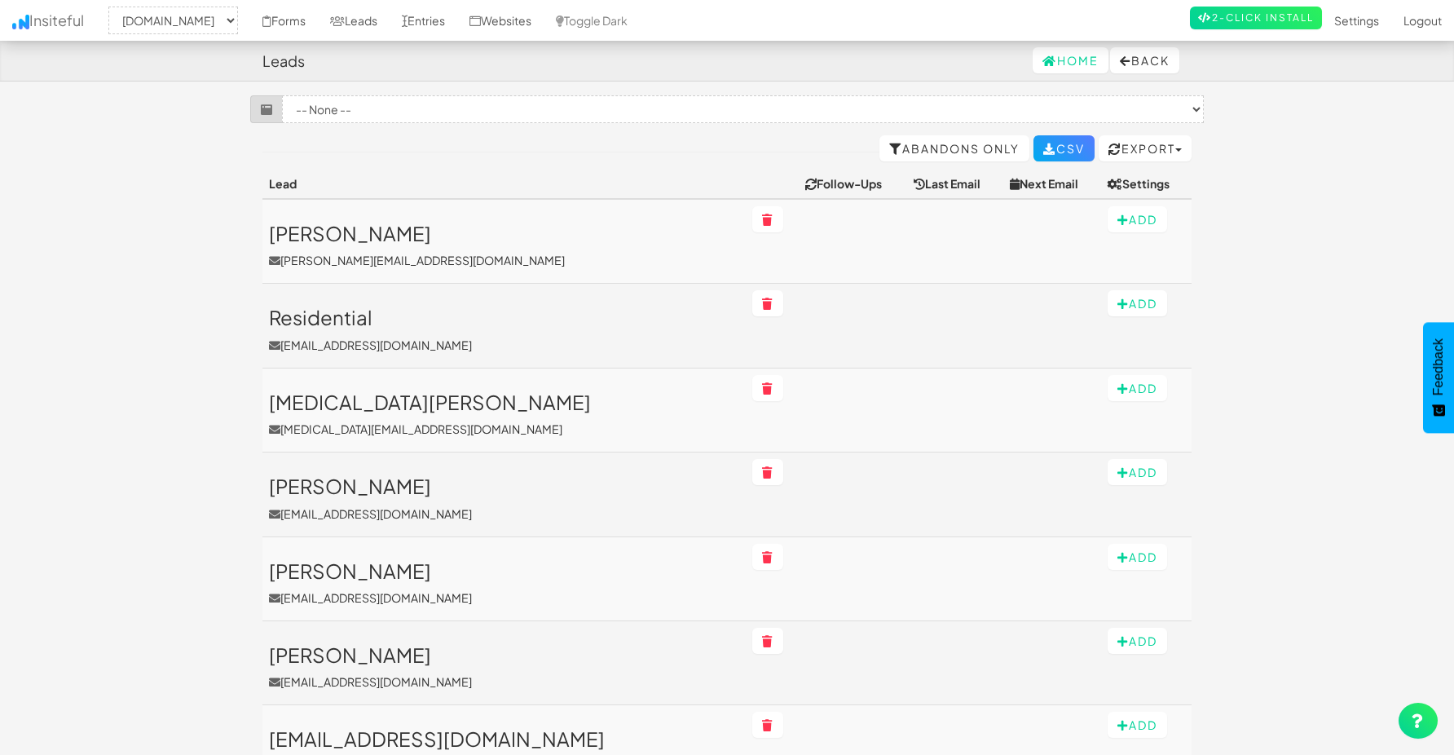
scroll to position [91, 0]
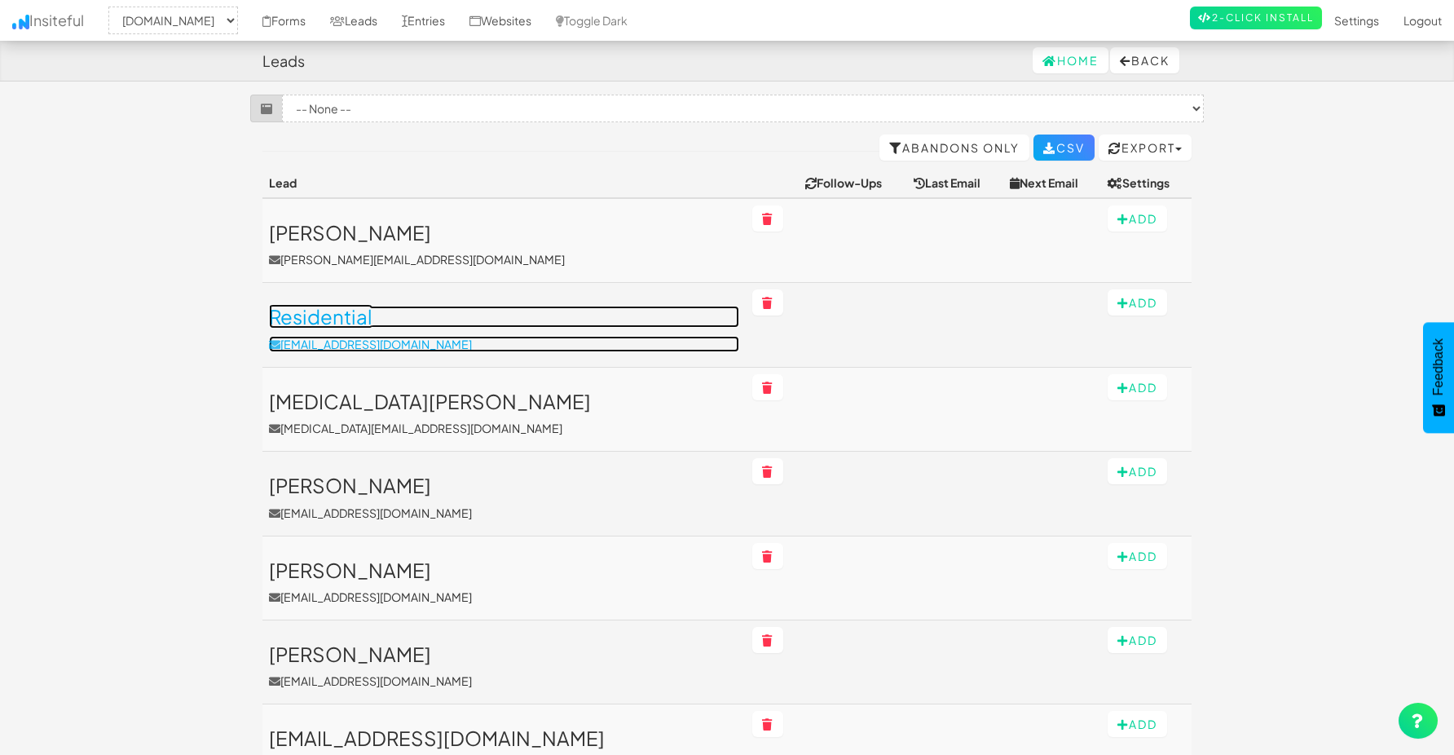
click at [325, 317] on h3 "Residential" at bounding box center [504, 316] width 470 height 21
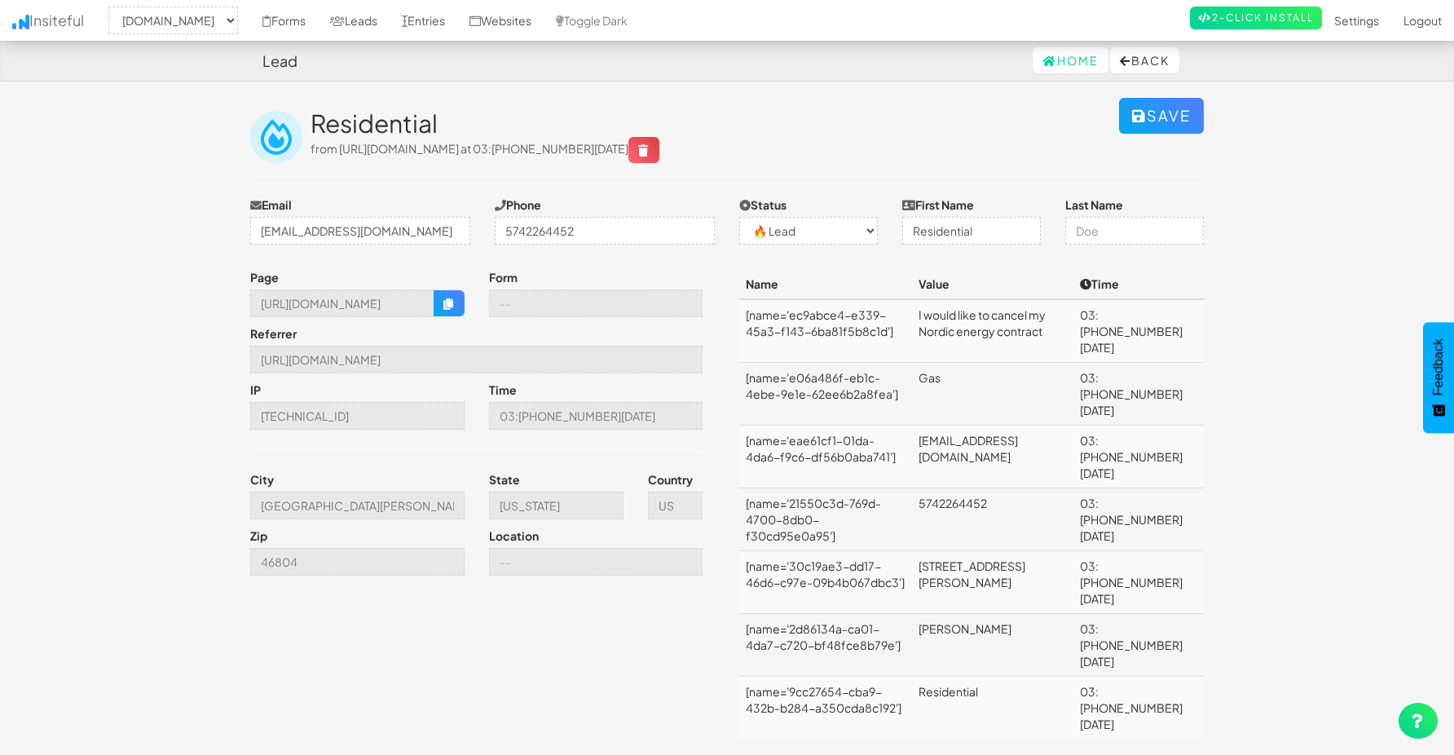
select select "2362"
select select "0"
click at [951, 677] on td "Residential" at bounding box center [992, 708] width 161 height 63
click at [932, 230] on input "Residential" at bounding box center [972, 231] width 139 height 28
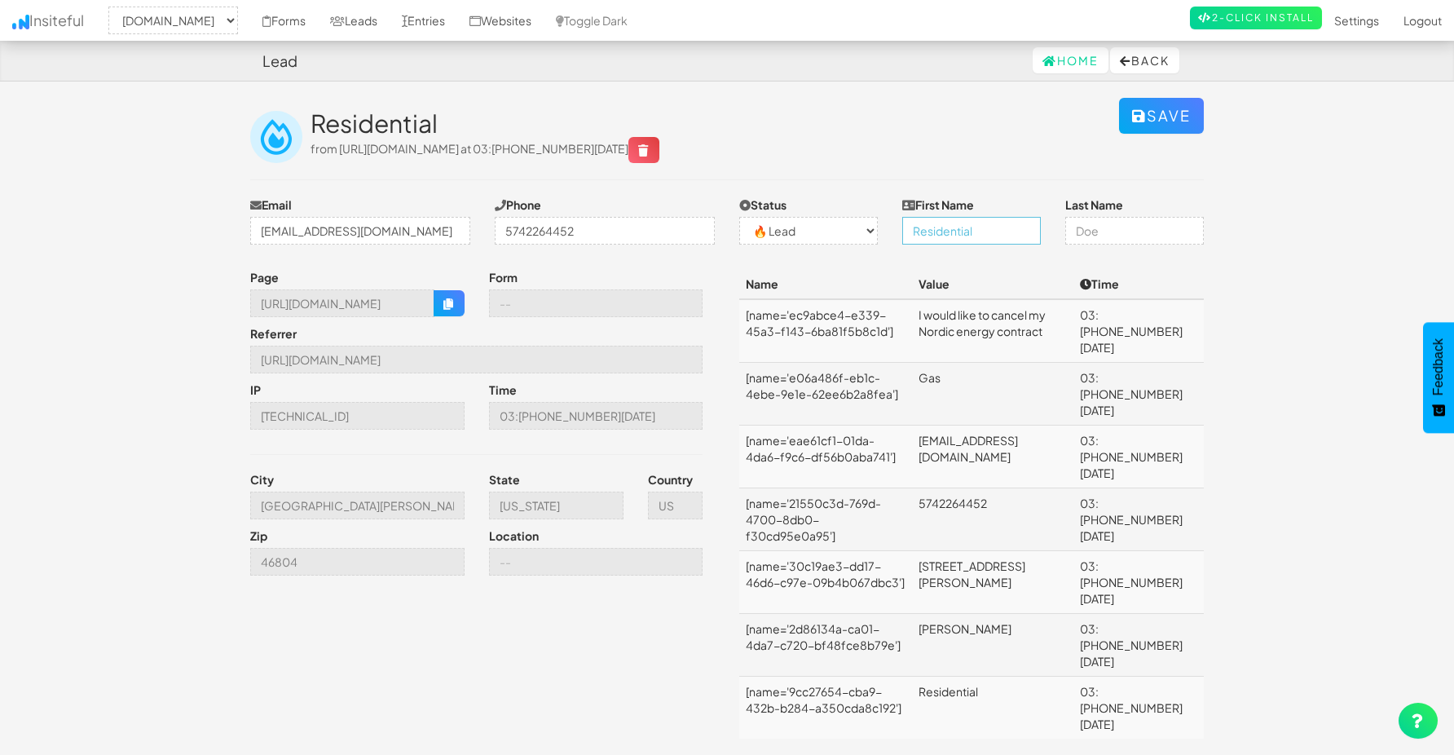
click at [932, 230] on input "Residential" at bounding box center [972, 231] width 139 height 28
click at [801, 677] on td "[name='9cc27654-cba9-432b-b284-a350cda8c192']" at bounding box center [825, 708] width 173 height 63
drag, startPoint x: 769, startPoint y: 594, endPoint x: 901, endPoint y: 607, distance: 132.7
click at [901, 677] on td "[name='9cc27654-cba9-432b-b284-a350cda8c192']" at bounding box center [825, 708] width 173 height 63
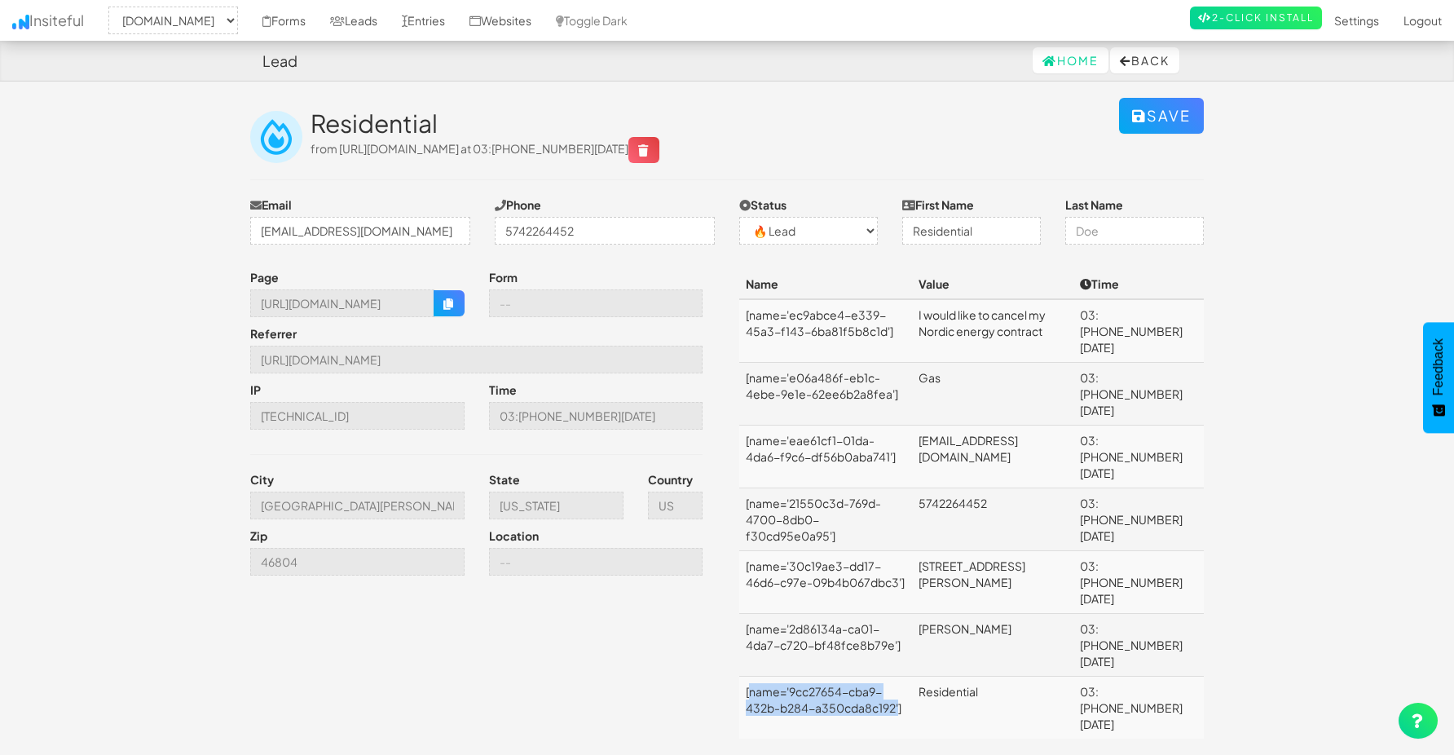
drag, startPoint x: 751, startPoint y: 597, endPoint x: 901, endPoint y: 603, distance: 150.2
click at [901, 677] on td "[name='9cc27654-cba9-432b-b284-a350cda8c192']" at bounding box center [825, 708] width 173 height 63
click at [950, 235] on input "Residential" at bounding box center [972, 231] width 139 height 28
click at [1035, 276] on th "Value" at bounding box center [992, 284] width 161 height 30
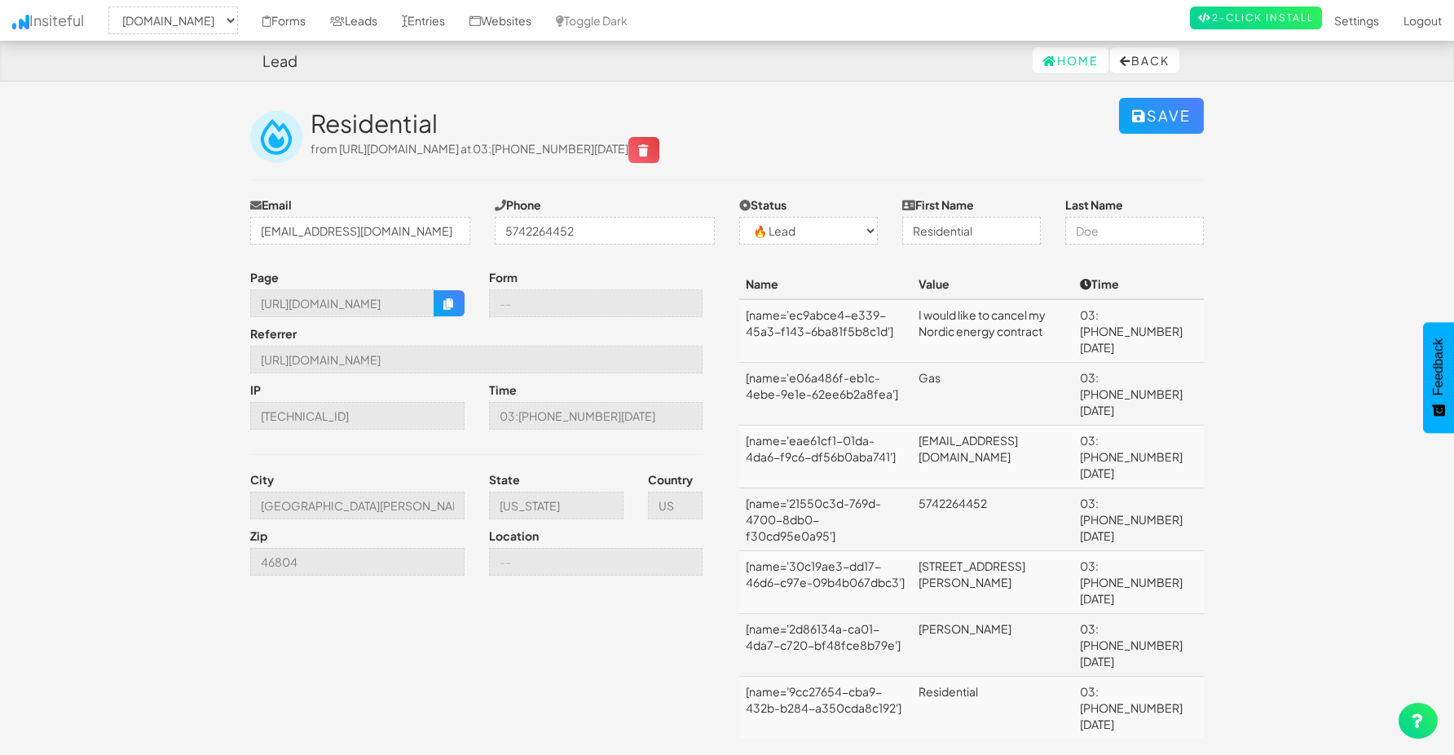
click at [963, 614] on td "[PERSON_NAME]" at bounding box center [992, 645] width 161 height 63
click at [940, 677] on td "Residential" at bounding box center [992, 708] width 161 height 63
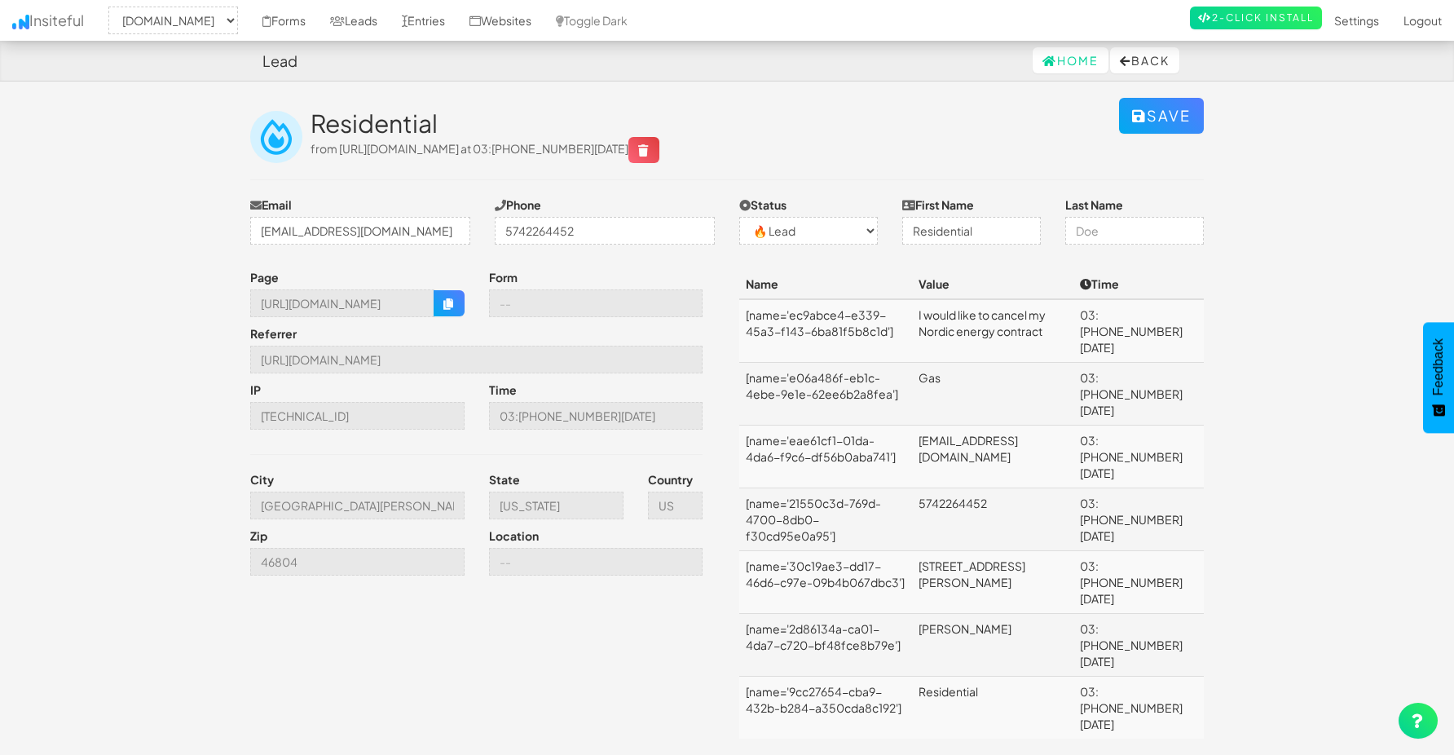
click at [960, 614] on td "[PERSON_NAME]" at bounding box center [992, 645] width 161 height 63
click at [1094, 232] on input "text" at bounding box center [1135, 231] width 139 height 28
click at [1075, 259] on div "Toggle navigation Insiteful -- None -- [DOMAIN_NAME] Forms Leads Entries Websit…" at bounding box center [727, 434] width 954 height 673
